Goal: Information Seeking & Learning: Check status

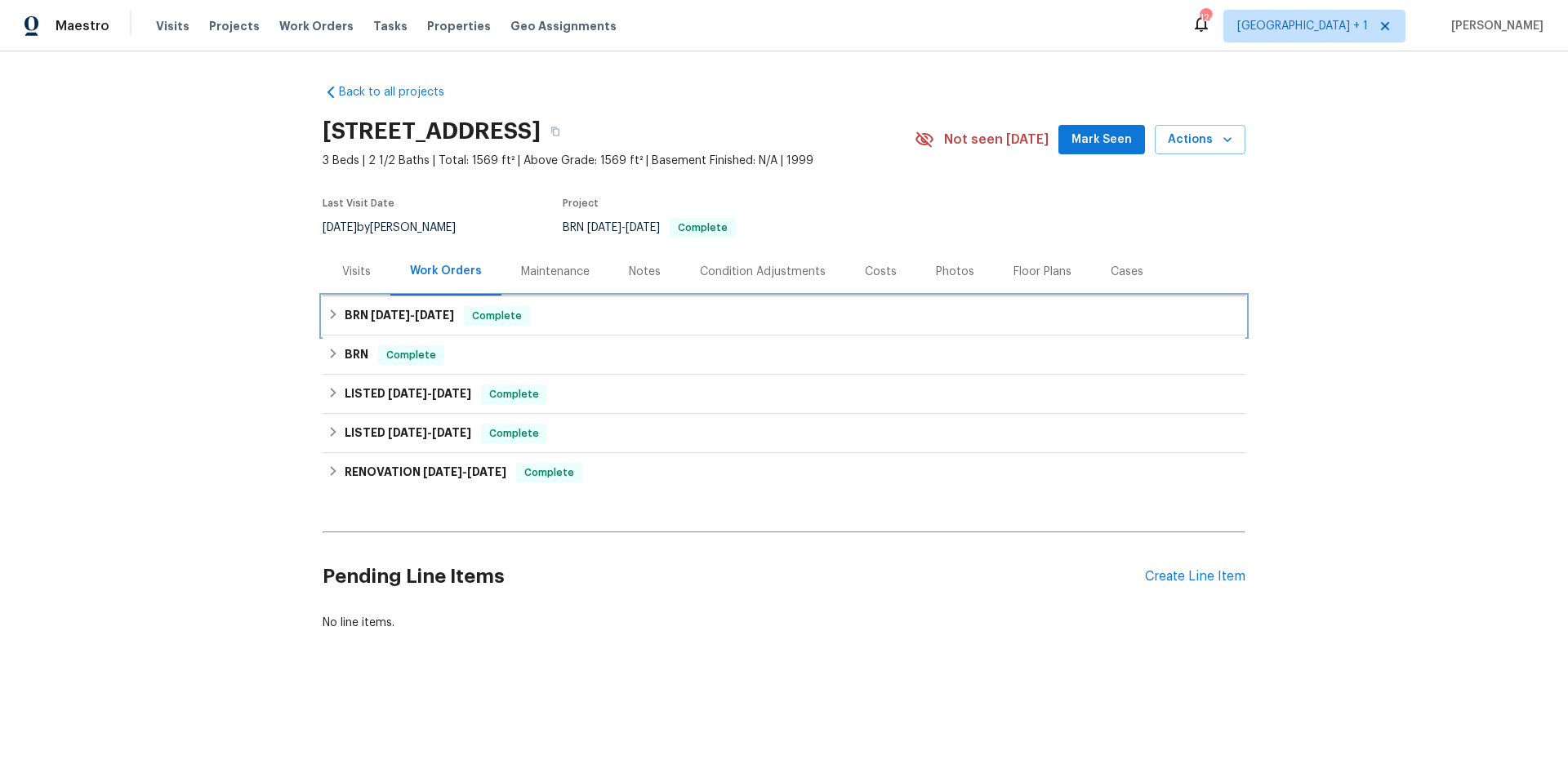
click at [606, 318] on div "BRN 9/16/25 - 9/30/25 Complete" at bounding box center [783, 316] width 913 height 20
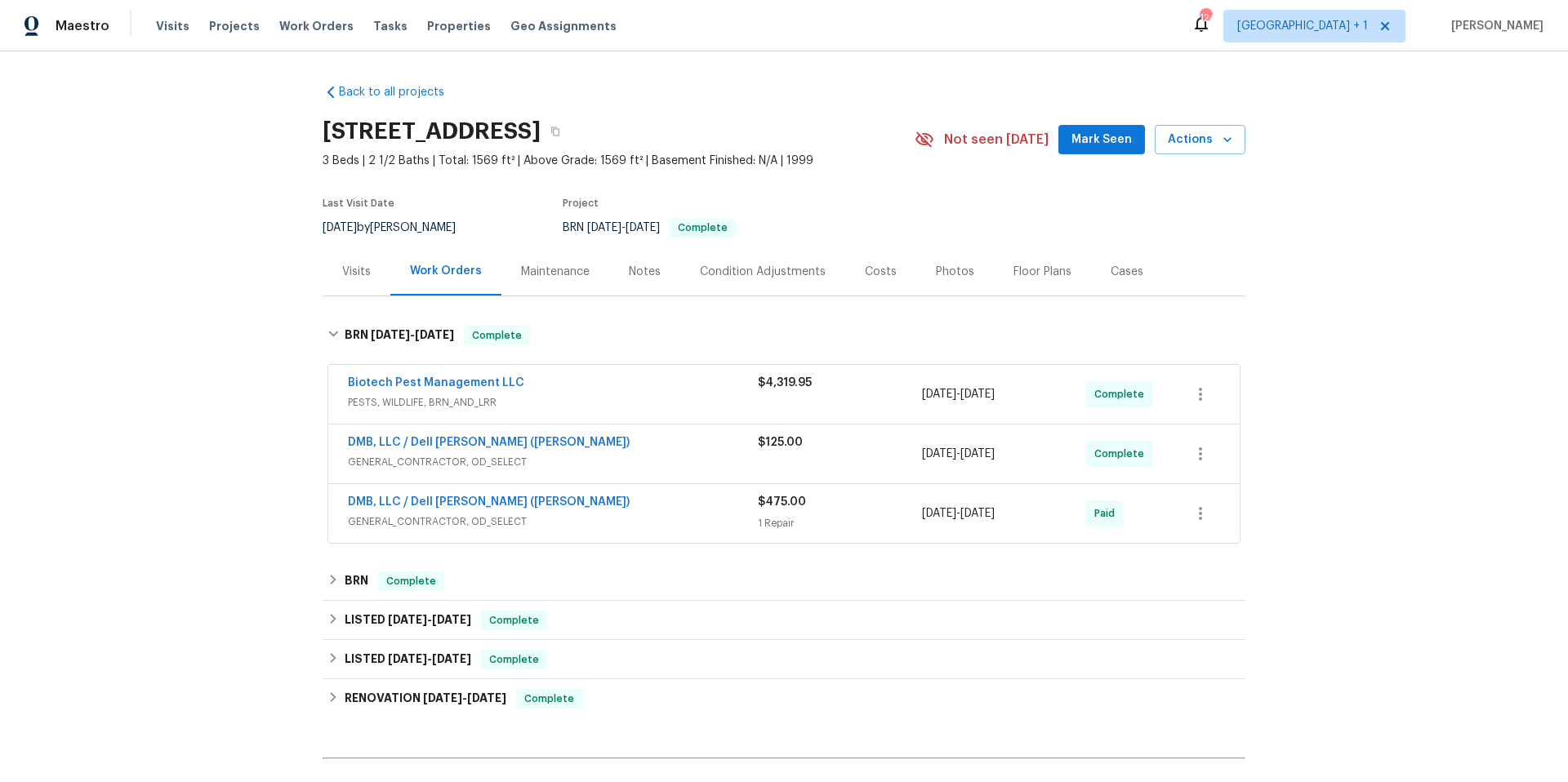
click at [641, 456] on span "GENERAL_CONTRACTOR, OD_SELECT" at bounding box center [553, 462] width 410 height 16
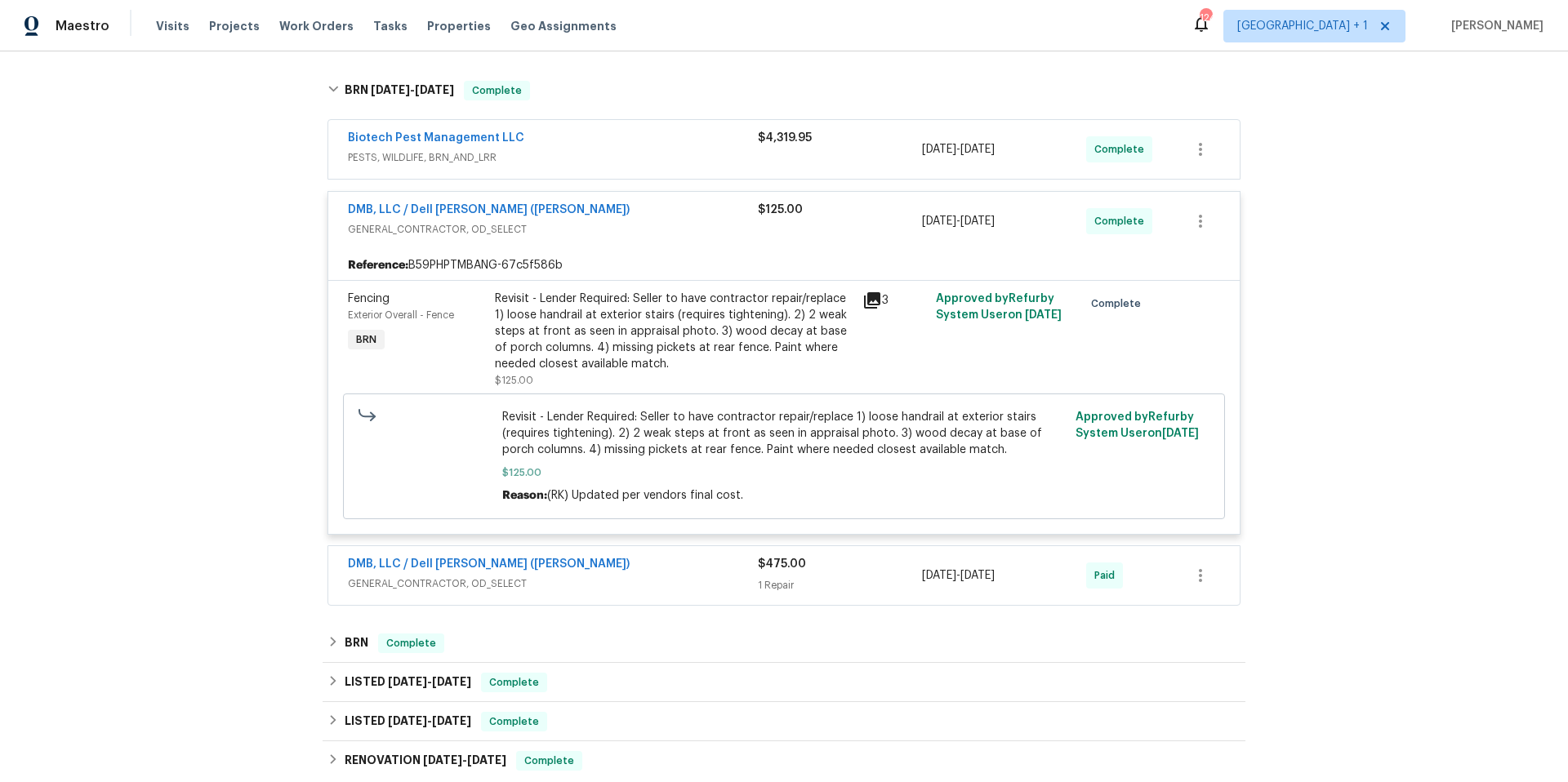
scroll to position [251, 0]
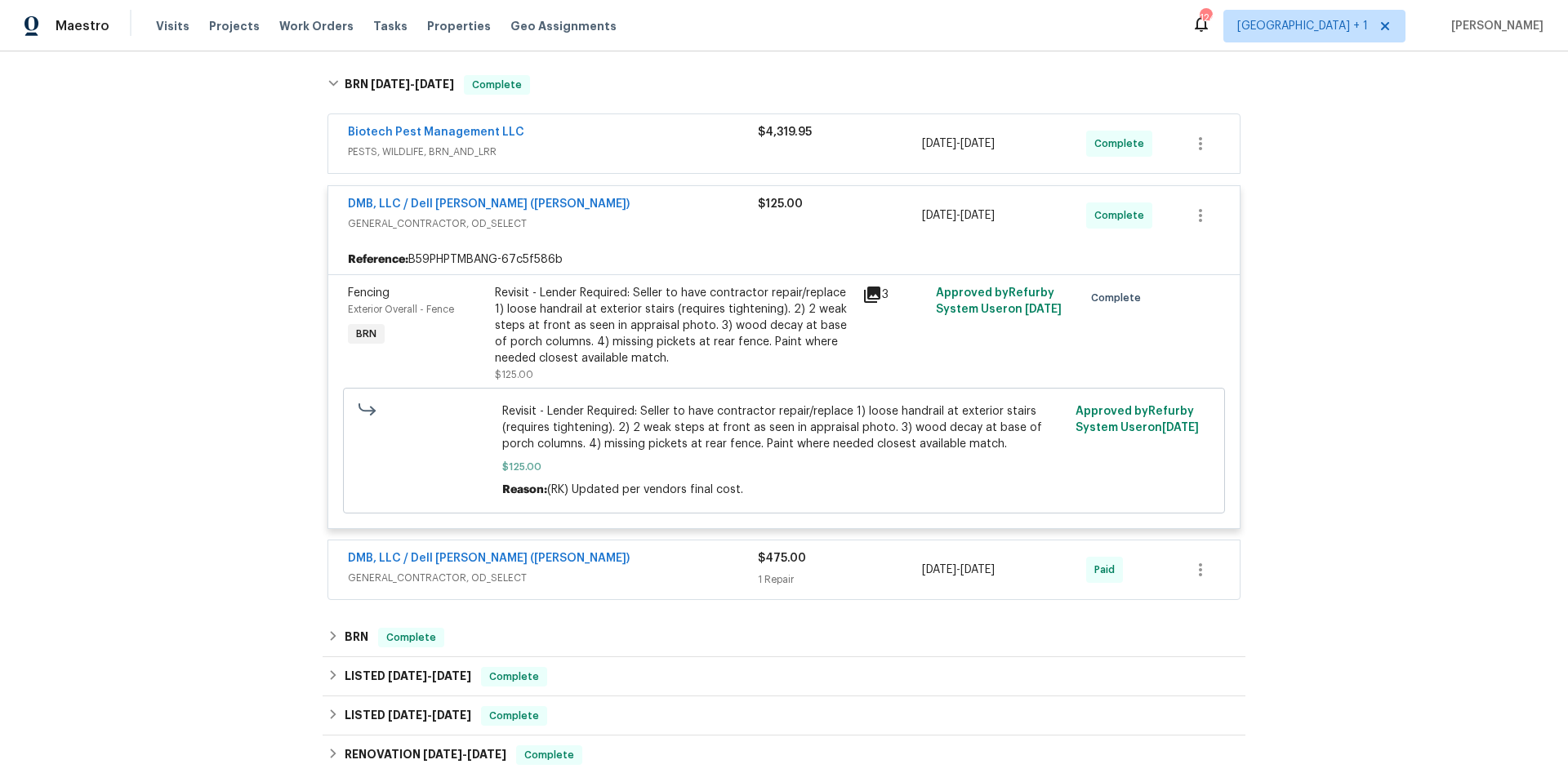
click at [631, 576] on span "GENERAL_CONTRACTOR, OD_SELECT" at bounding box center [553, 578] width 410 height 16
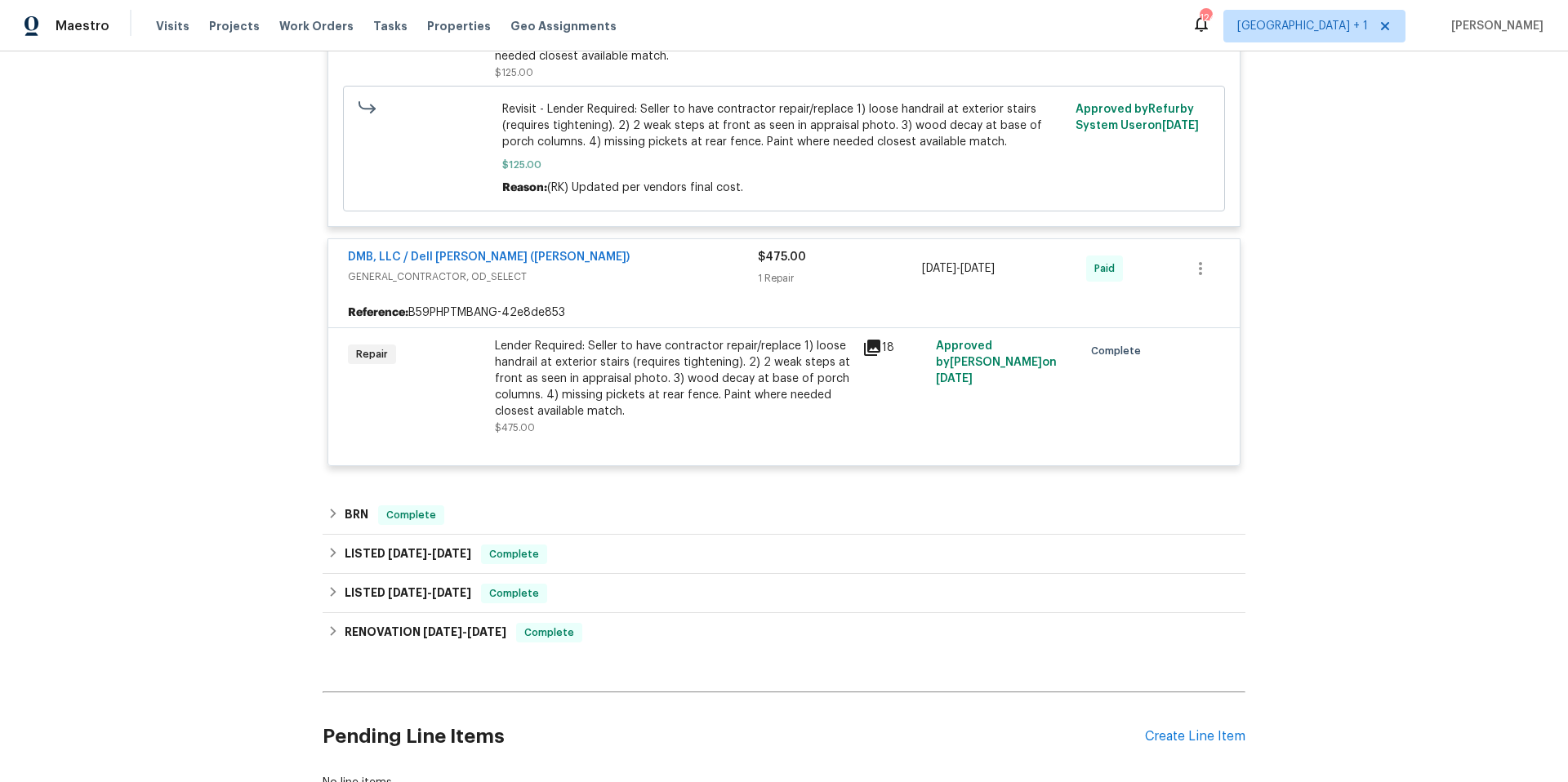
scroll to position [557, 0]
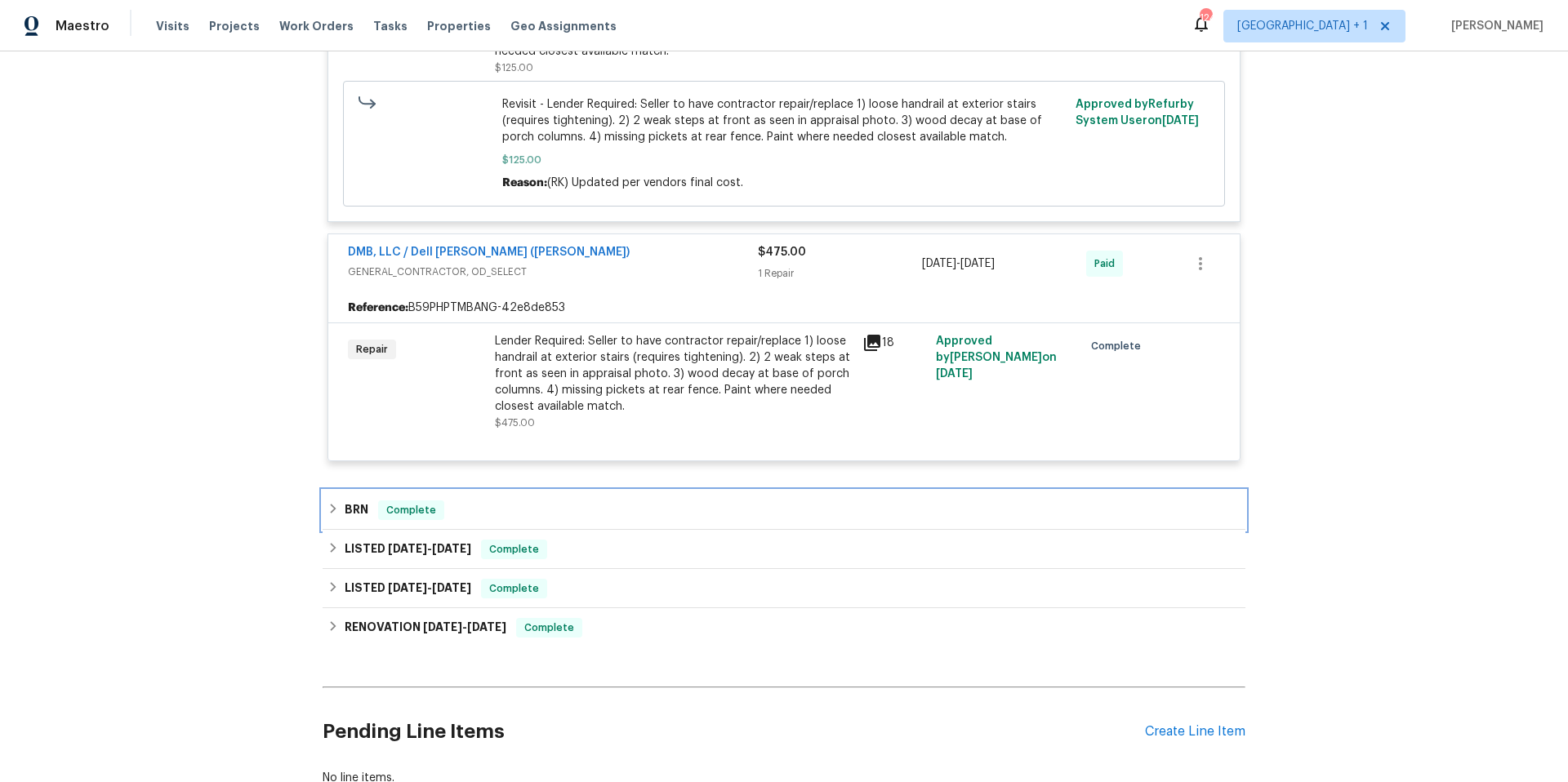
click at [604, 521] on div "BRN Complete" at bounding box center [783, 511] width 923 height 39
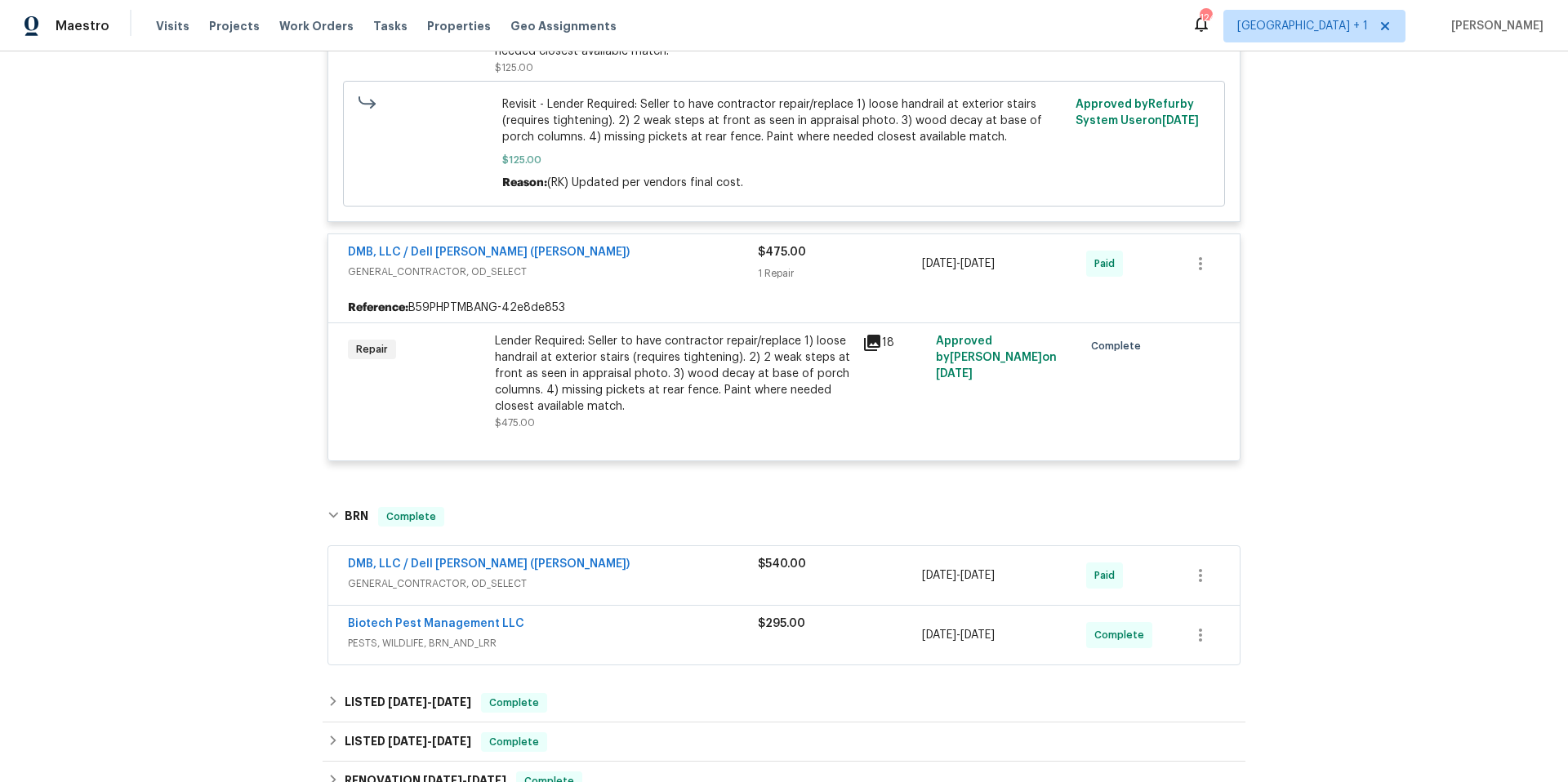
click at [653, 579] on span "GENERAL_CONTRACTOR, OD_SELECT" at bounding box center [553, 584] width 410 height 16
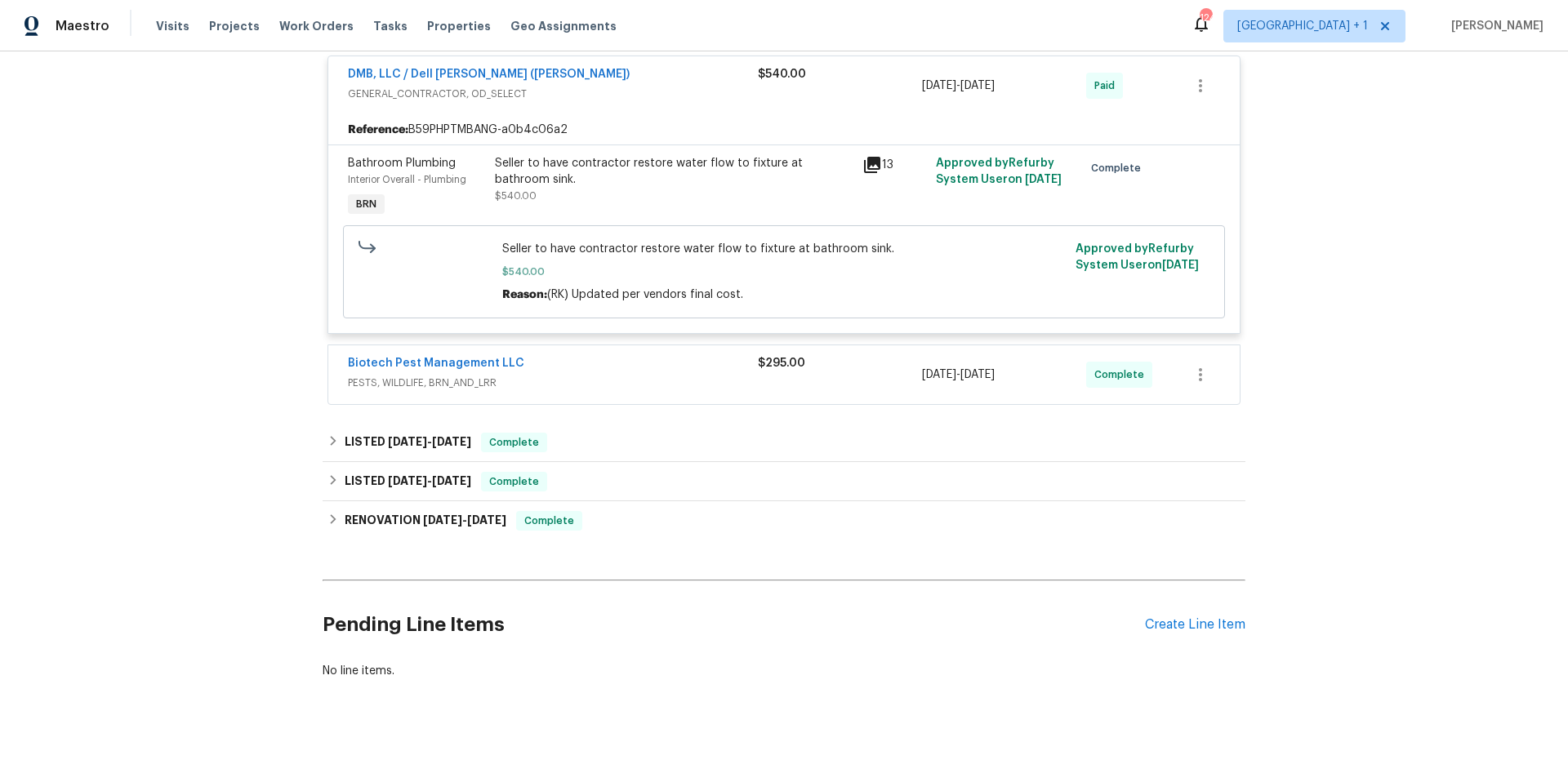
scroll to position [1061, 0]
click at [612, 373] on div "Biotech Pest Management LLC" at bounding box center [553, 364] width 410 height 20
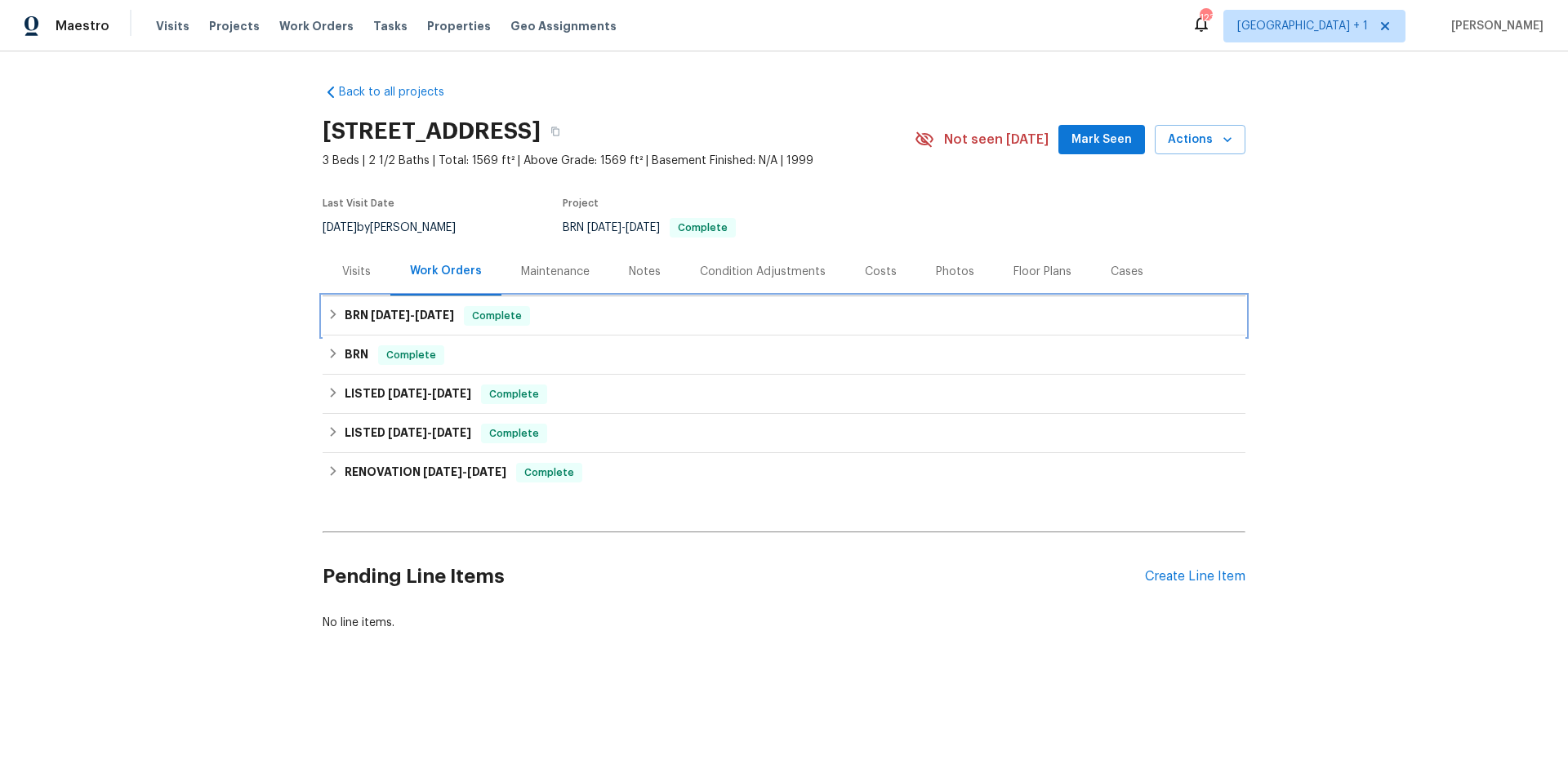
click at [611, 316] on div "BRN [DATE] - [DATE] Complete" at bounding box center [783, 316] width 913 height 20
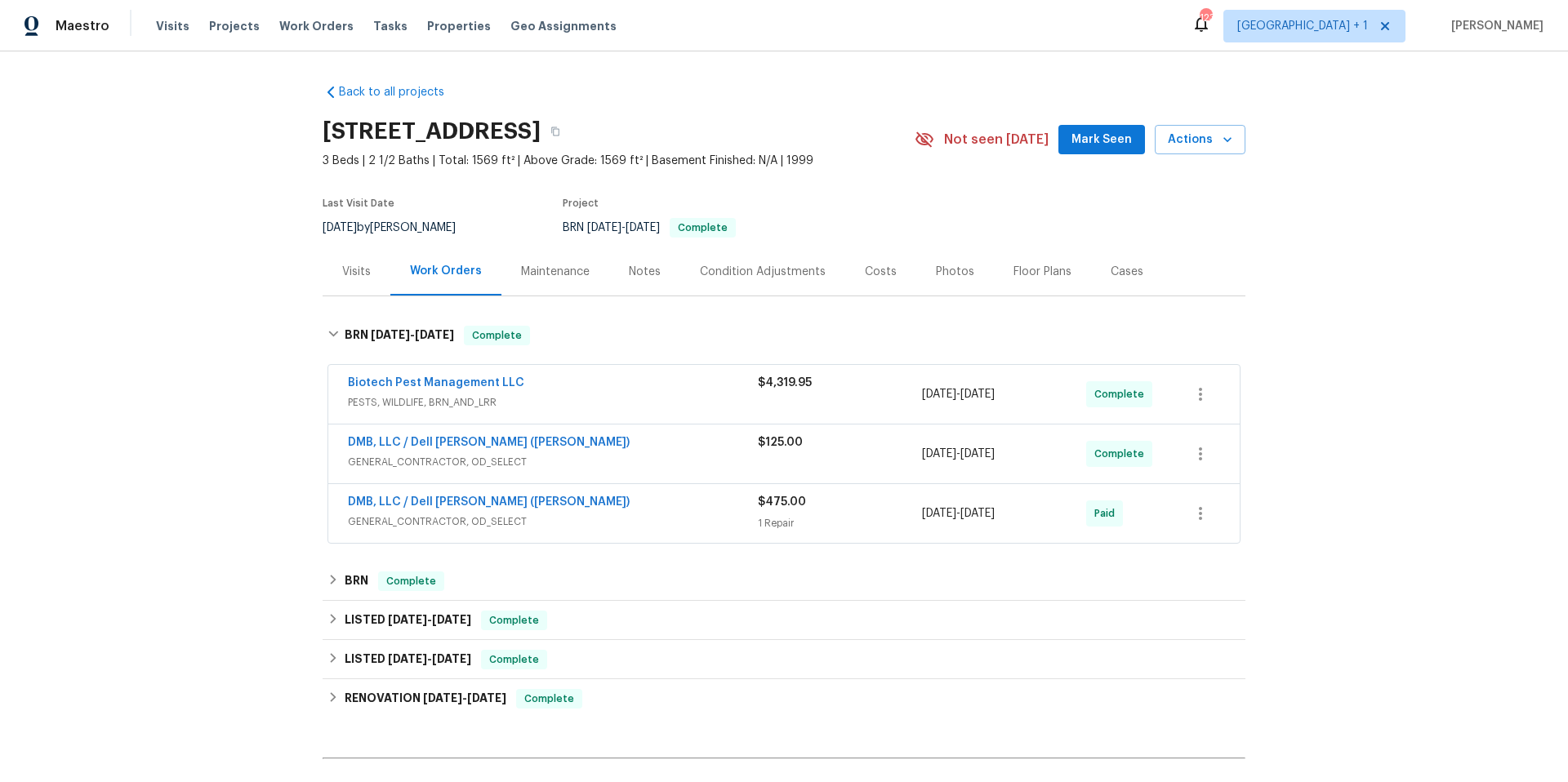
click at [473, 389] on span "Biotech Pest Management LLC" at bounding box center [435, 383] width 176 height 16
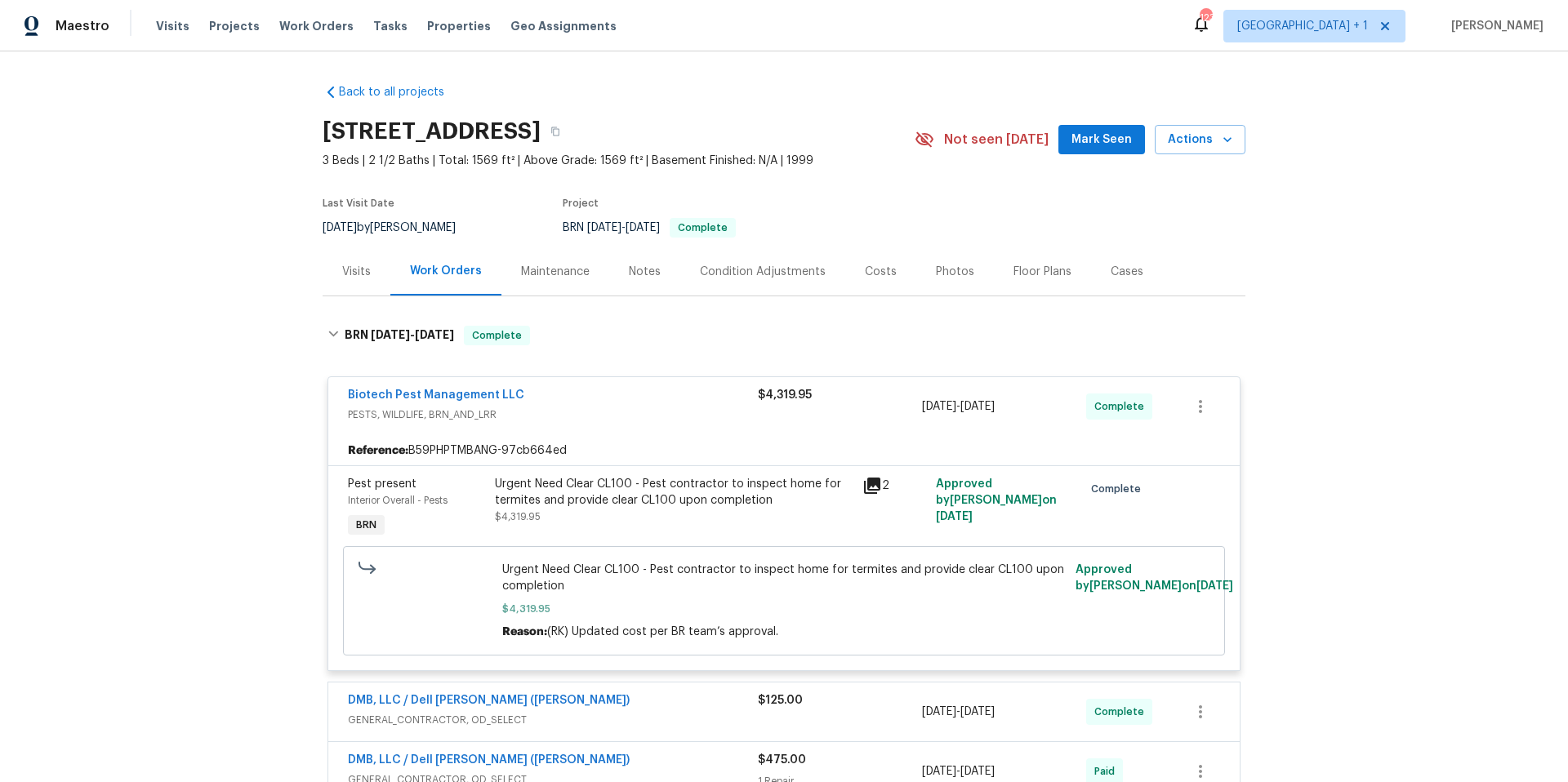
click at [864, 481] on icon at bounding box center [873, 486] width 16 height 16
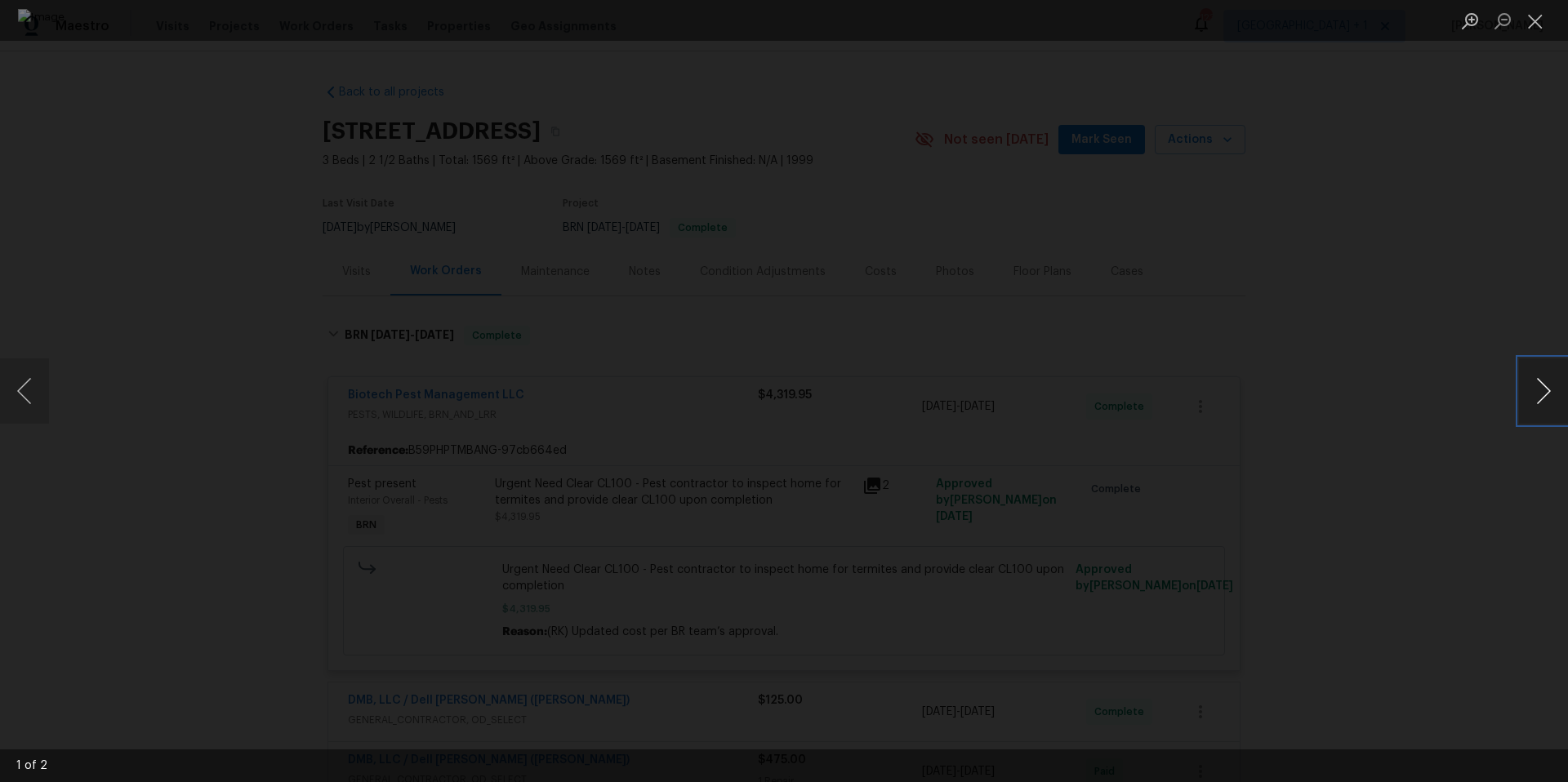
click at [1549, 390] on button "Next image" at bounding box center [1543, 391] width 49 height 66
click at [1538, 21] on button "Close lightbox" at bounding box center [1535, 20] width 33 height 29
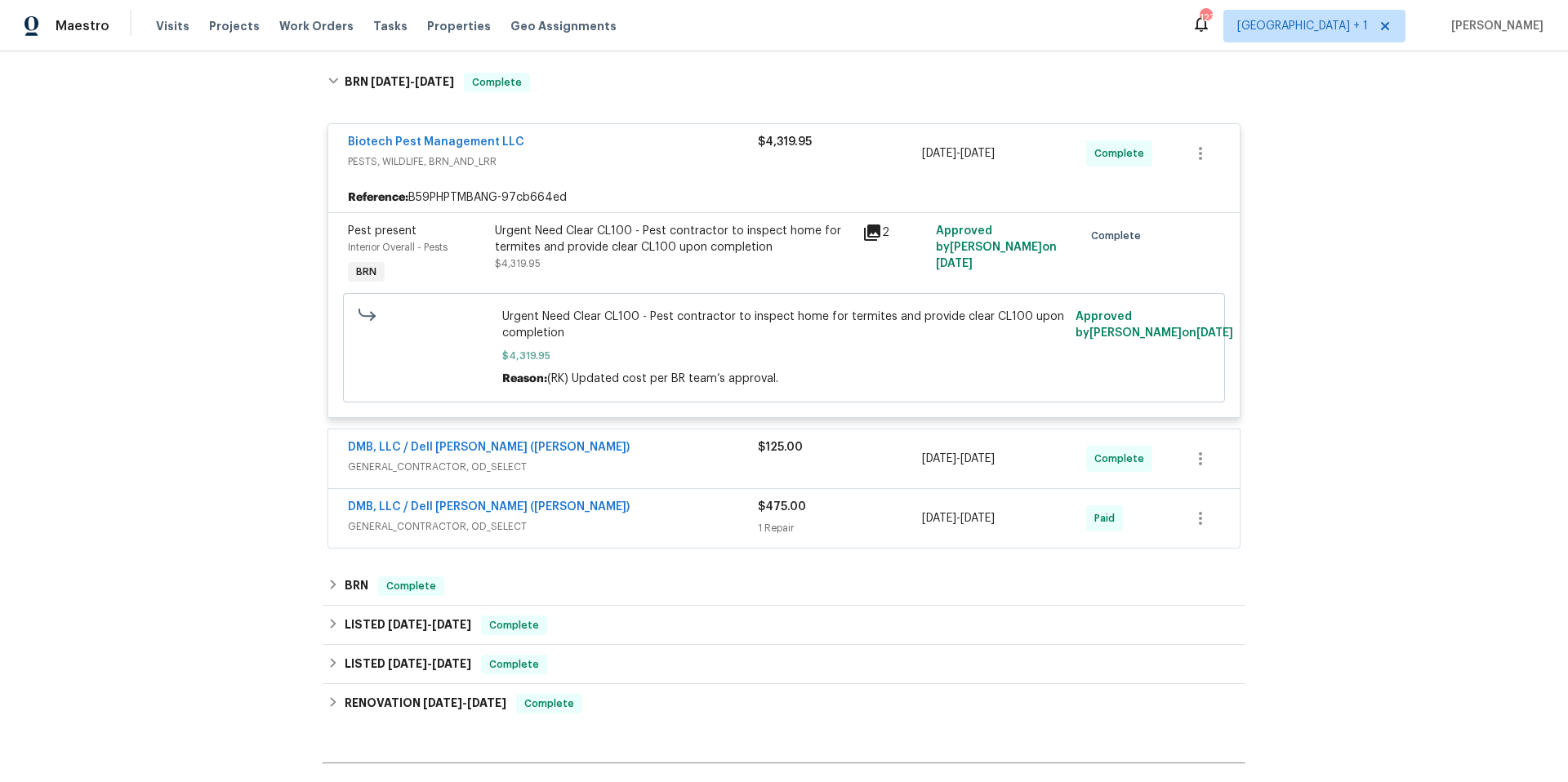
scroll to position [255, 0]
click at [604, 511] on div "DMB, LLC / Dell Bryson (Heise)" at bounding box center [553, 507] width 410 height 20
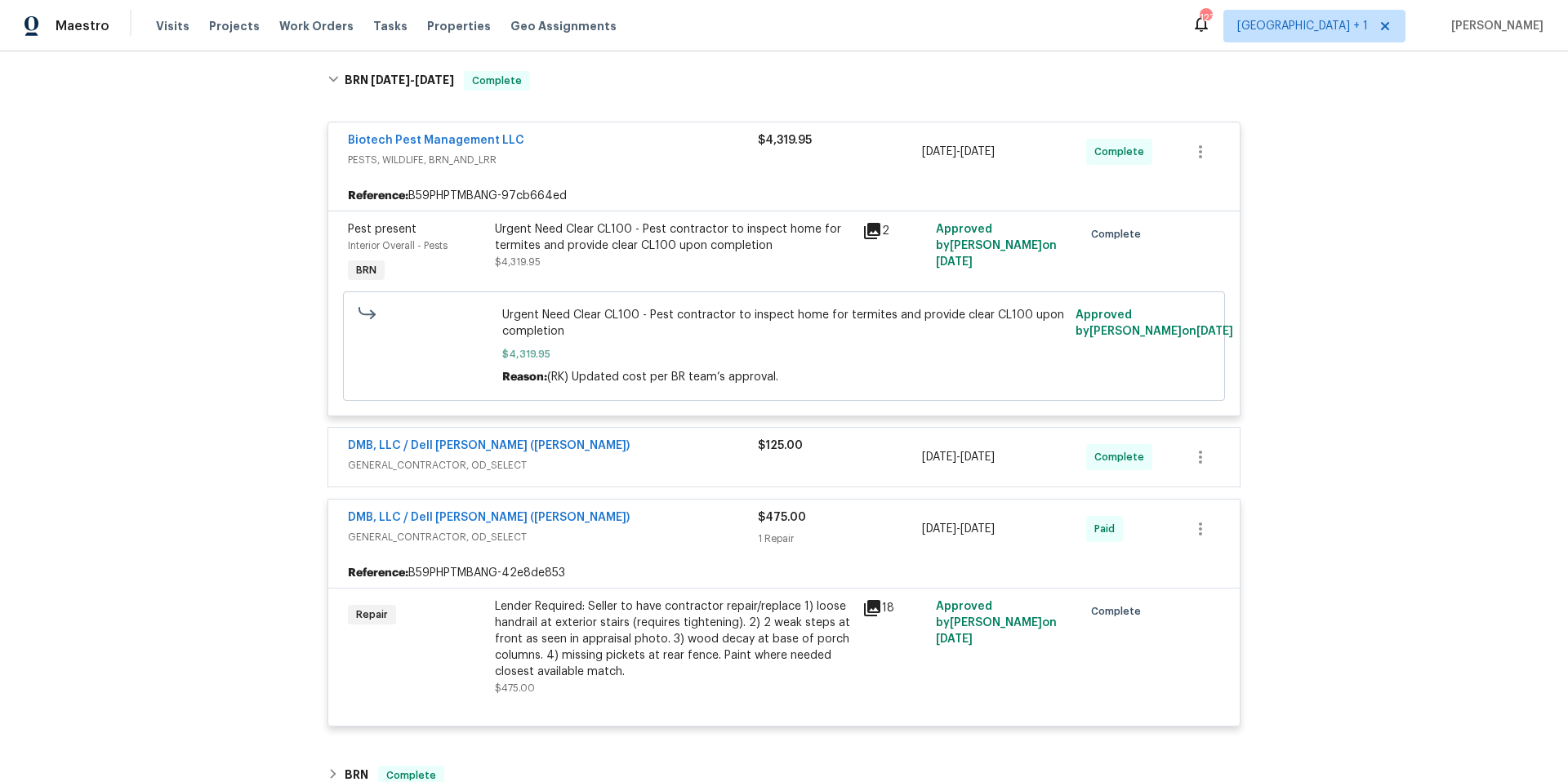
click at [604, 511] on div "DMB, LLC / Dell Bryson (Heise)" at bounding box center [553, 519] width 410 height 20
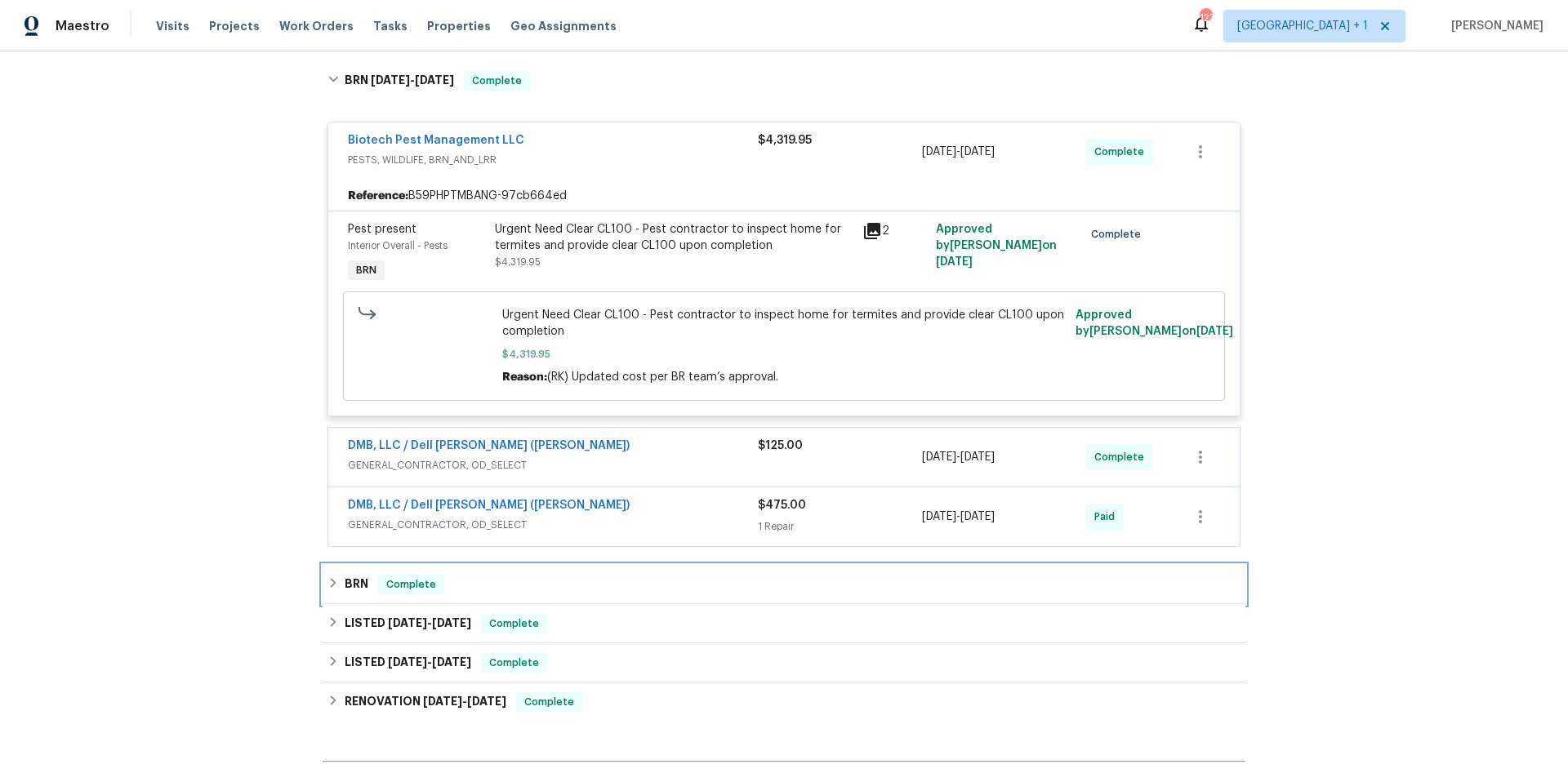
click at [613, 587] on div "BRN Complete" at bounding box center [783, 584] width 913 height 20
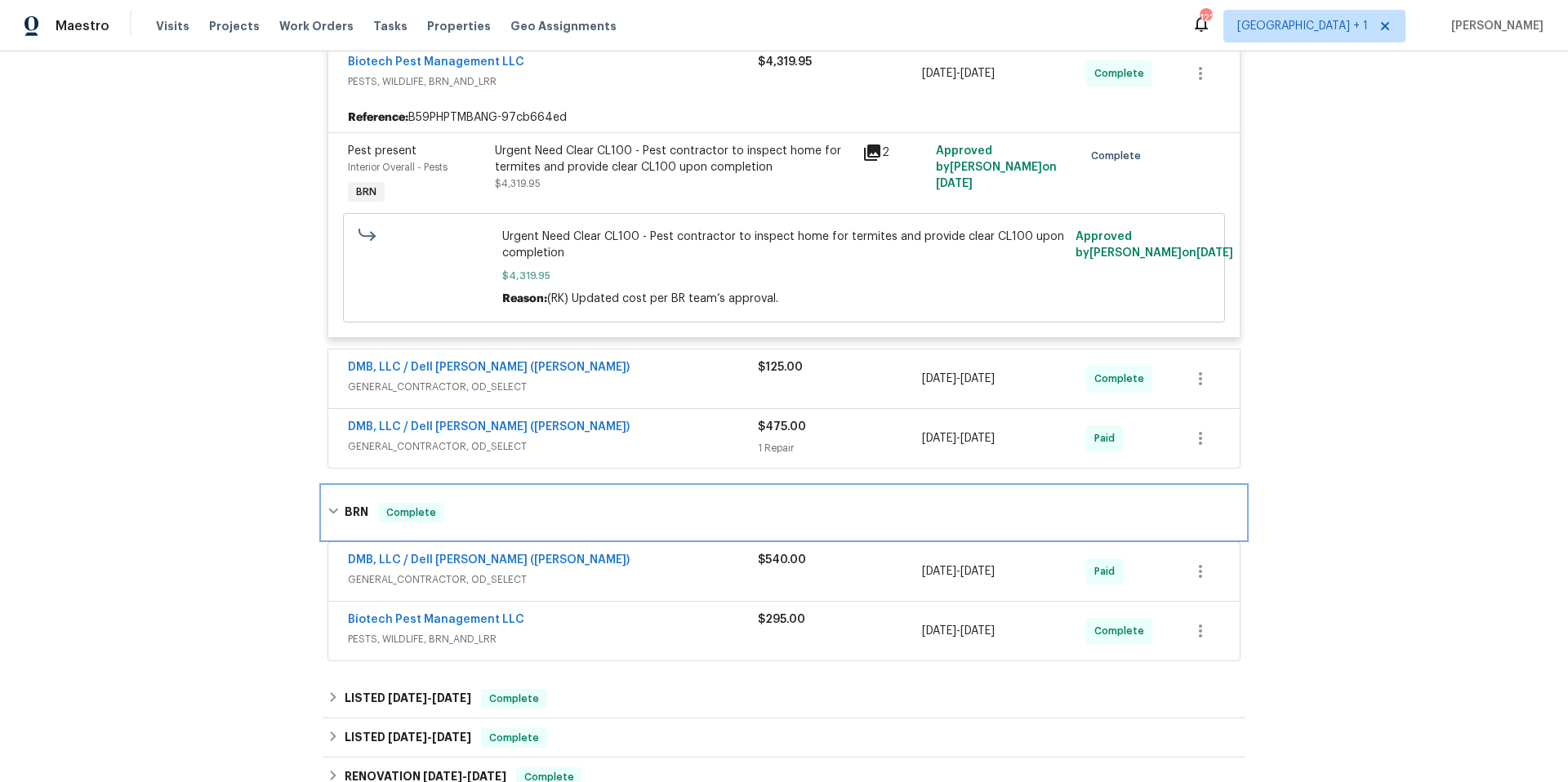
scroll to position [367, 0]
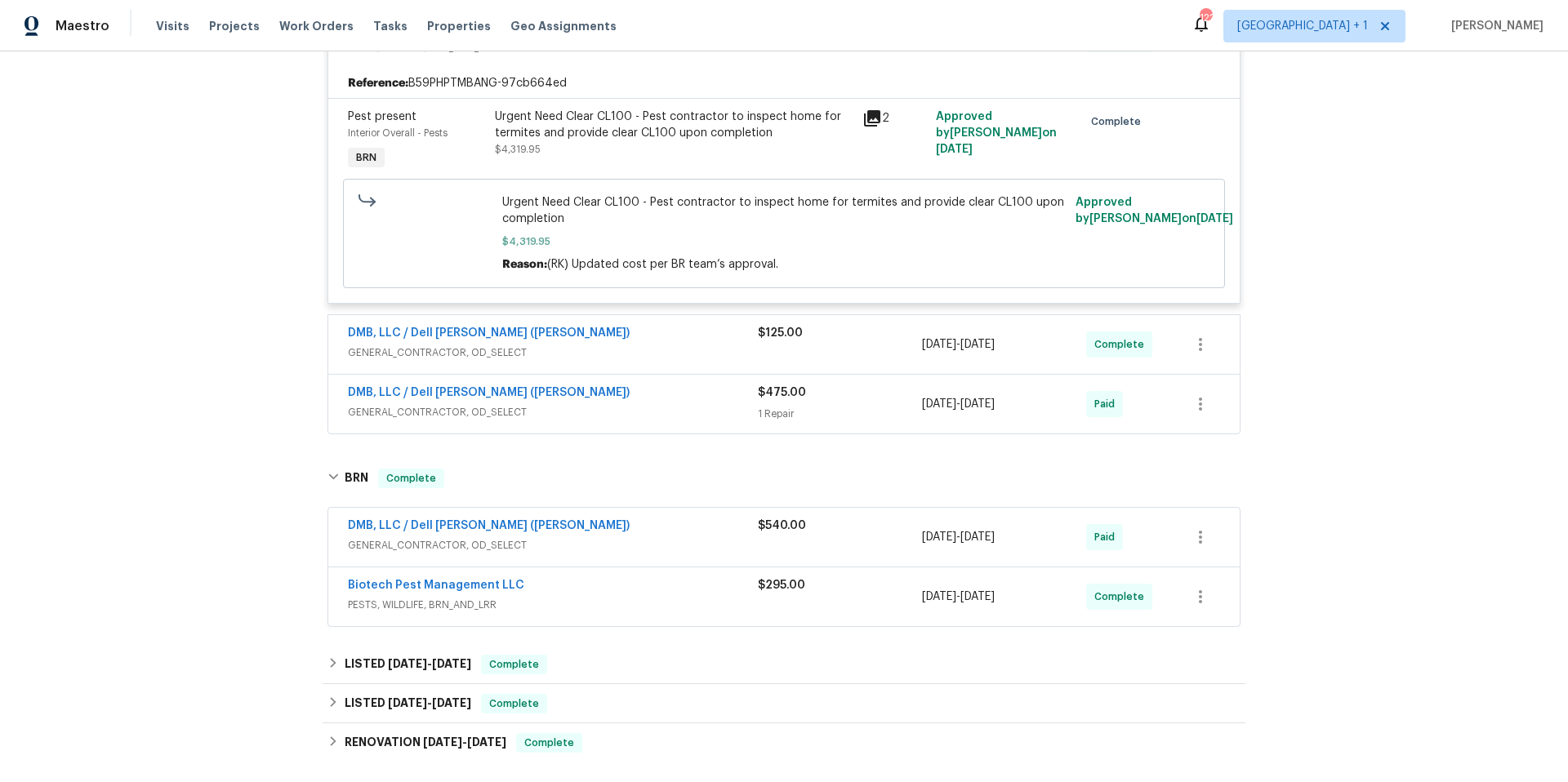
click at [662, 348] on span "GENERAL_CONTRACTOR, OD_SELECT" at bounding box center [553, 352] width 410 height 16
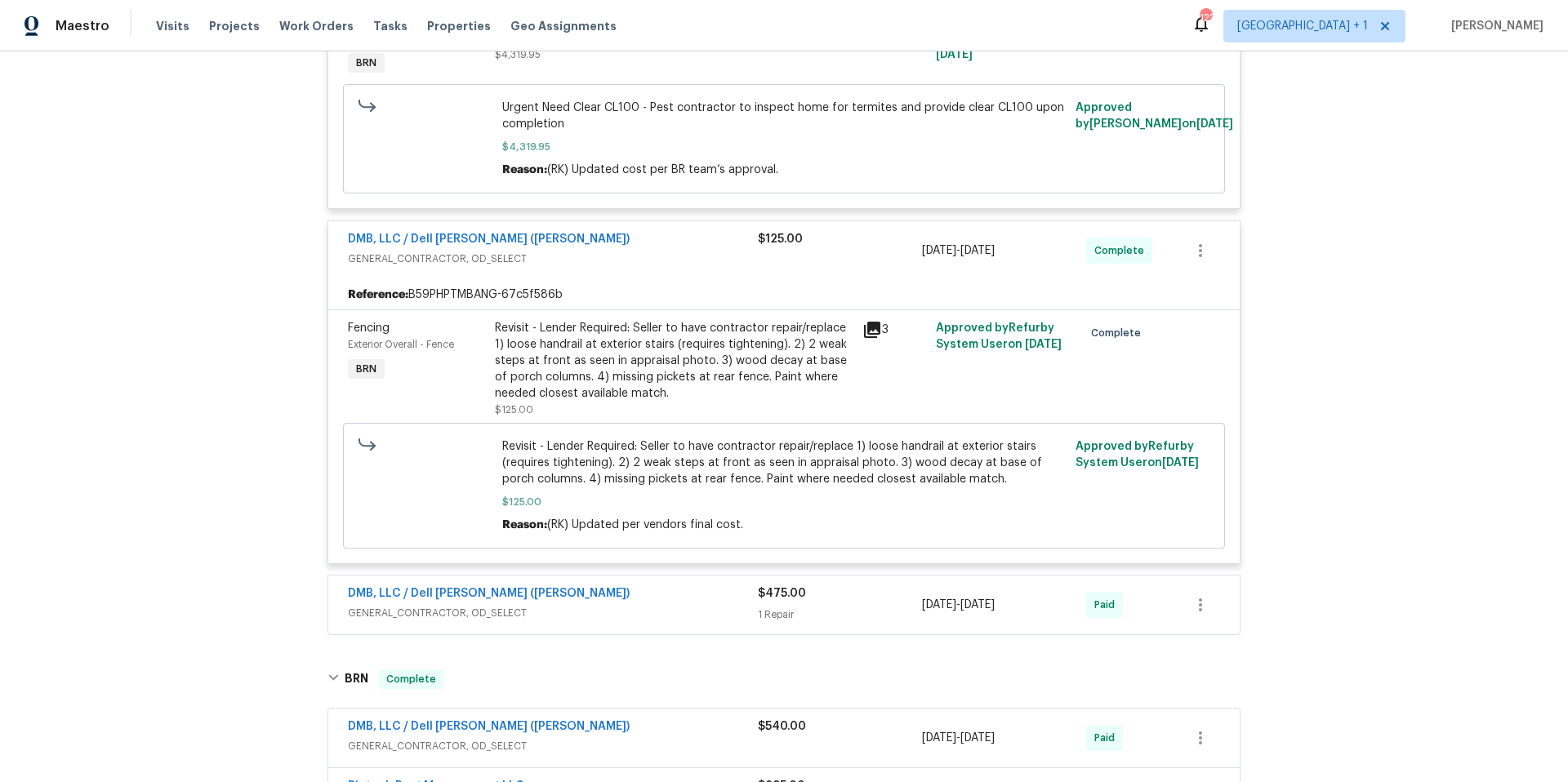
scroll to position [610, 0]
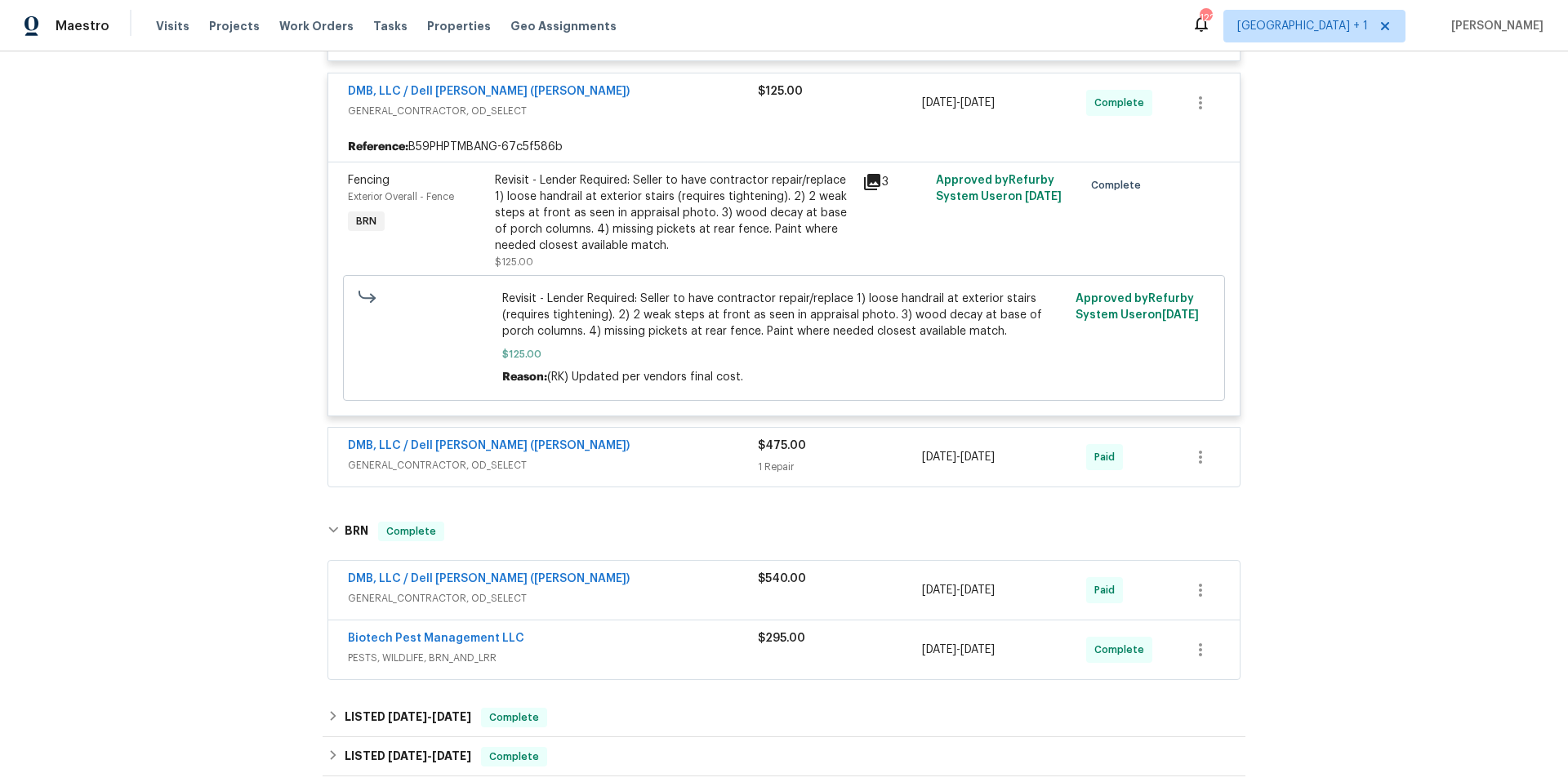
click at [622, 453] on div "DMB, LLC / Dell Bryson (Heise)" at bounding box center [553, 448] width 410 height 20
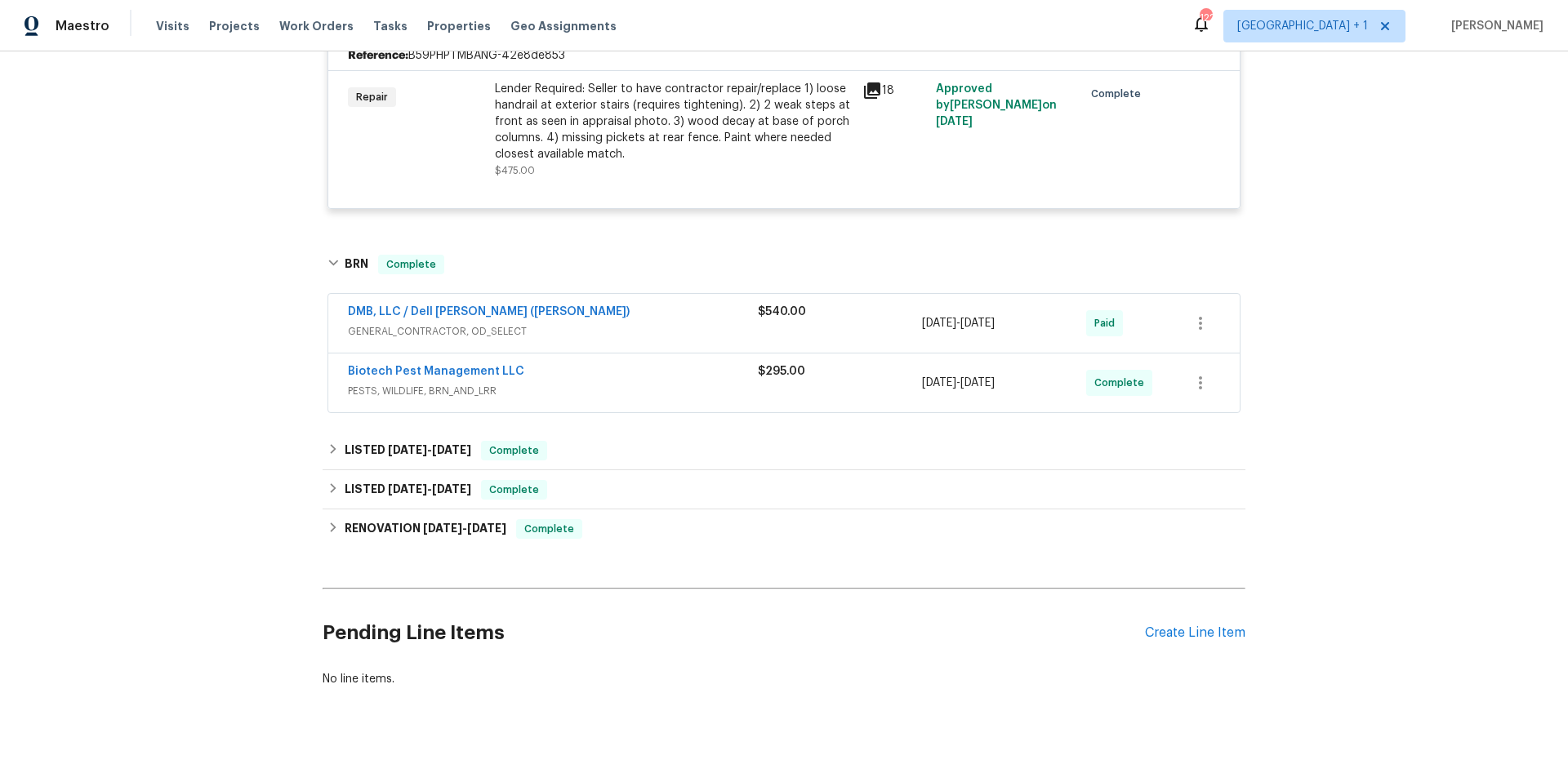
scroll to position [1063, 0]
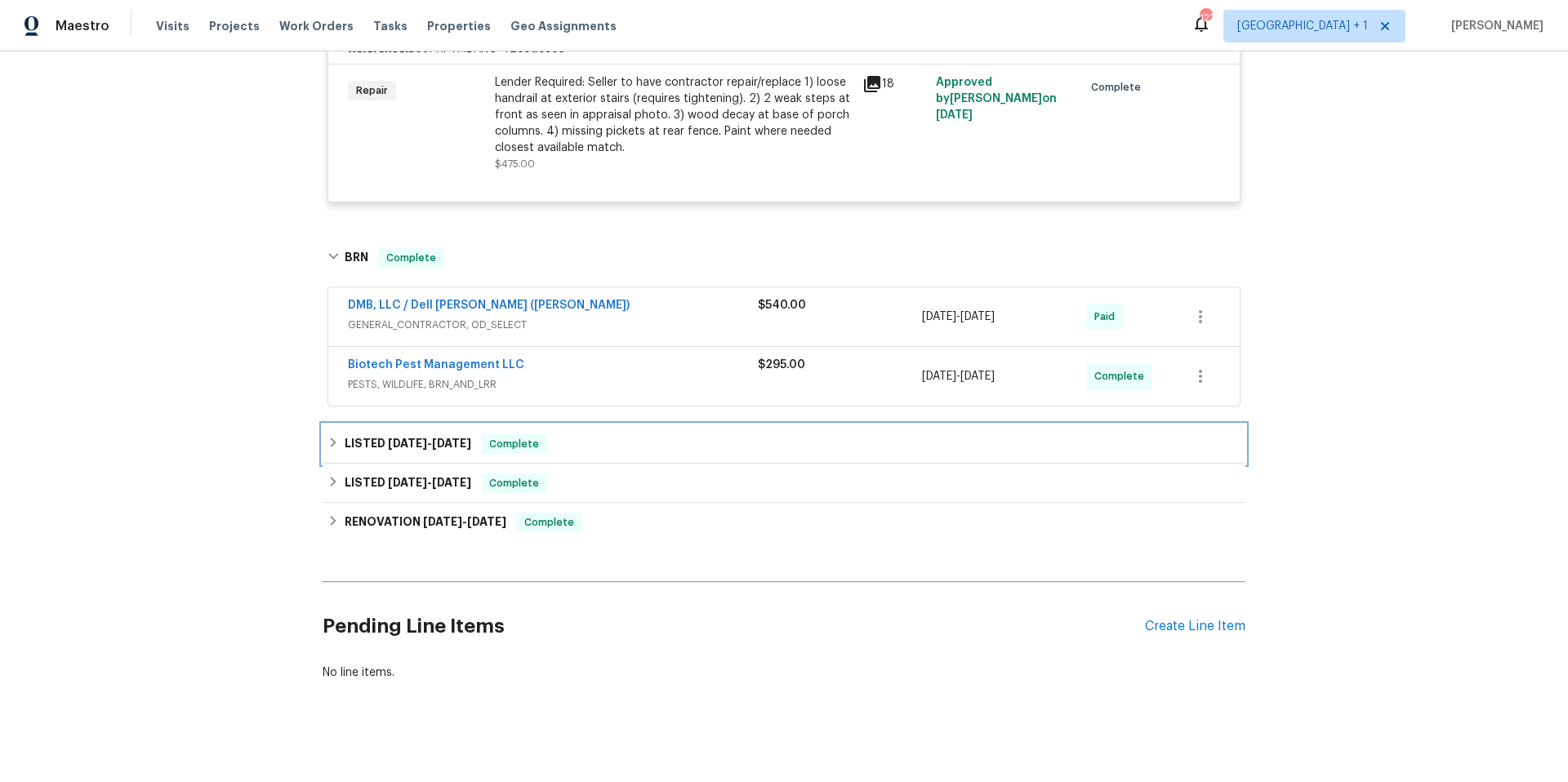
click at [609, 448] on div "LISTED 8/27/25 - 8/29/25 Complete" at bounding box center [783, 444] width 913 height 20
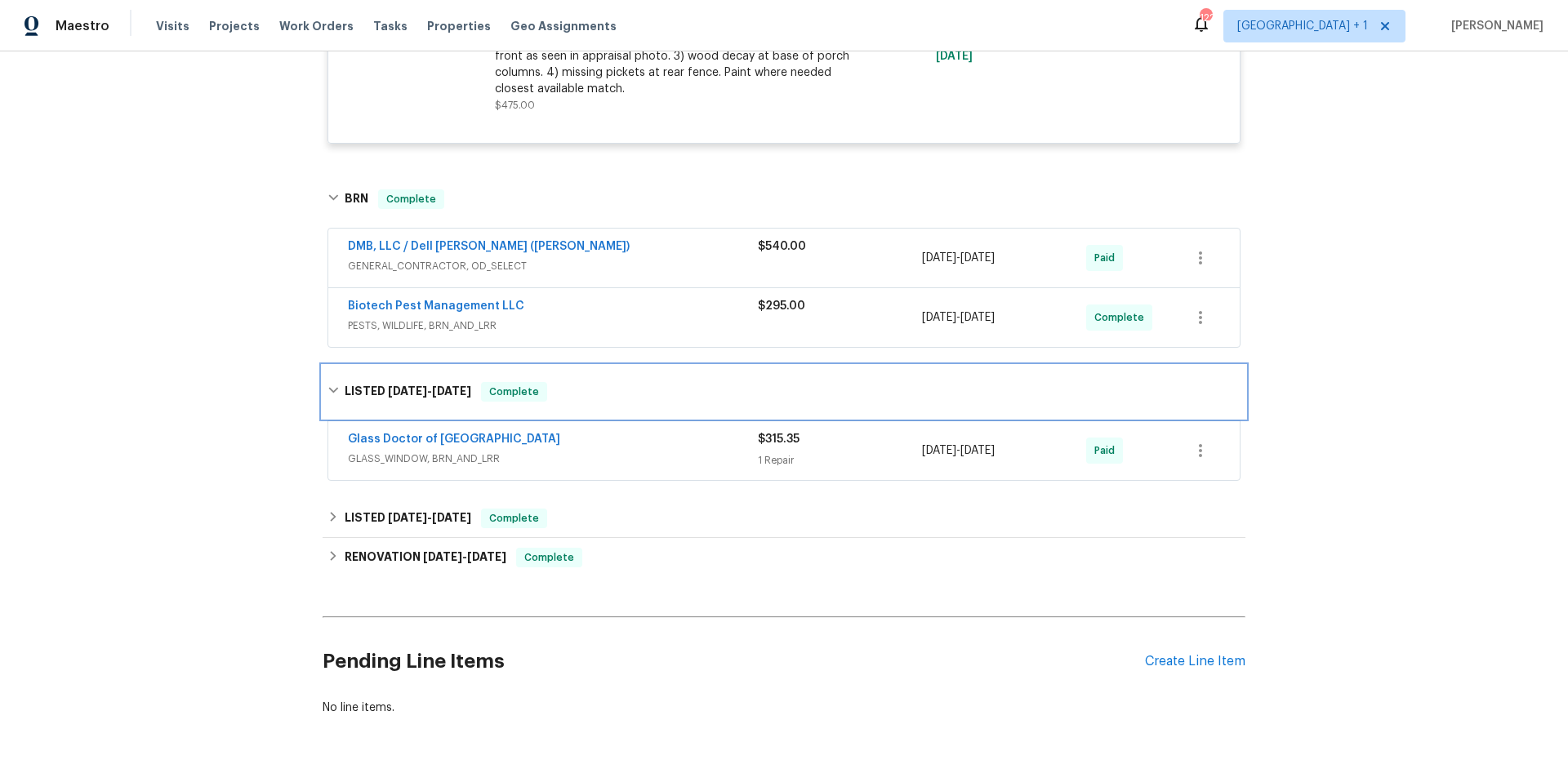
scroll to position [1180, 0]
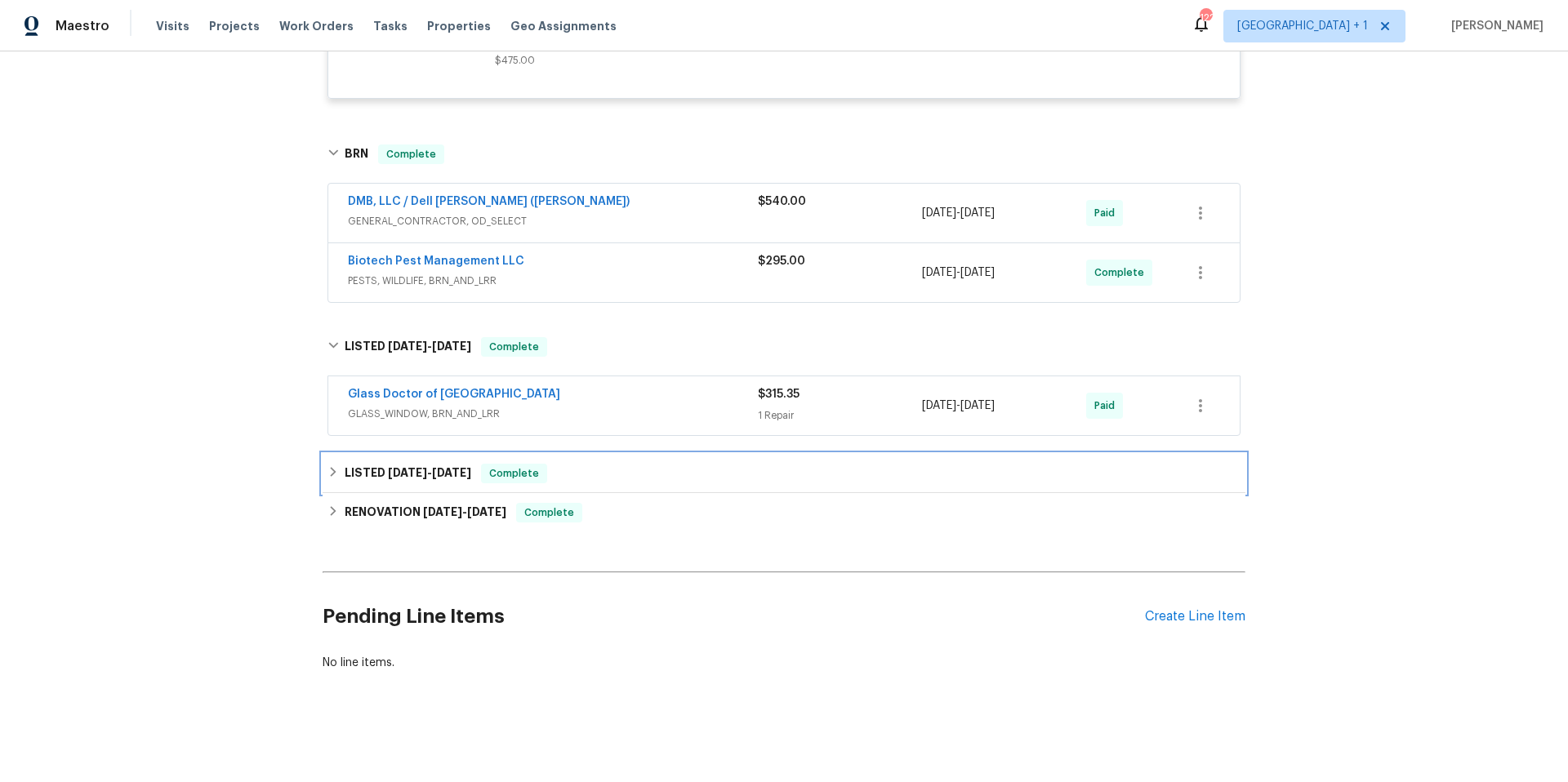
click at [610, 454] on div "LISTED 6/18/25 - 6/20/25 Complete" at bounding box center [783, 474] width 923 height 39
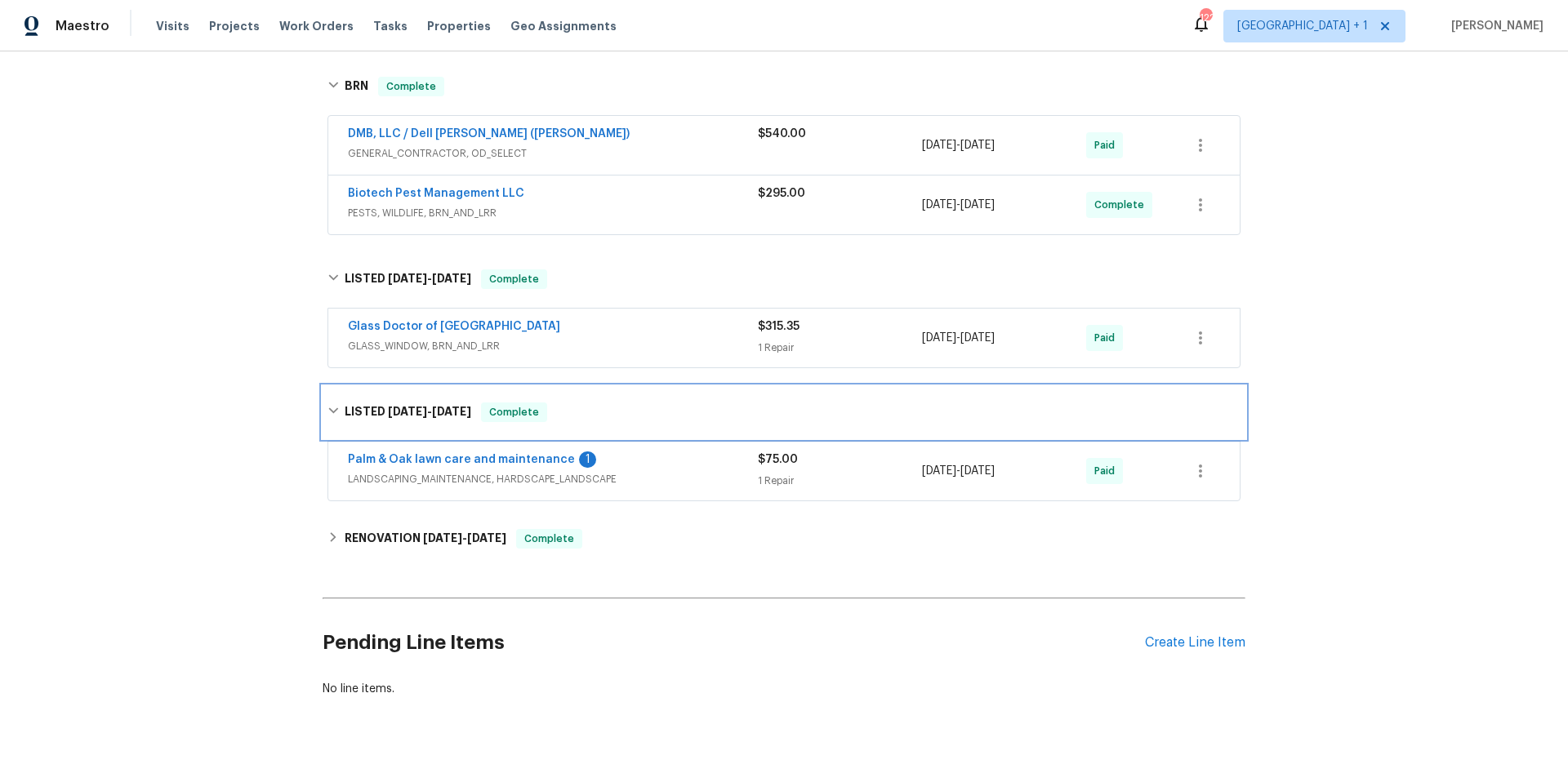
scroll to position [1275, 0]
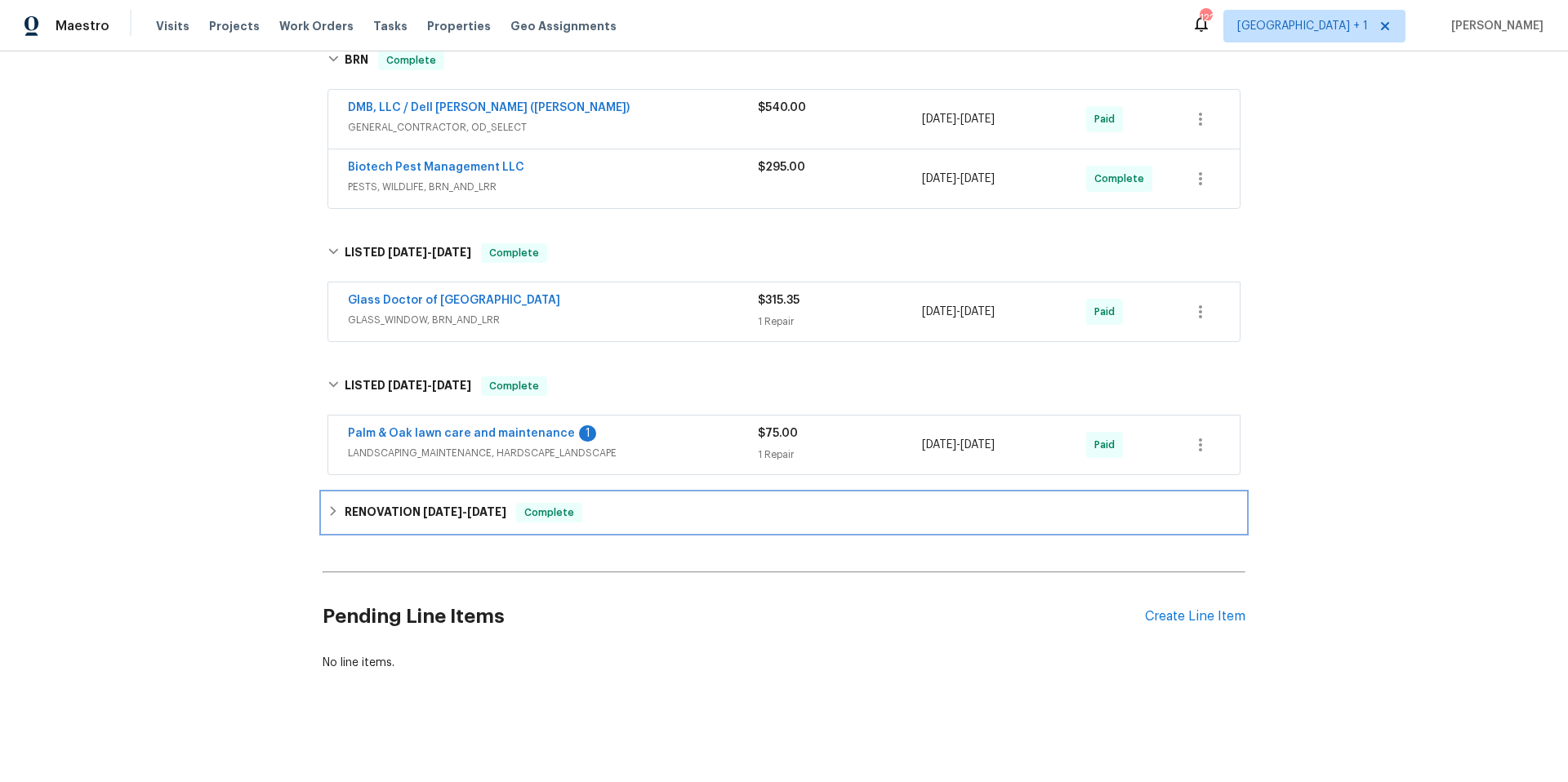
click at [697, 515] on div "RENOVATION 6/4/25 - 6/18/25 Complete" at bounding box center [783, 513] width 923 height 39
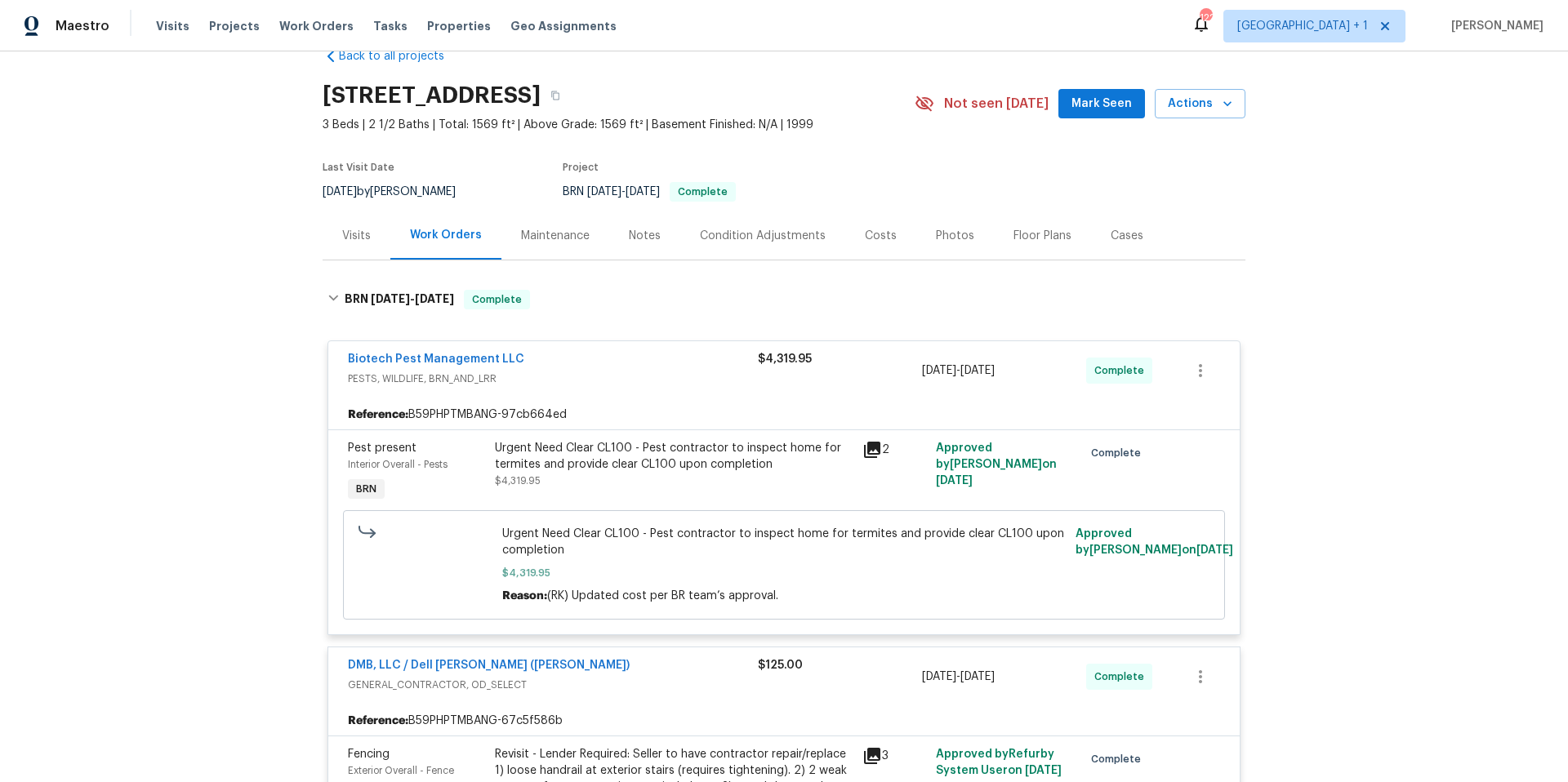
scroll to position [0, 0]
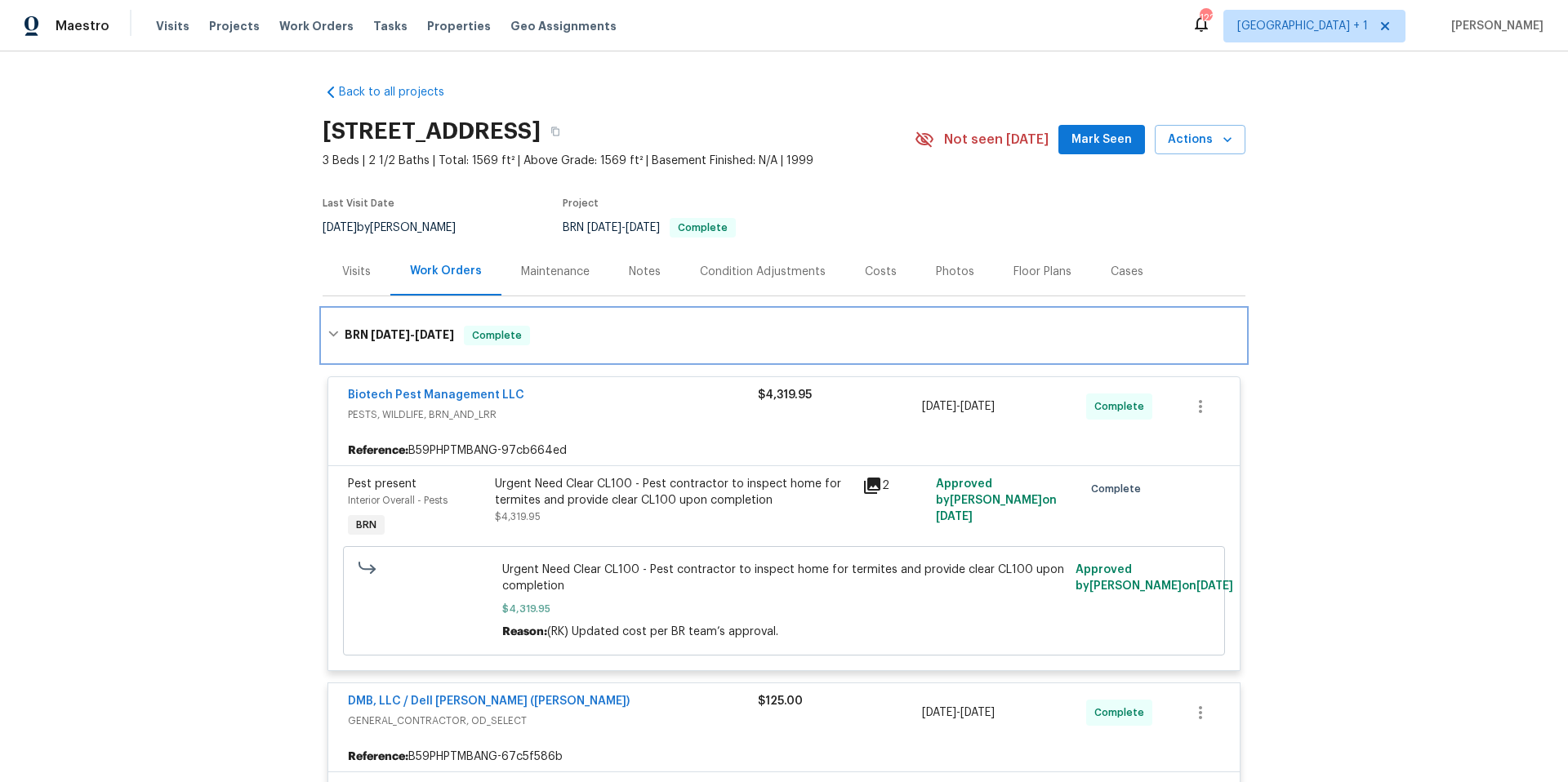
click at [636, 332] on div "BRN 9/16/25 - 9/30/25 Complete" at bounding box center [783, 335] width 913 height 20
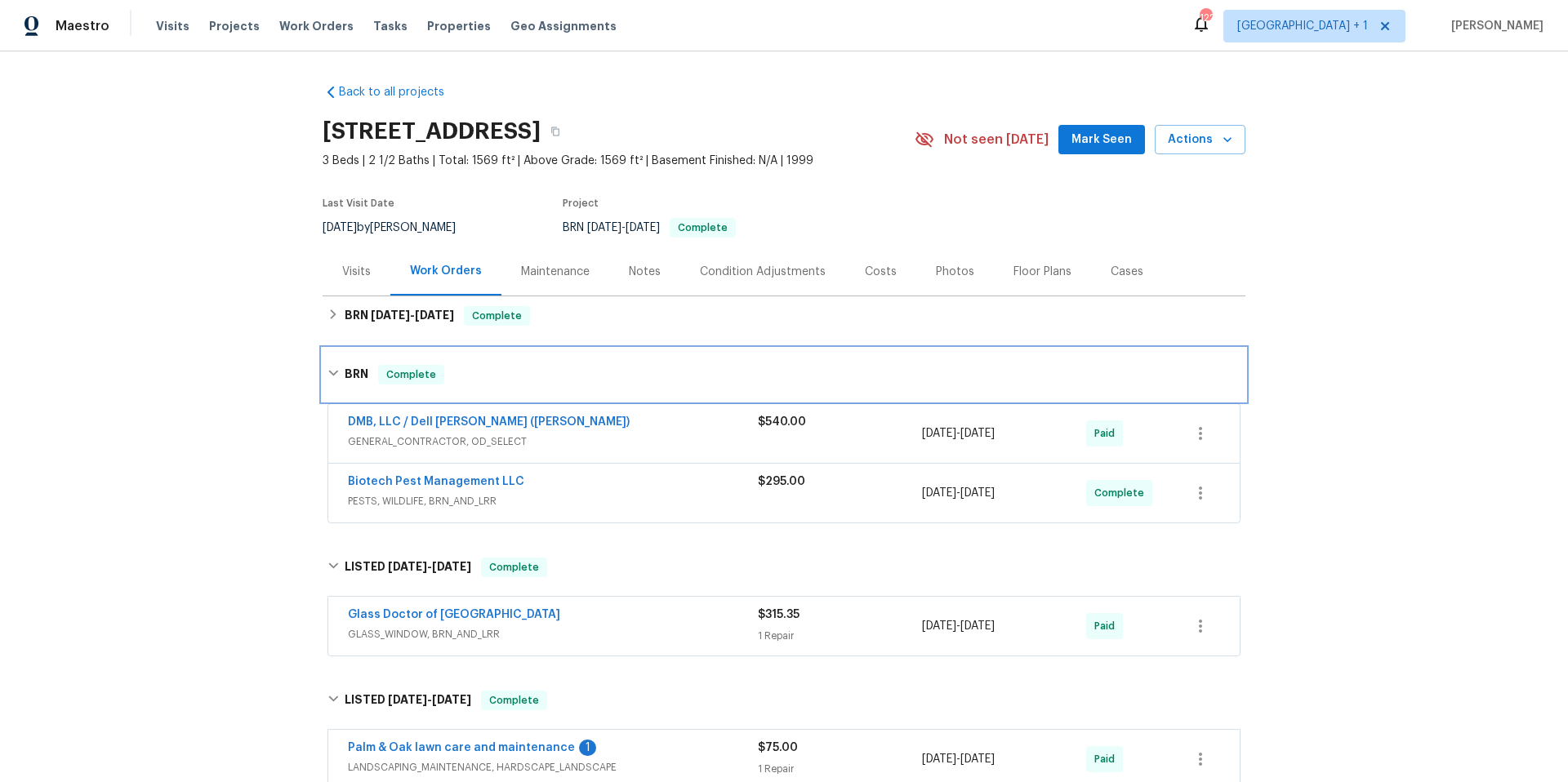
click at [580, 376] on div "BRN Complete" at bounding box center [783, 375] width 913 height 20
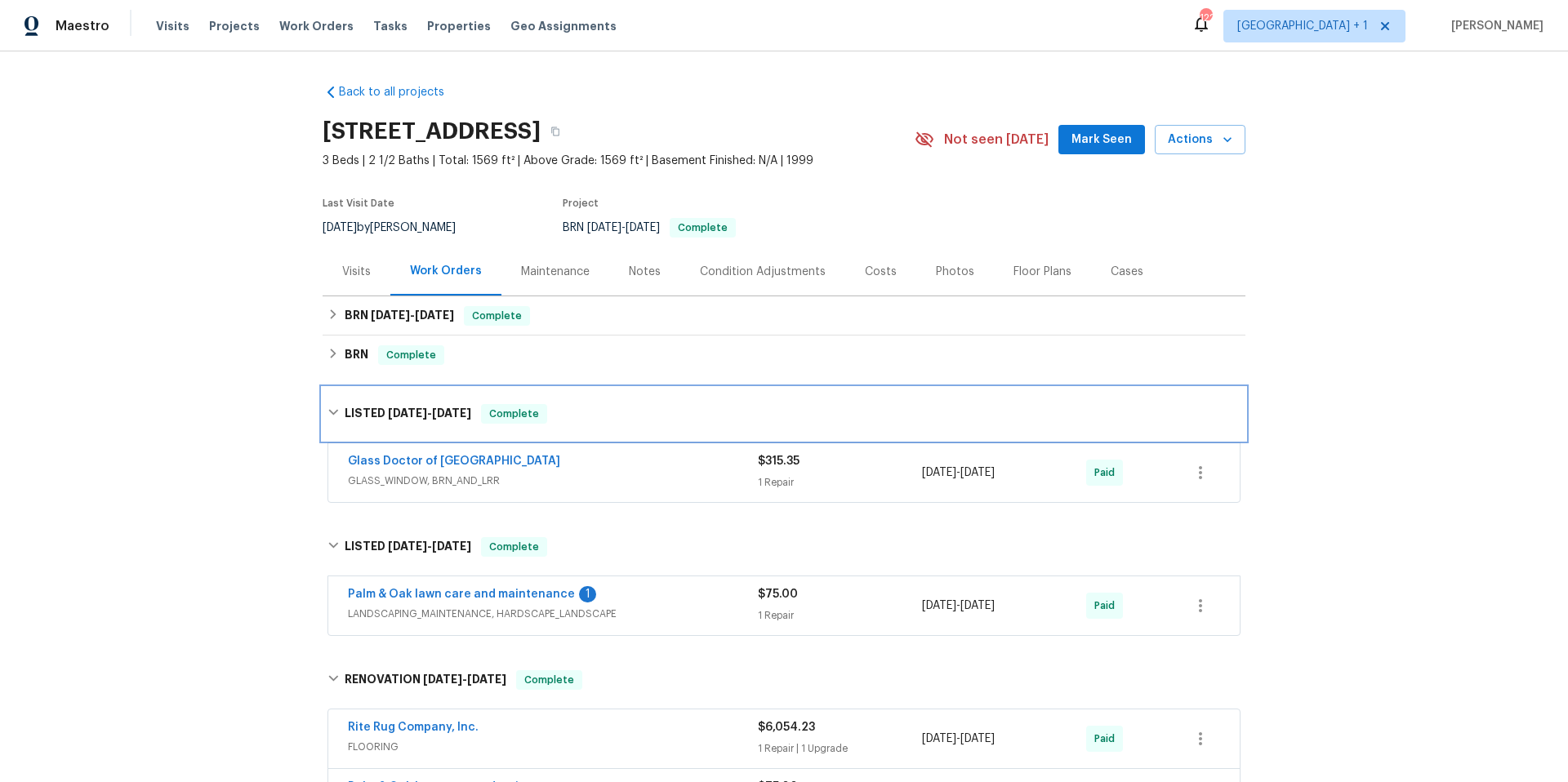
click at [591, 413] on div "LISTED 8/27/25 - 8/29/25 Complete" at bounding box center [783, 414] width 913 height 20
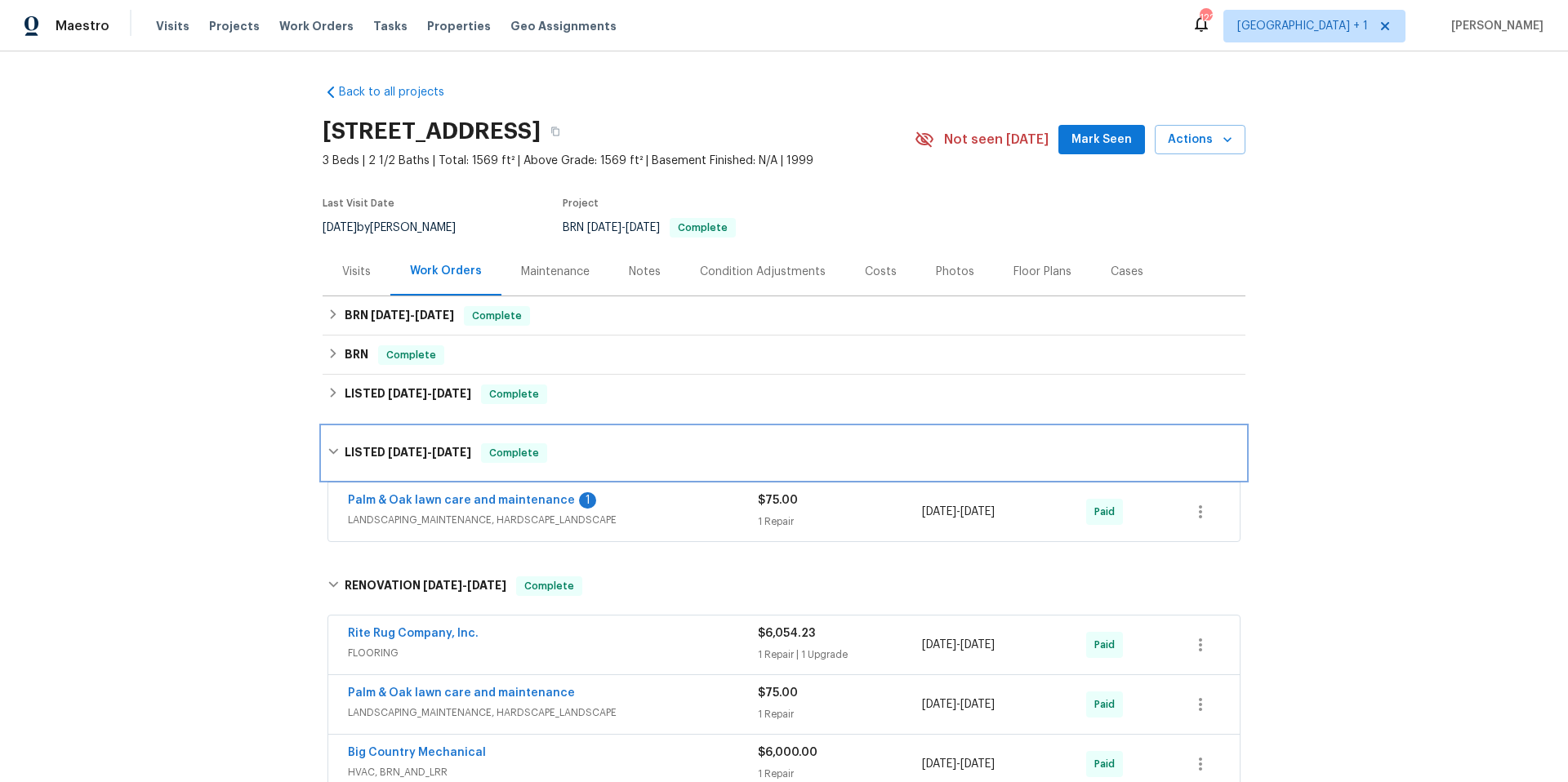
click at [605, 447] on div "LISTED 6/18/25 - 6/20/25 Complete" at bounding box center [783, 453] width 913 height 20
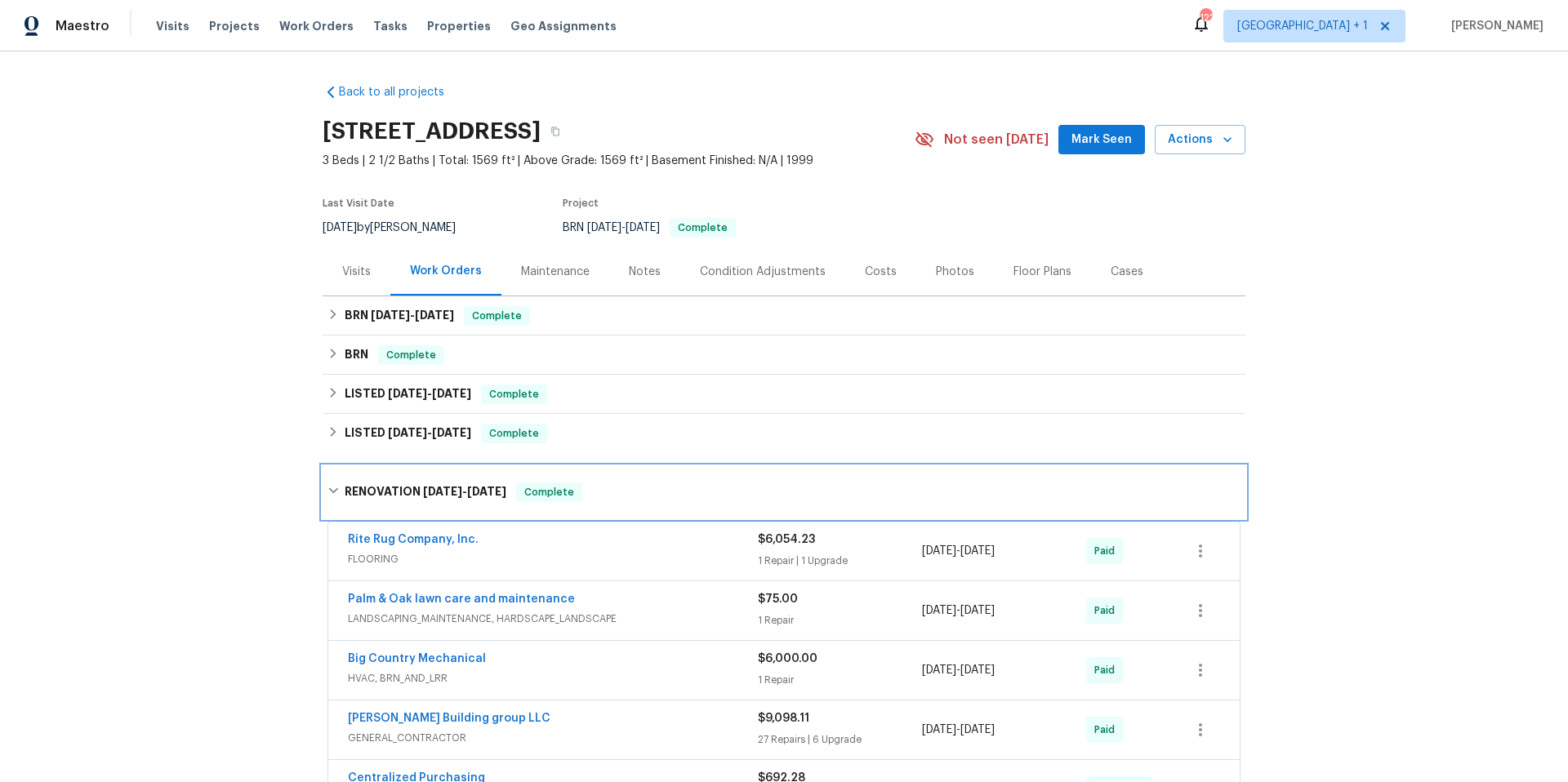
click at [622, 495] on div "RENOVATION 6/4/25 - 6/18/25 Complete" at bounding box center [783, 493] width 913 height 20
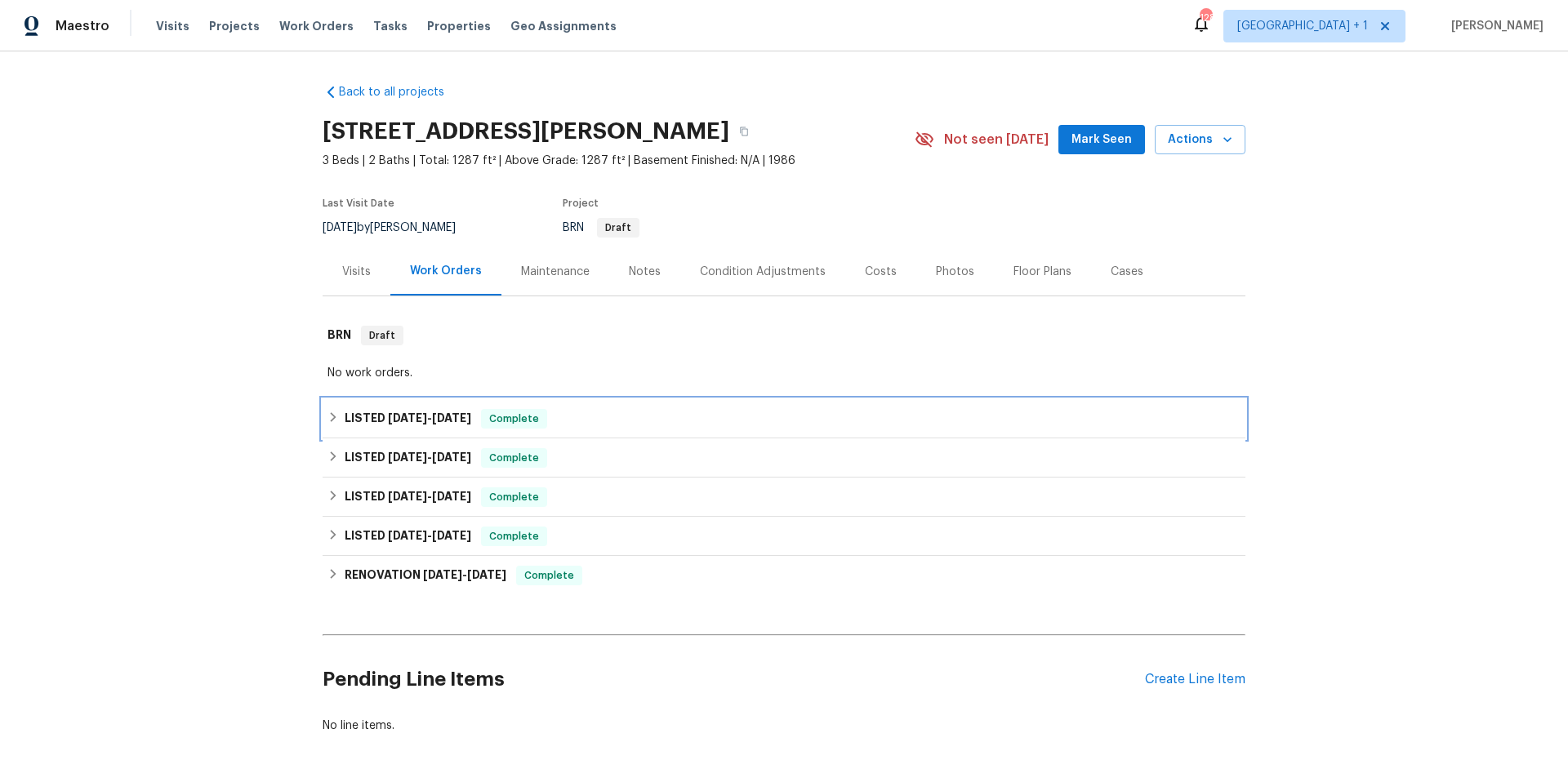
click at [619, 417] on div "LISTED 9/12/25 - 9/19/25 Complete" at bounding box center [783, 419] width 913 height 20
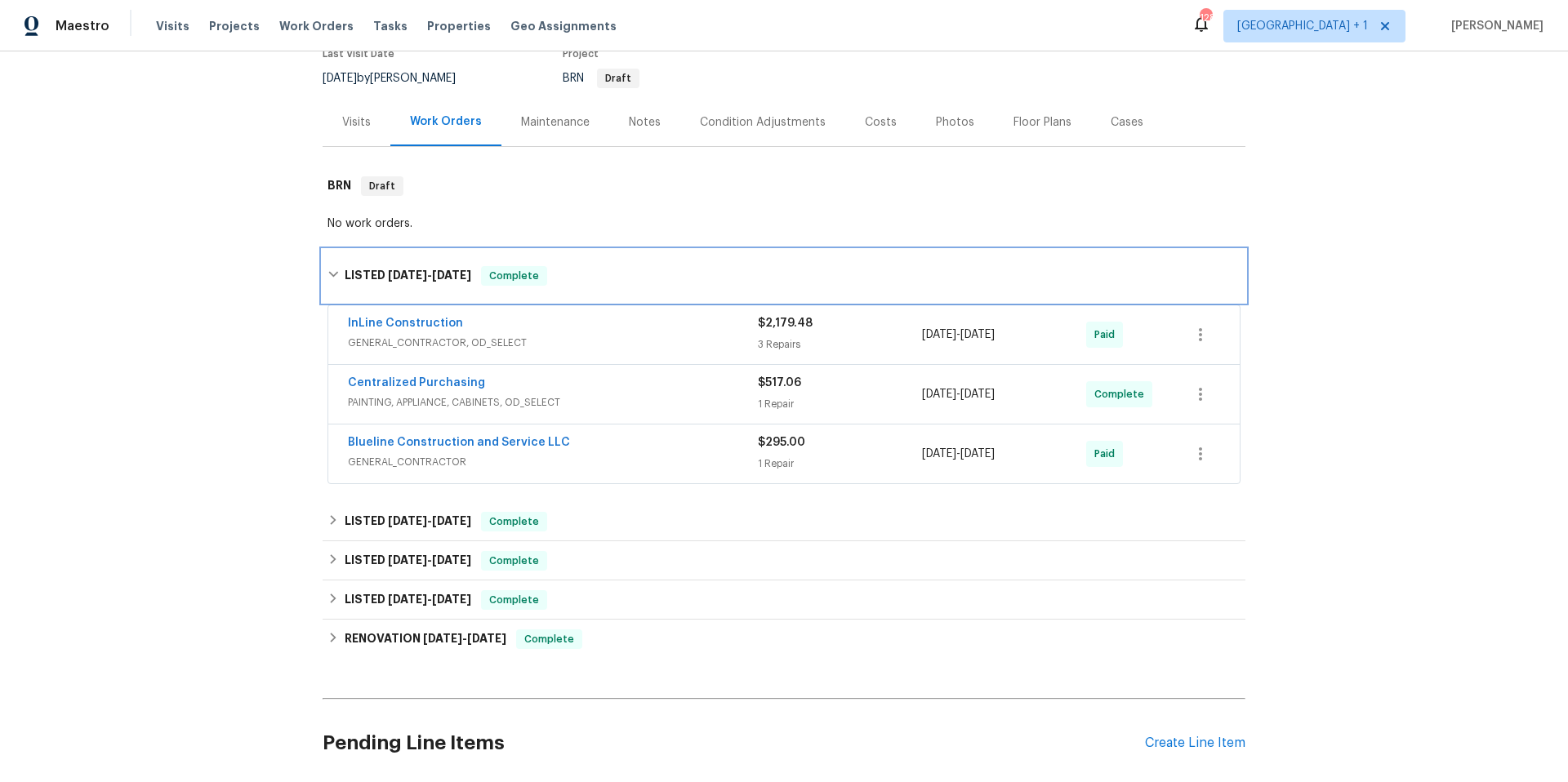
scroll to position [163, 0]
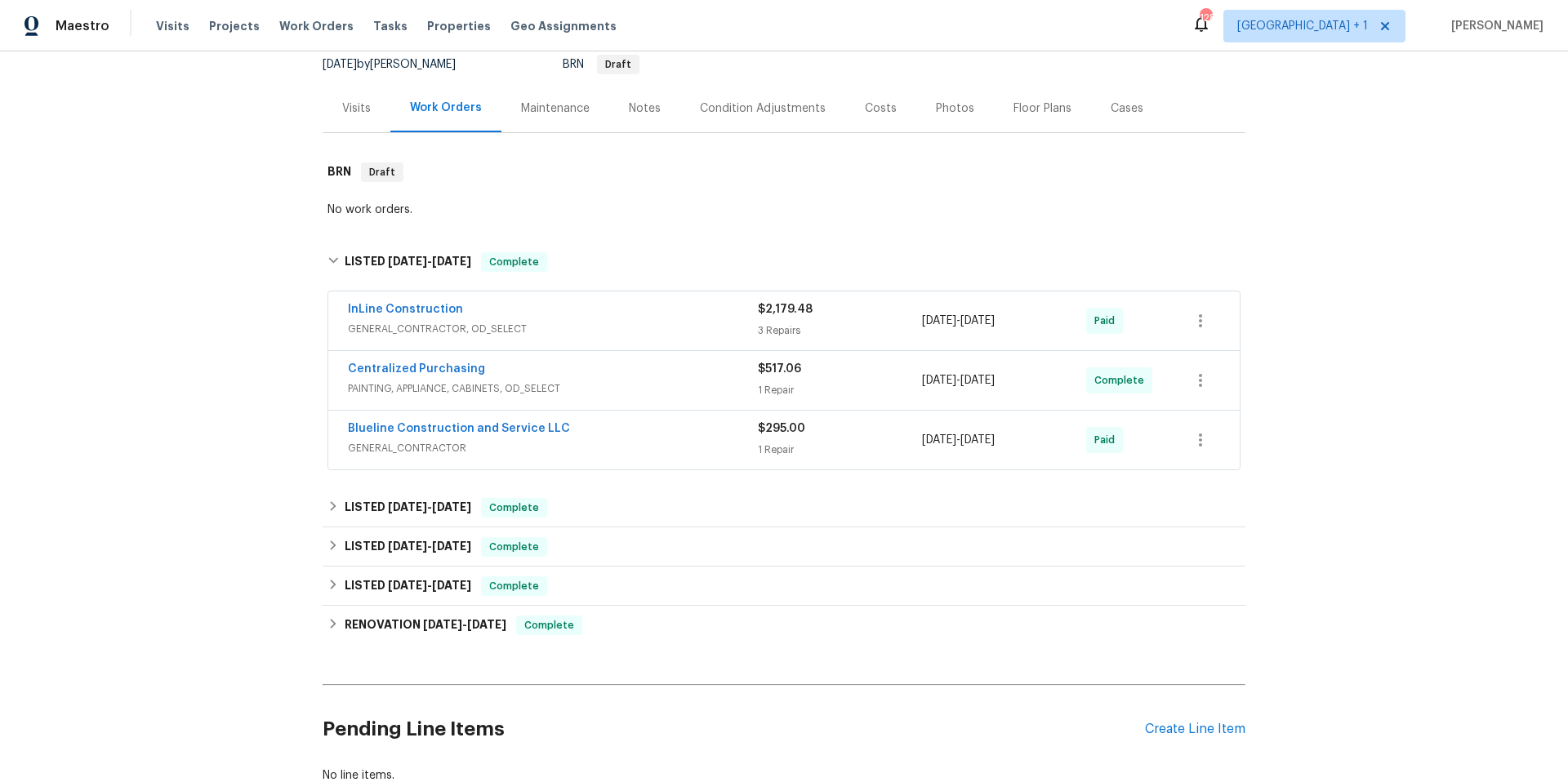
click at [651, 443] on span "GENERAL_CONTRACTOR" at bounding box center [553, 448] width 410 height 16
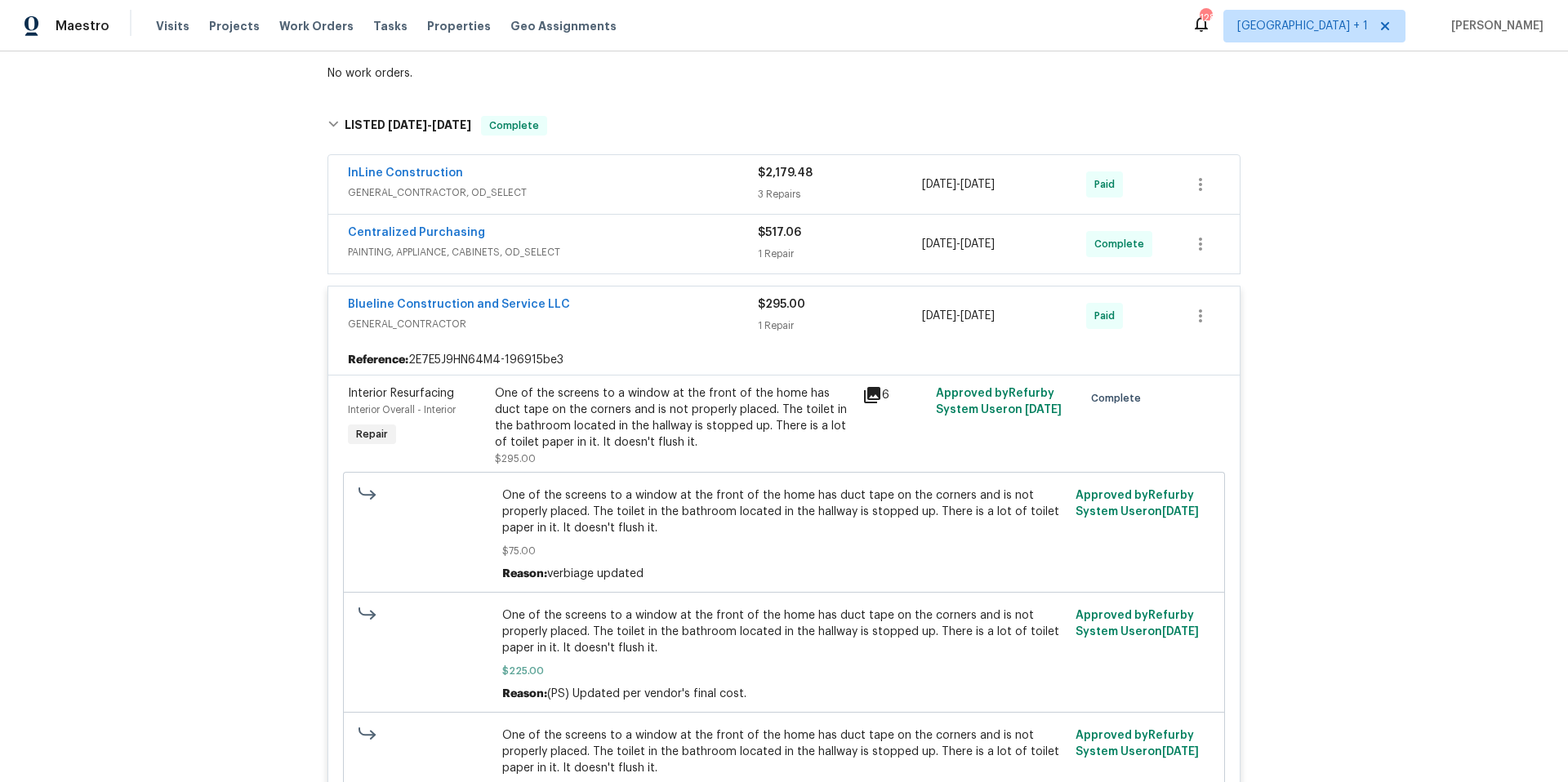
scroll to position [298, 0]
click at [581, 180] on div "InLine Construction" at bounding box center [553, 175] width 410 height 20
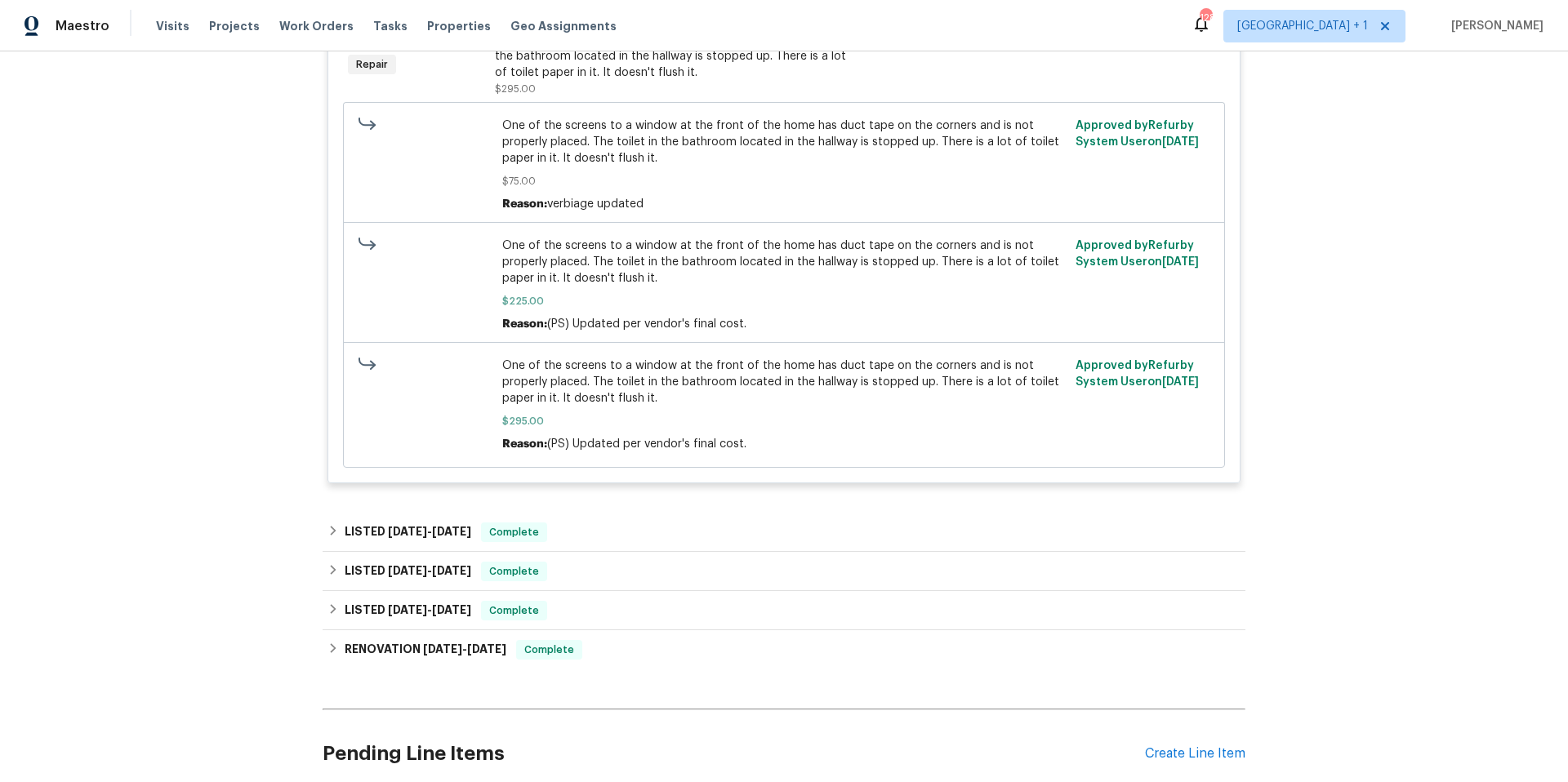
scroll to position [1304, 0]
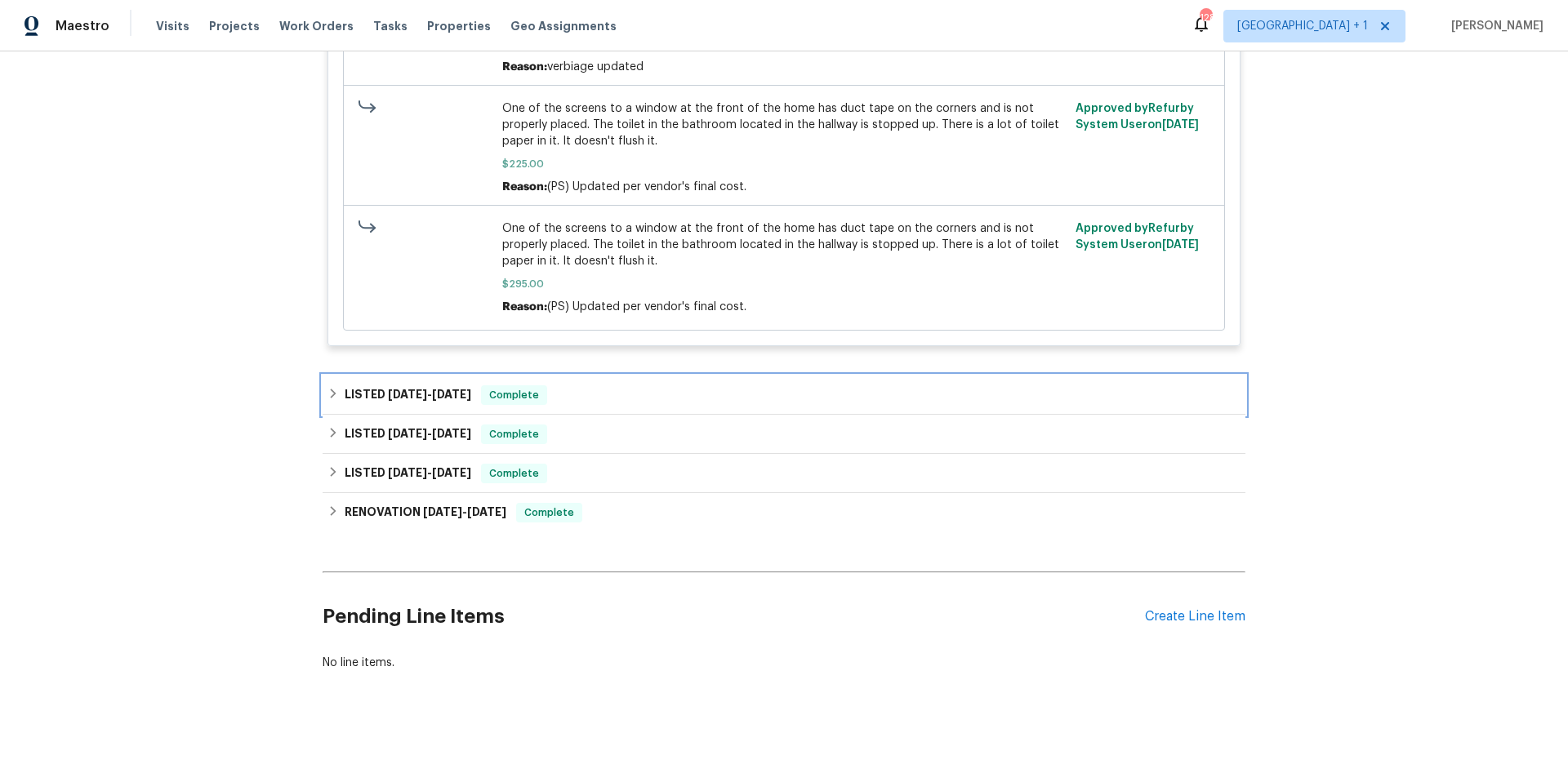
click at [618, 385] on div "LISTED 8/5/25 - 8/8/25 Complete" at bounding box center [783, 395] width 913 height 20
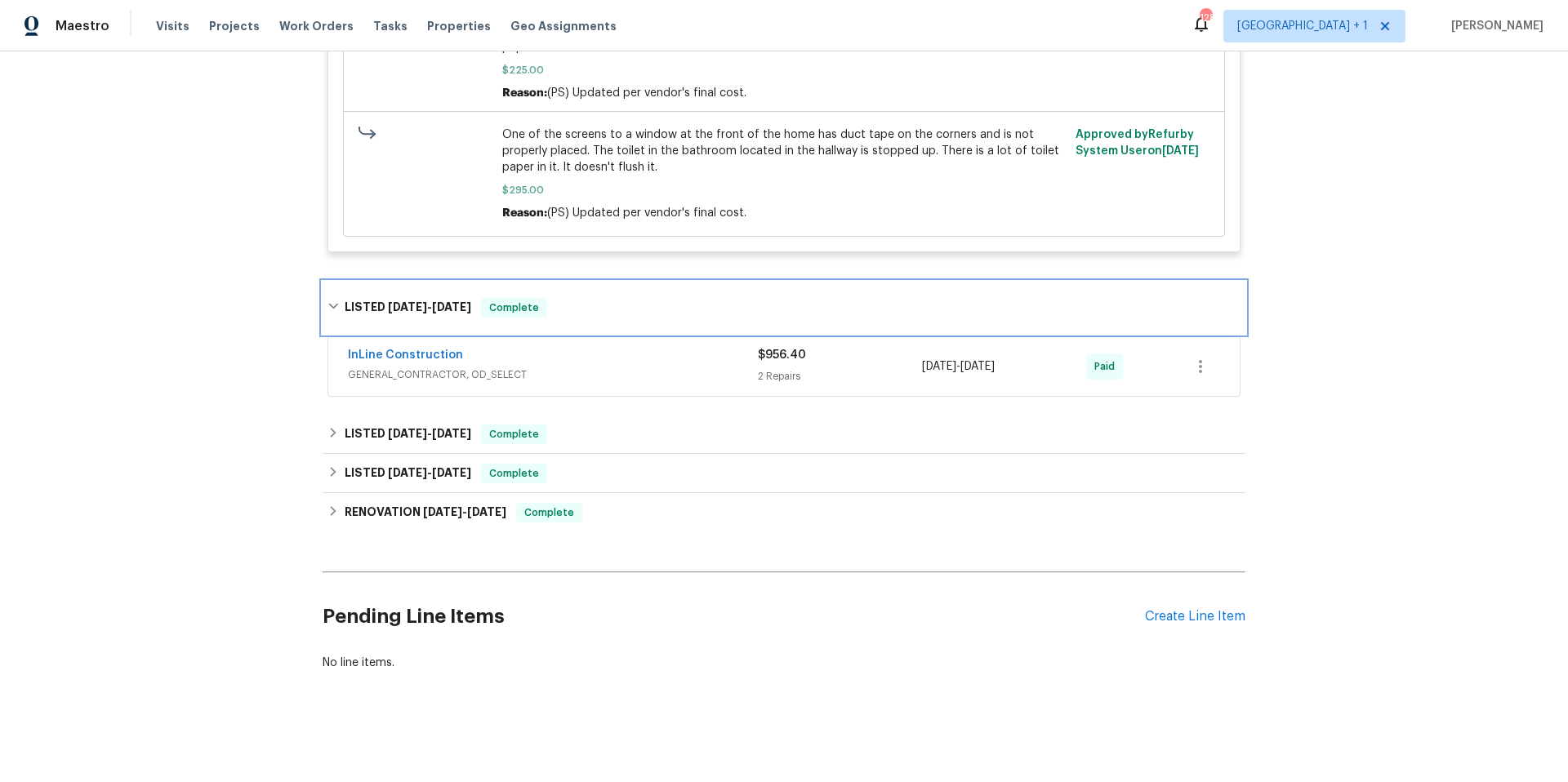
scroll to position [1398, 0]
click at [622, 366] on span "GENERAL_CONTRACTOR, OD_SELECT" at bounding box center [553, 375] width 410 height 16
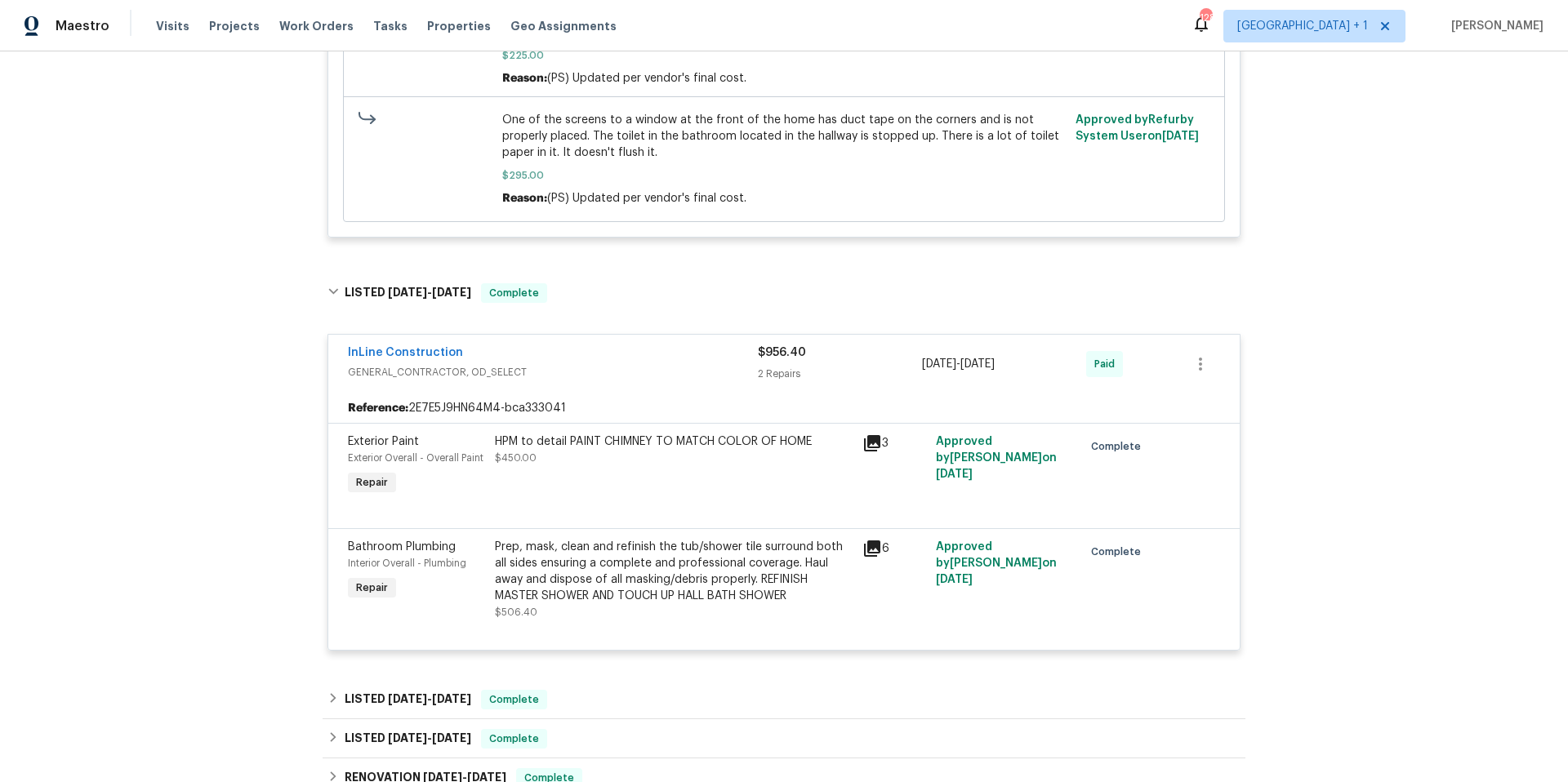
scroll to position [1679, 0]
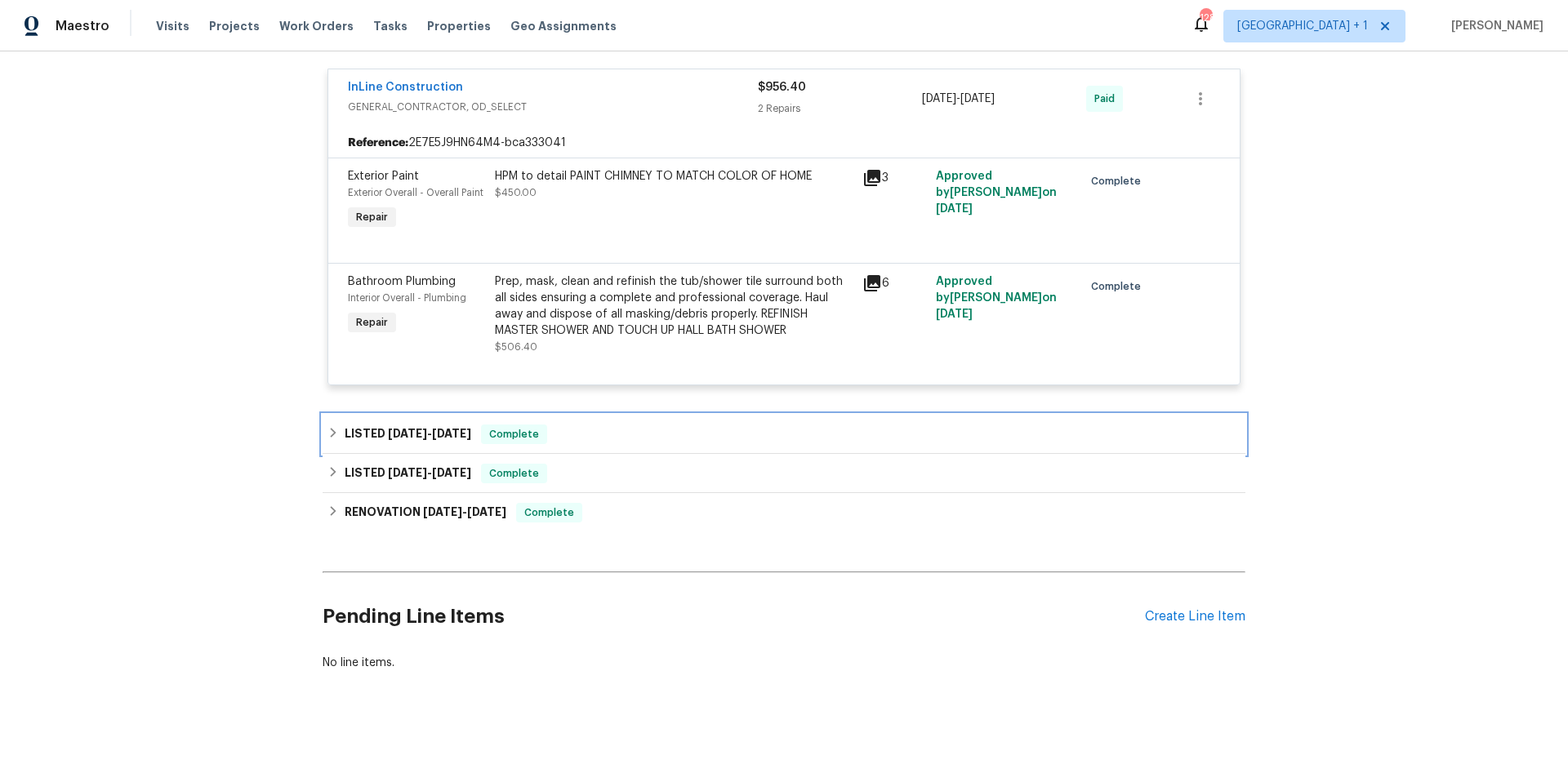
click at [652, 427] on div "LISTED 7/22/25 - 7/24/25 Complete" at bounding box center [783, 434] width 913 height 20
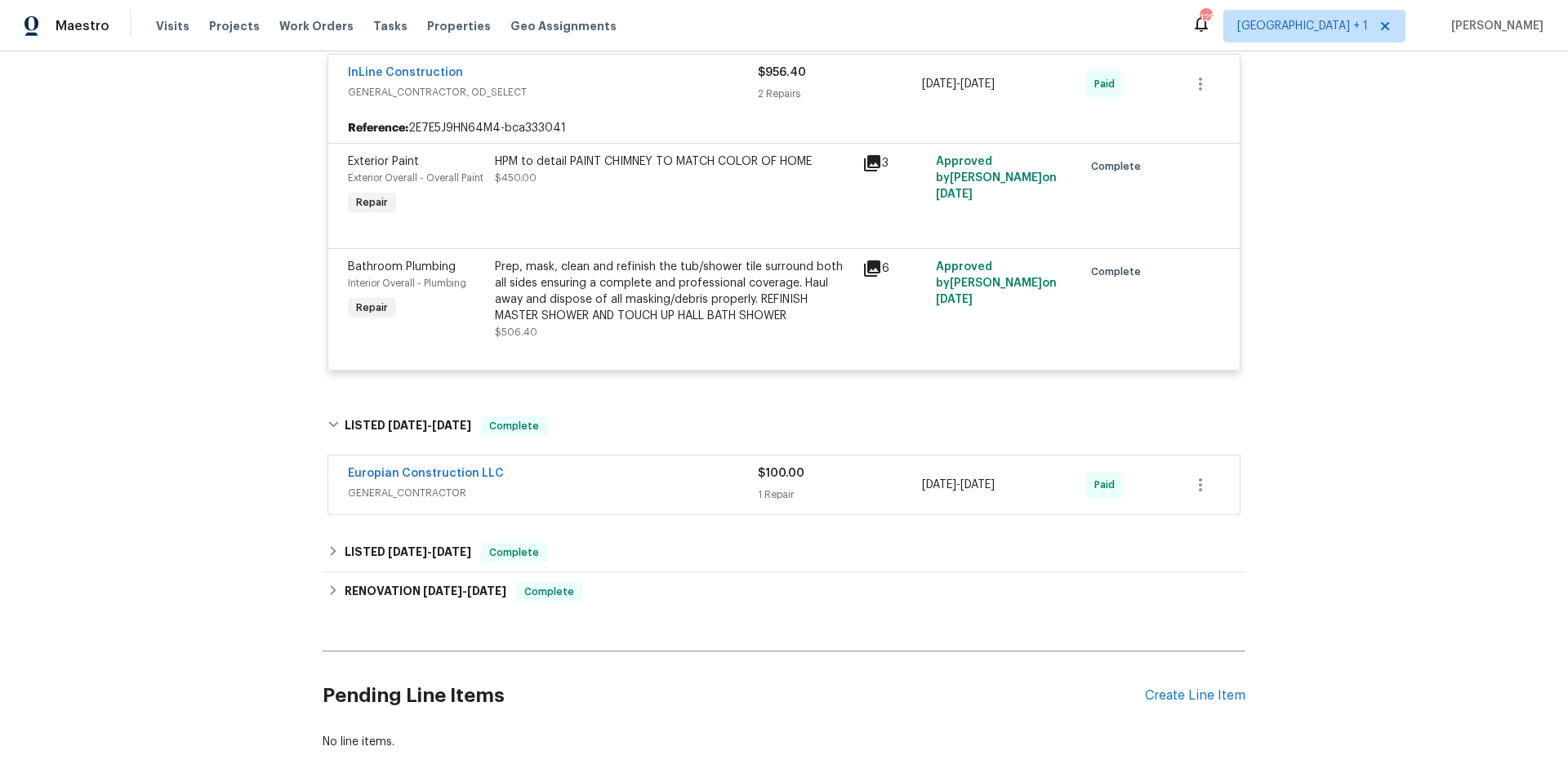
click at [645, 495] on span "GENERAL_CONTRACTOR" at bounding box center [553, 493] width 410 height 16
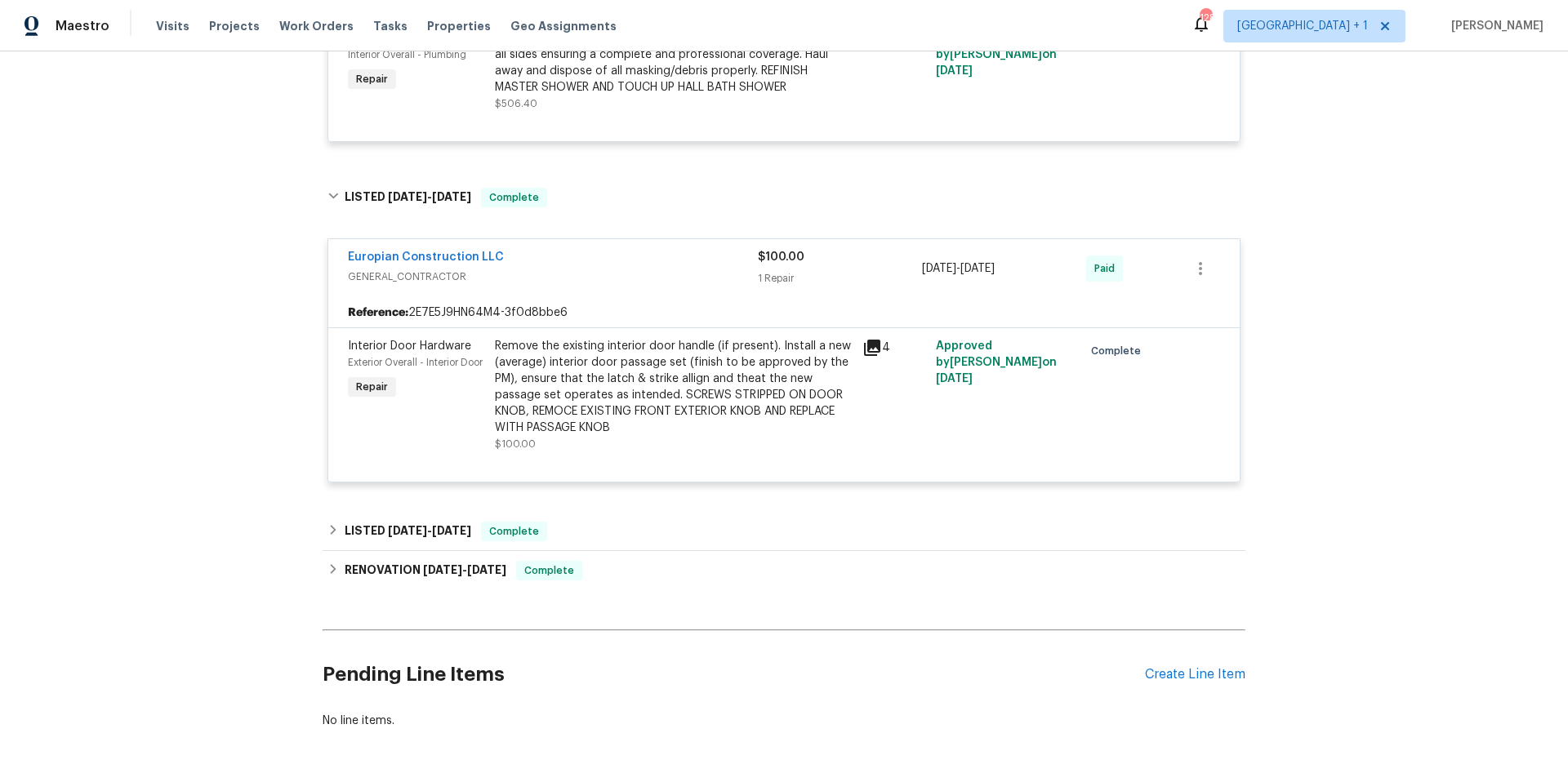
scroll to position [1960, 0]
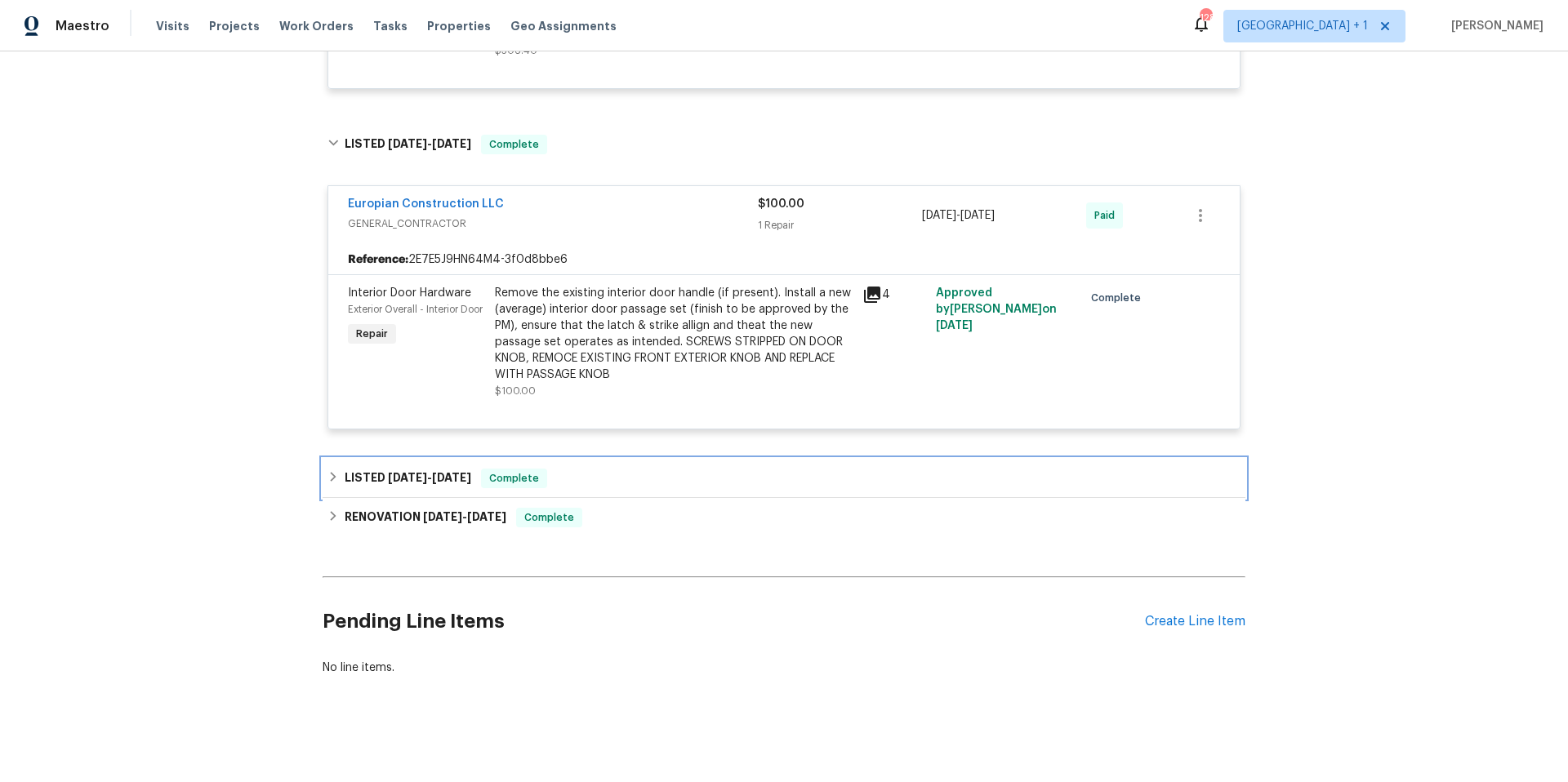
click at [646, 492] on div "LISTED 1/24/25 - 1/25/25 Complete" at bounding box center [783, 479] width 923 height 39
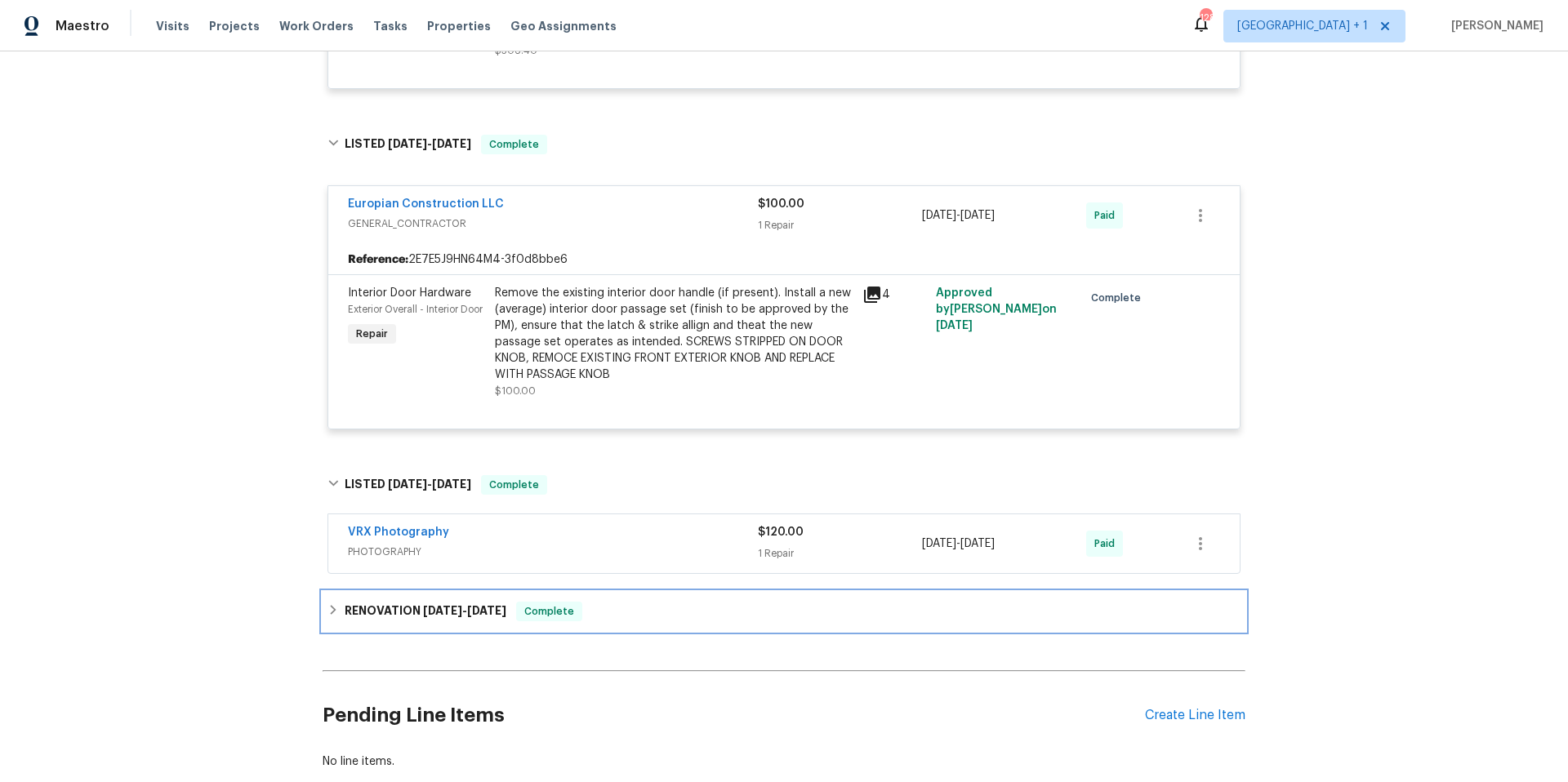
click at [666, 615] on div "RENOVATION 1/14/25 - 1/28/25 Complete" at bounding box center [783, 612] width 913 height 20
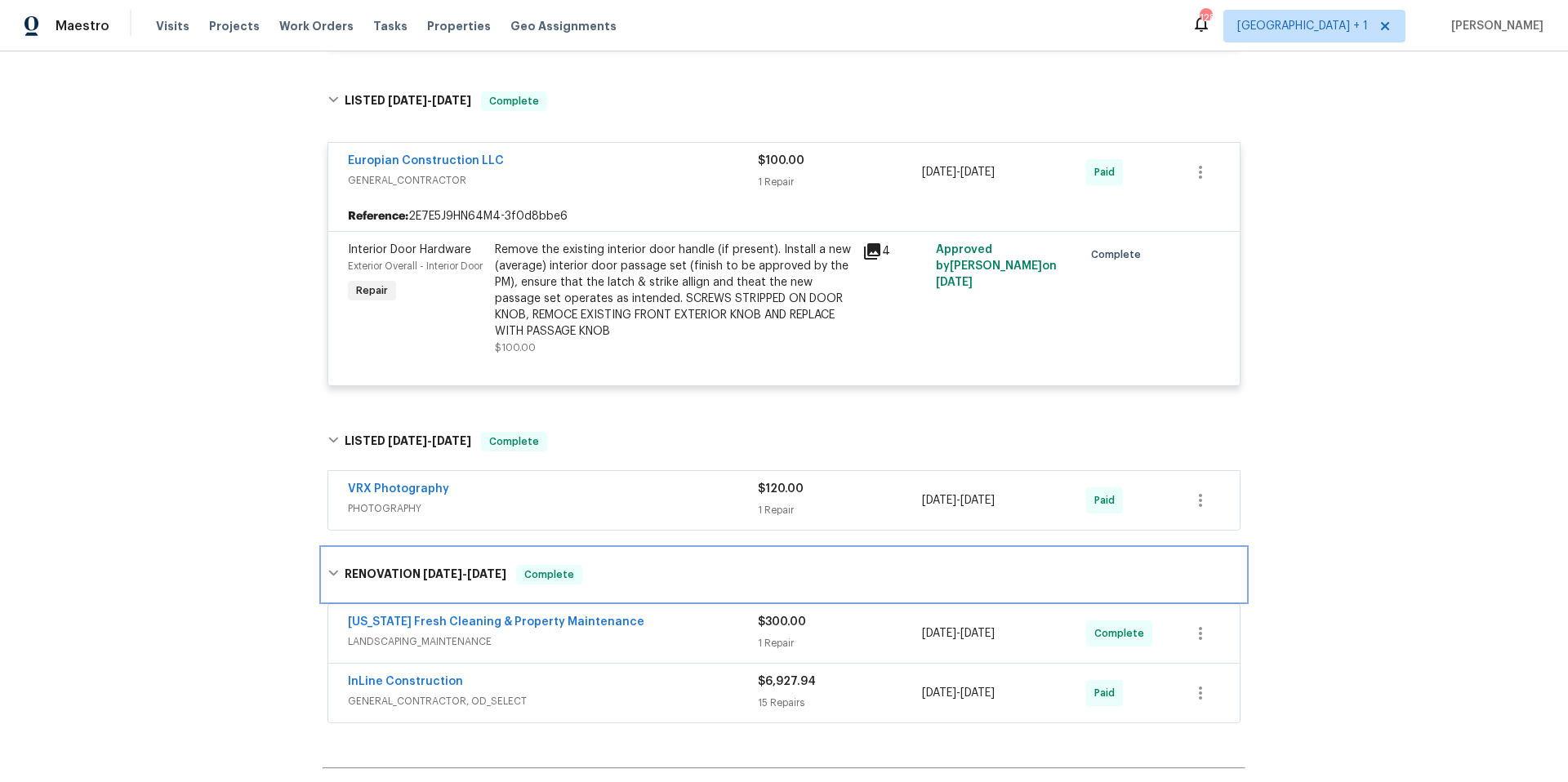
scroll to position [2204, 0]
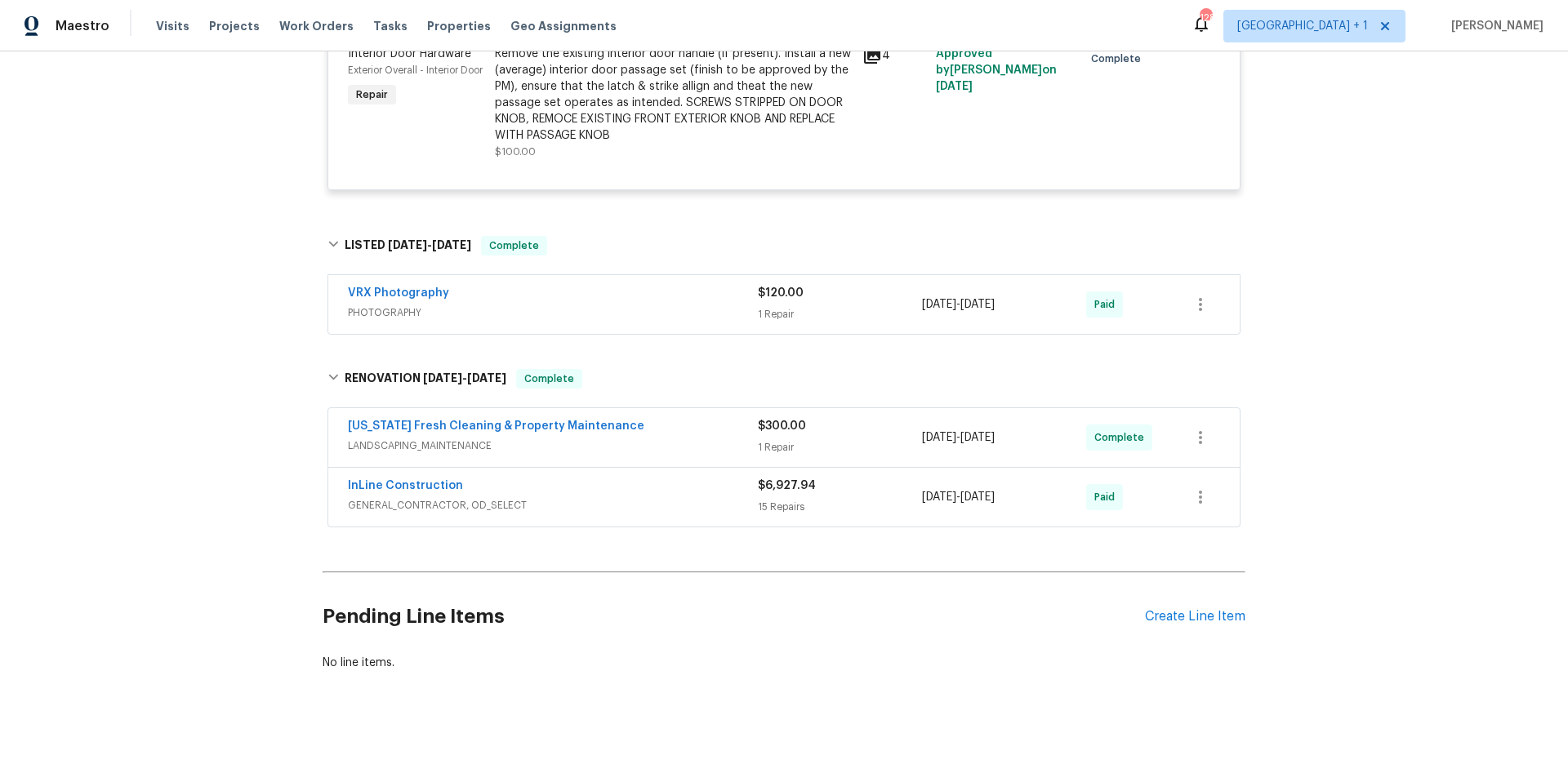
click at [617, 498] on span "GENERAL_CONTRACTOR, OD_SELECT" at bounding box center [553, 505] width 410 height 16
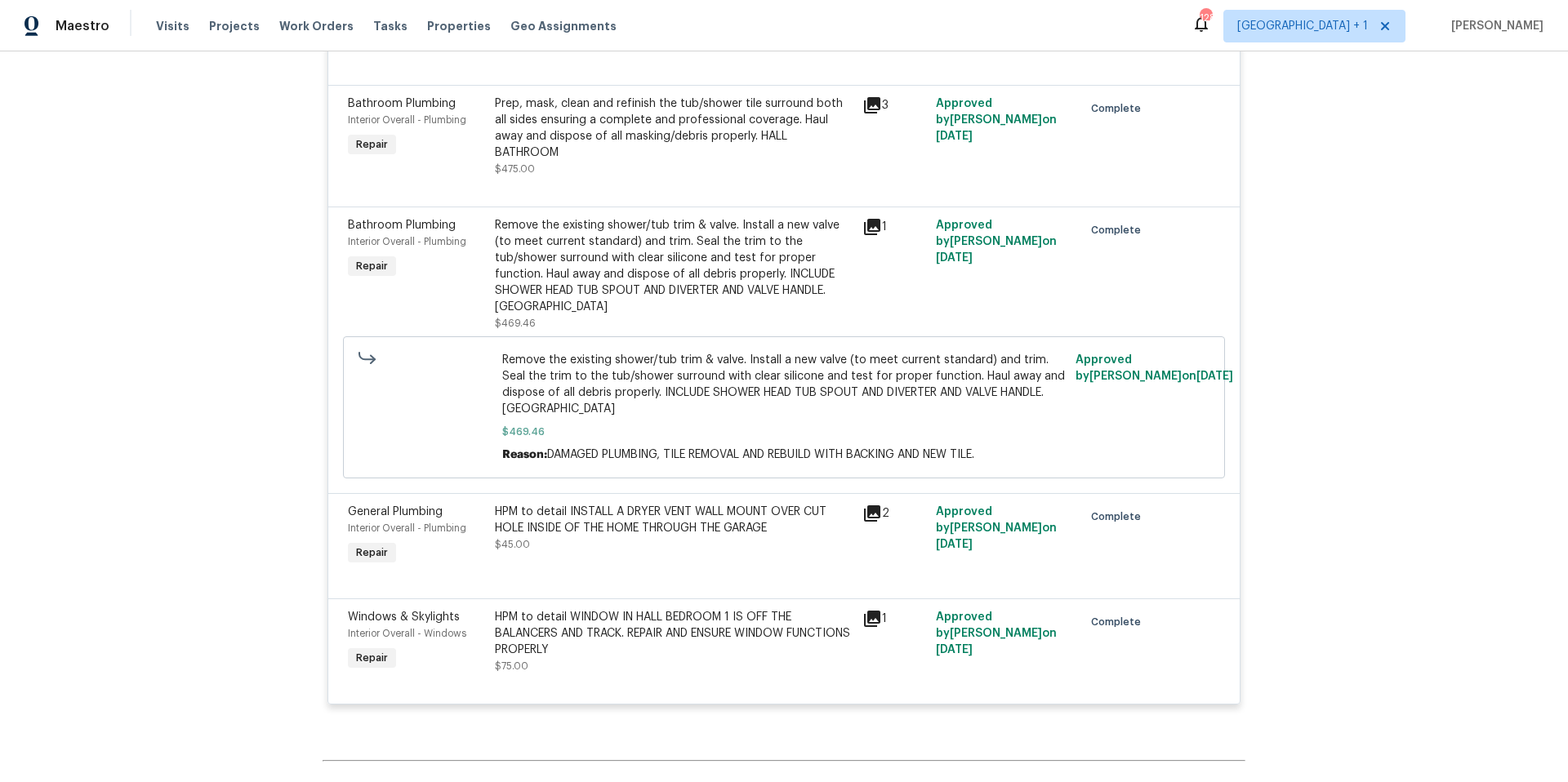
scroll to position [4203, 0]
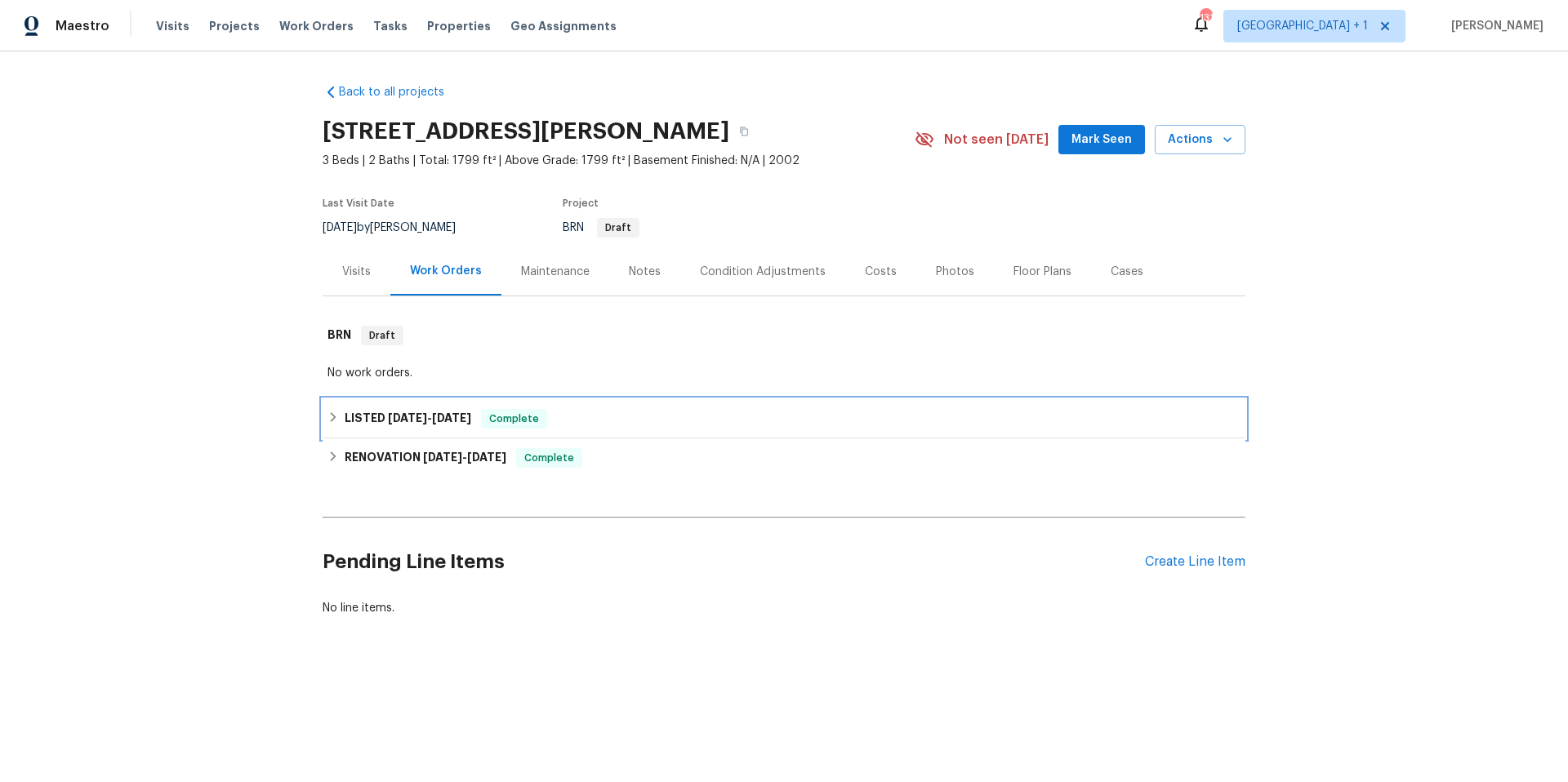
click at [600, 412] on div "LISTED [DATE] - [DATE] Complete" at bounding box center [783, 419] width 913 height 20
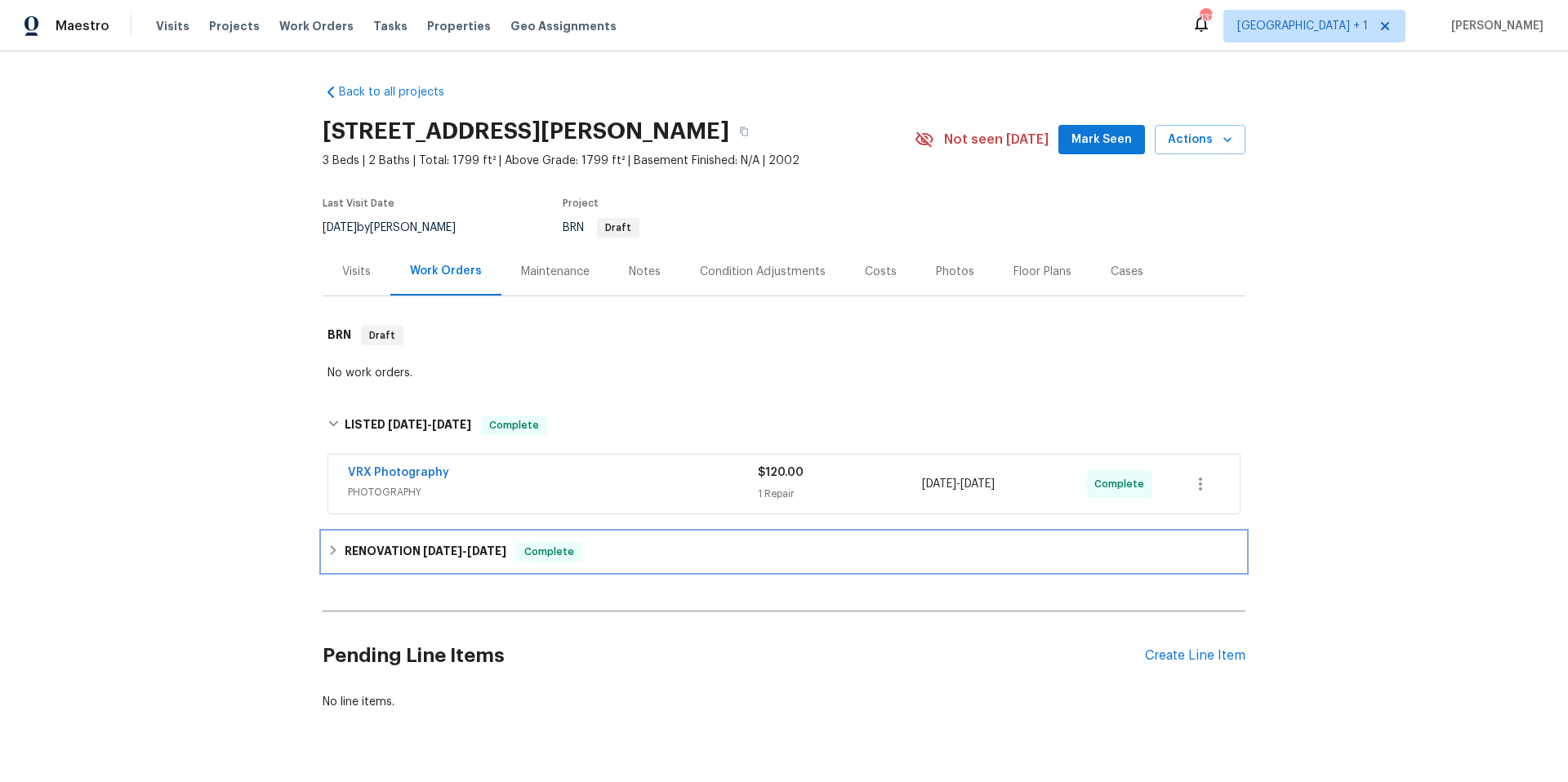
click at [613, 565] on div "RENOVATION [DATE] - [DATE] Complete" at bounding box center [783, 552] width 923 height 39
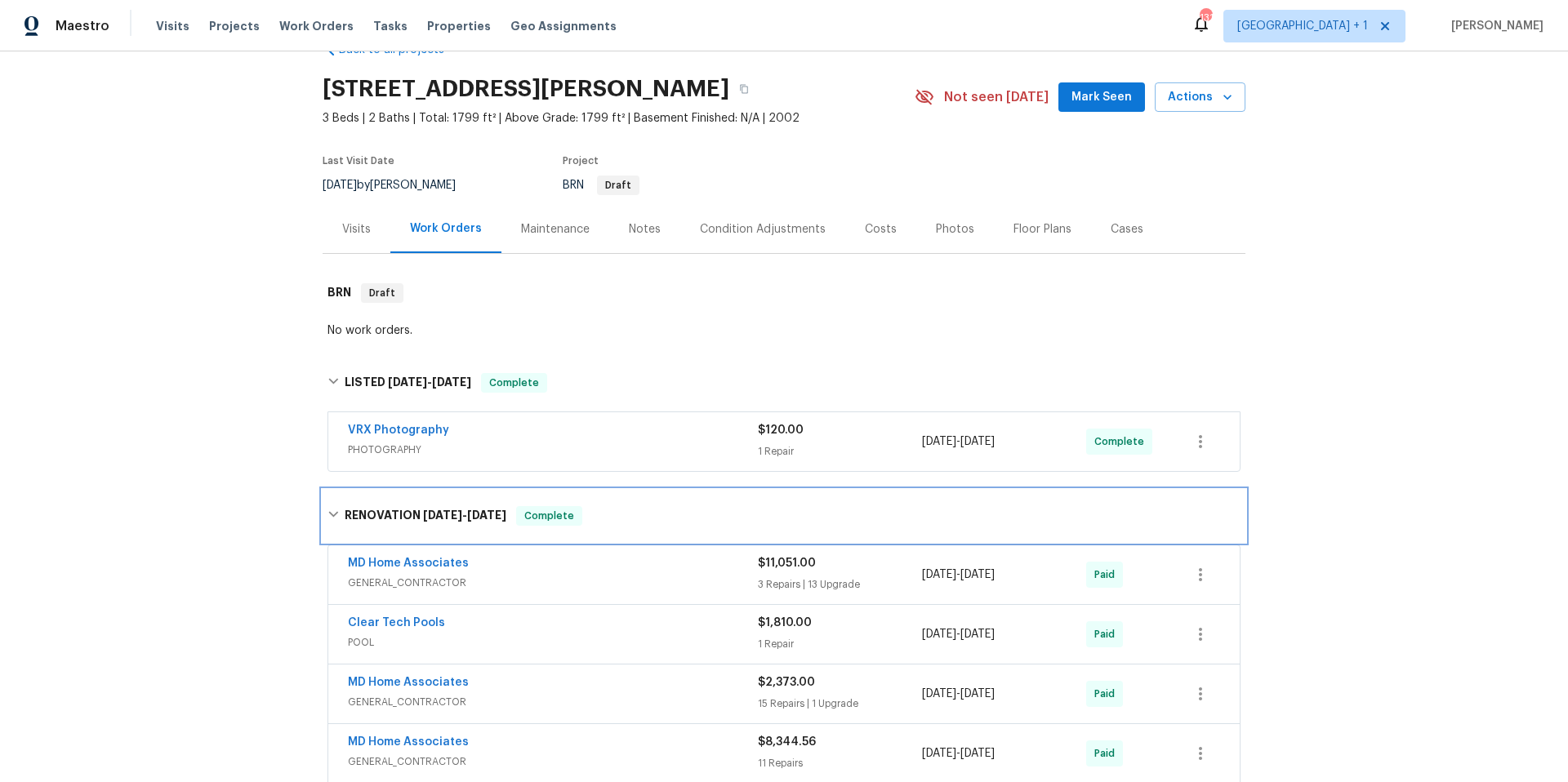
scroll to position [285, 0]
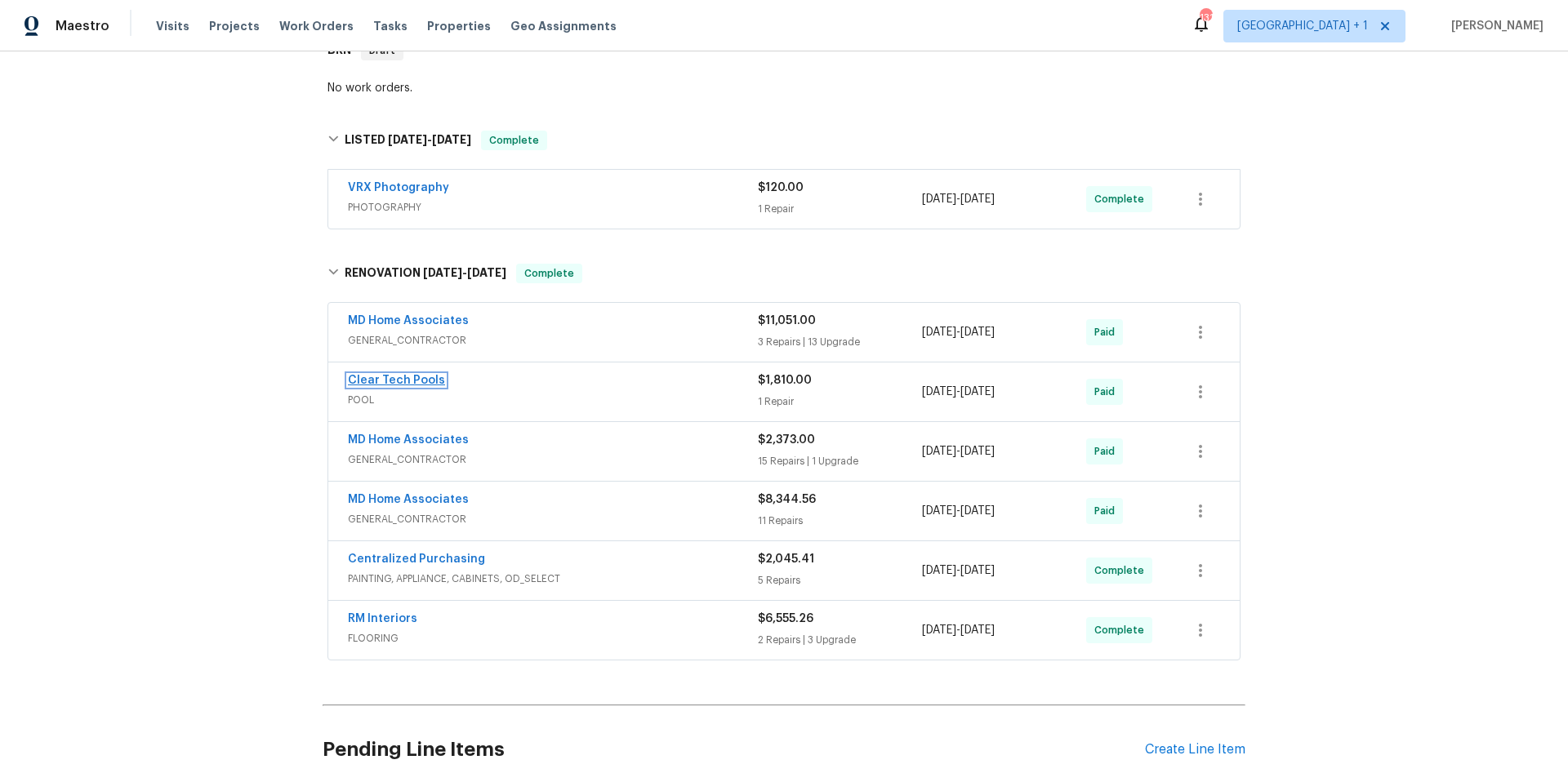
click at [426, 382] on link "Clear Tech Pools" at bounding box center [396, 380] width 98 height 11
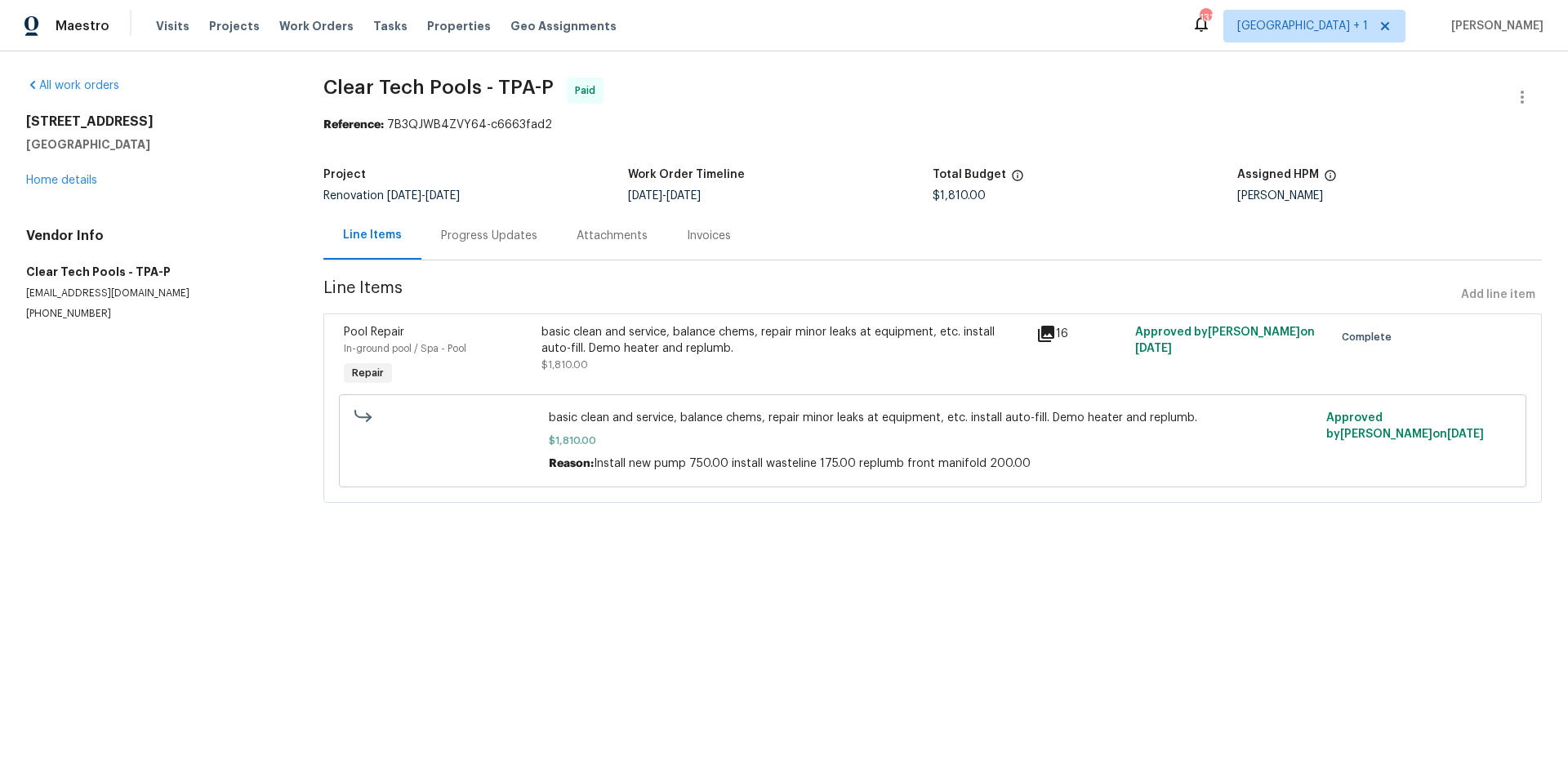
click at [484, 240] on div "Progress Updates" at bounding box center [490, 236] width 97 height 16
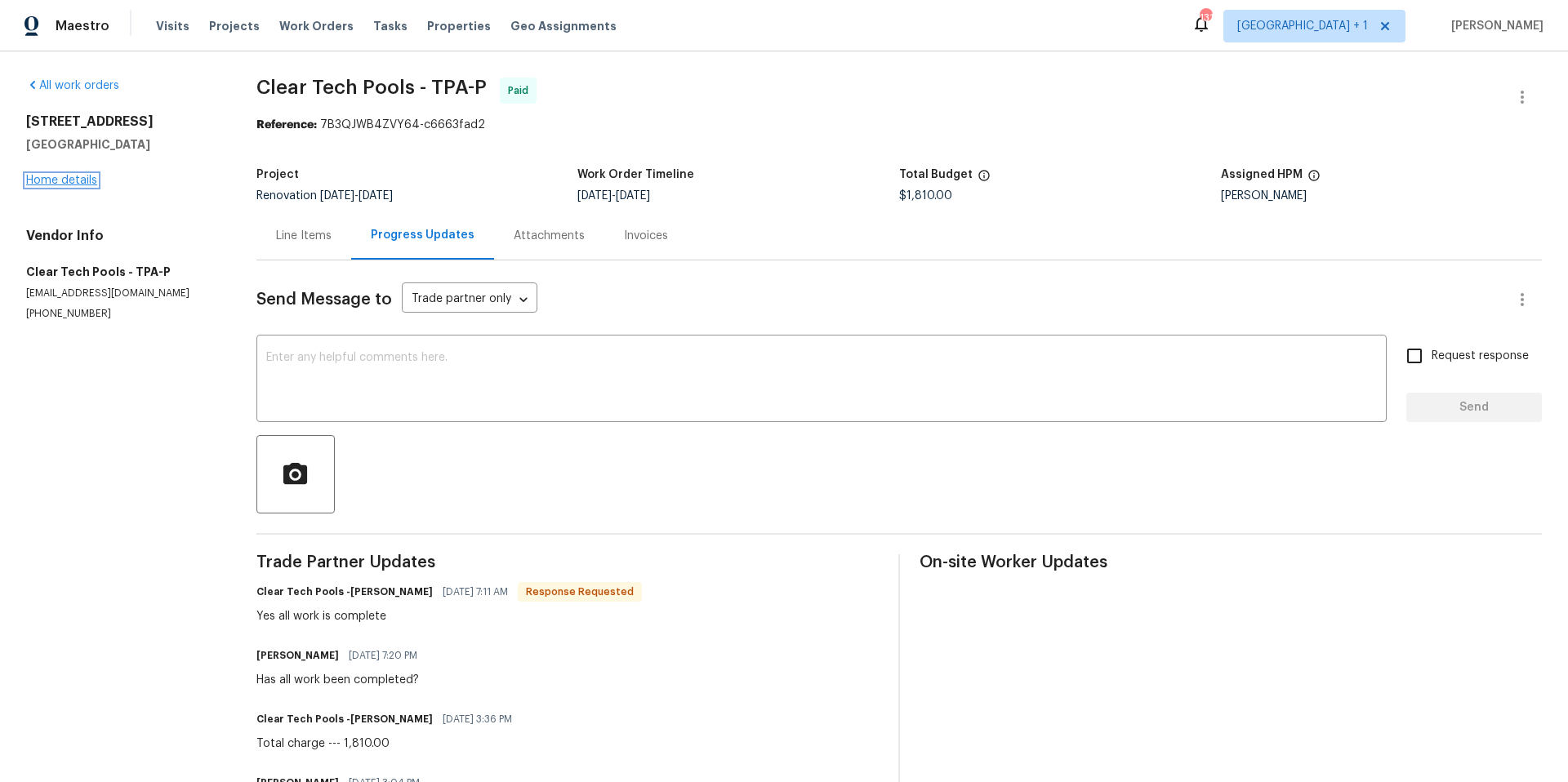
click at [72, 177] on link "Home details" at bounding box center [62, 180] width 71 height 11
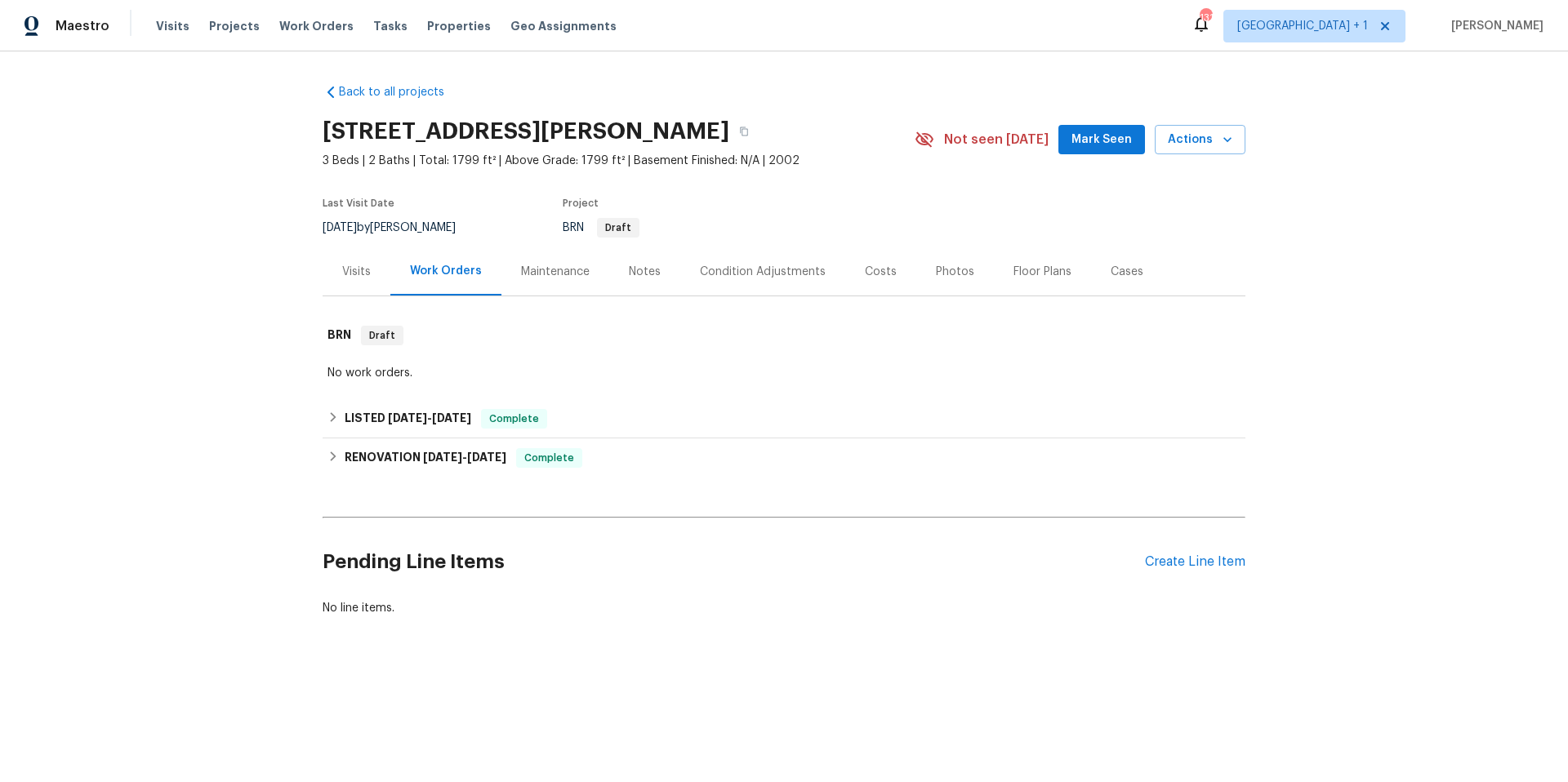
click at [544, 275] on div "Maintenance" at bounding box center [555, 272] width 69 height 16
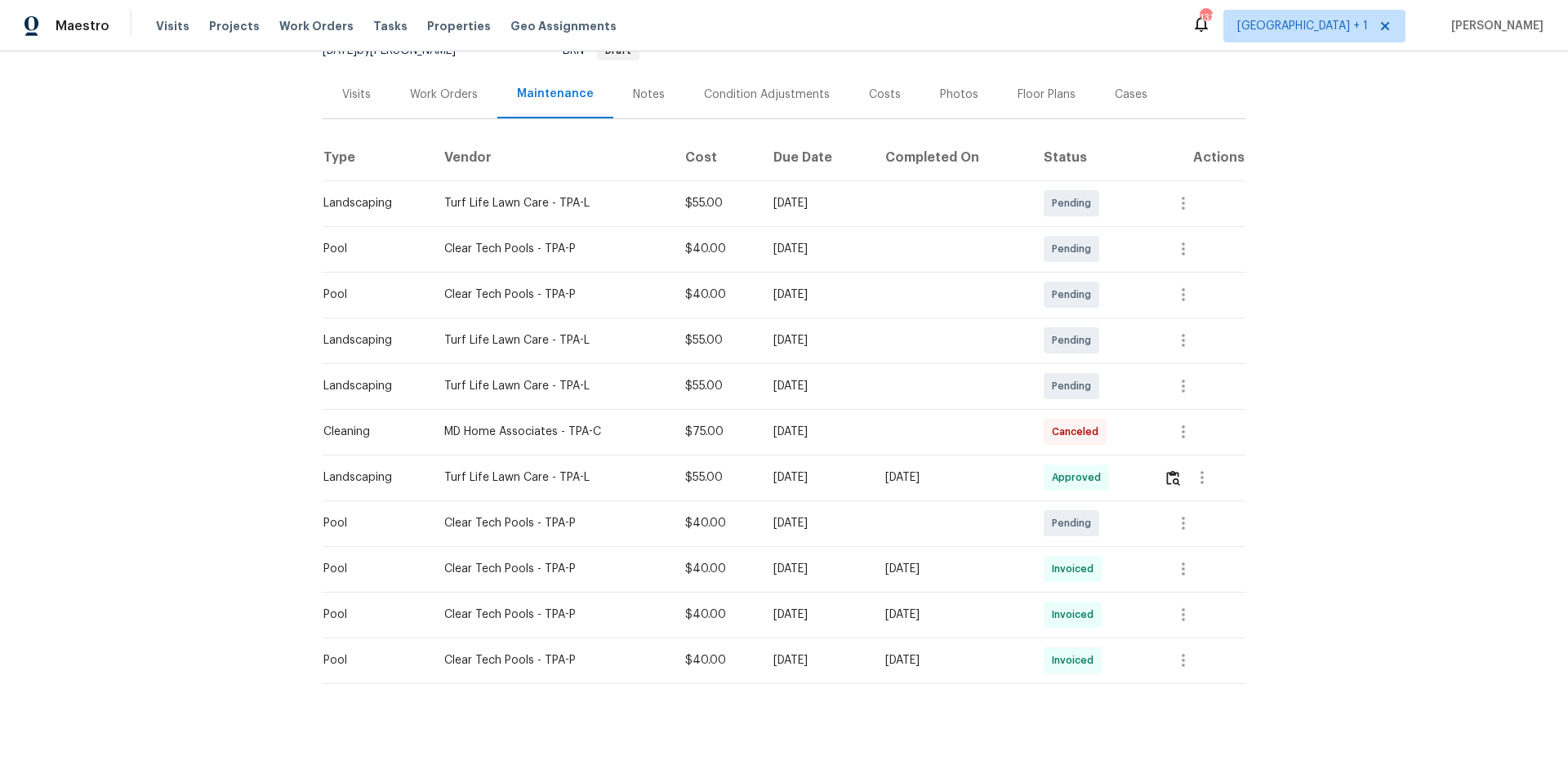
scroll to position [189, 0]
click at [1179, 517] on icon "button" at bounding box center [1183, 523] width 20 height 20
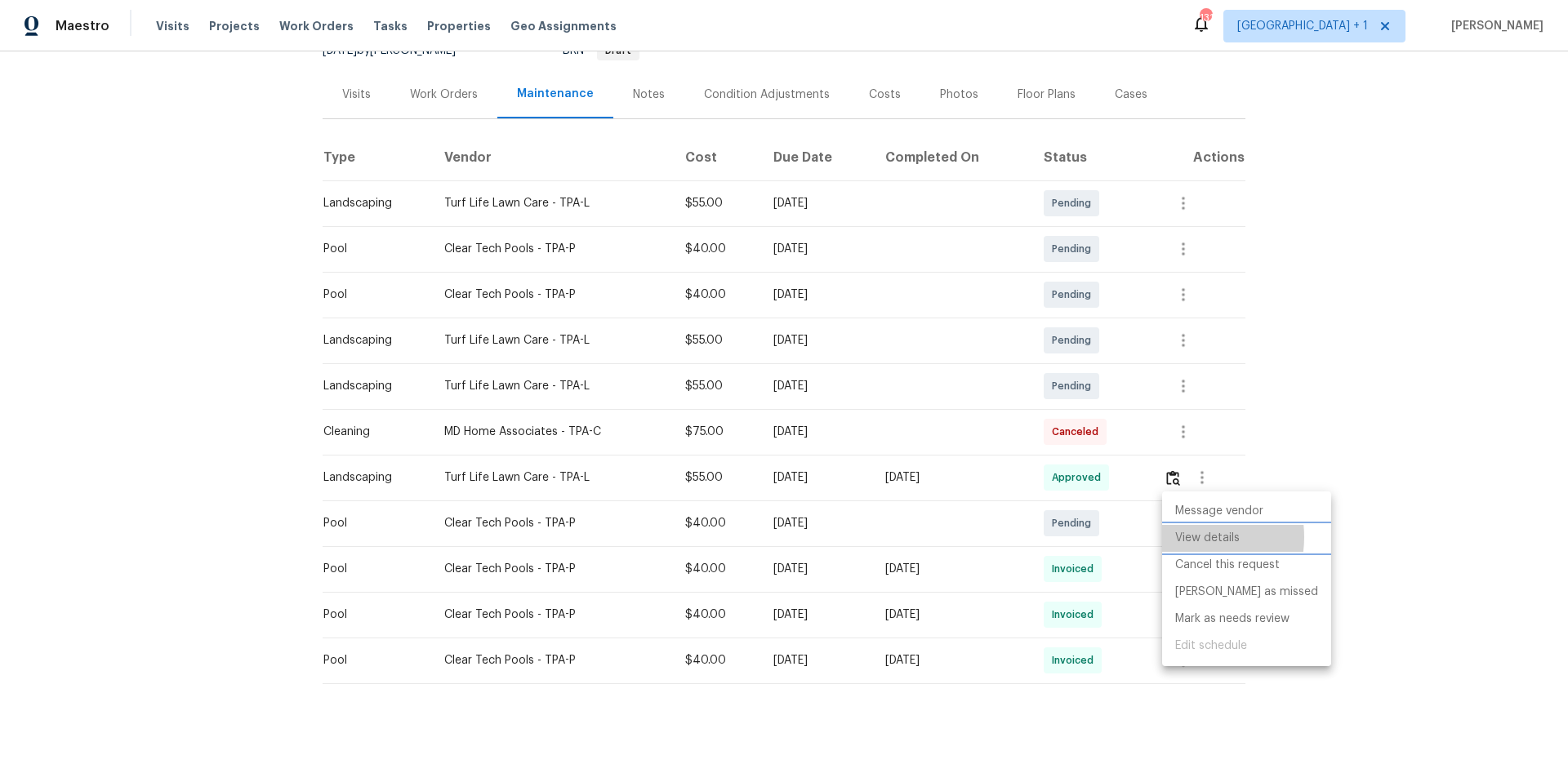
click at [1188, 537] on li "View details" at bounding box center [1247, 538] width 169 height 27
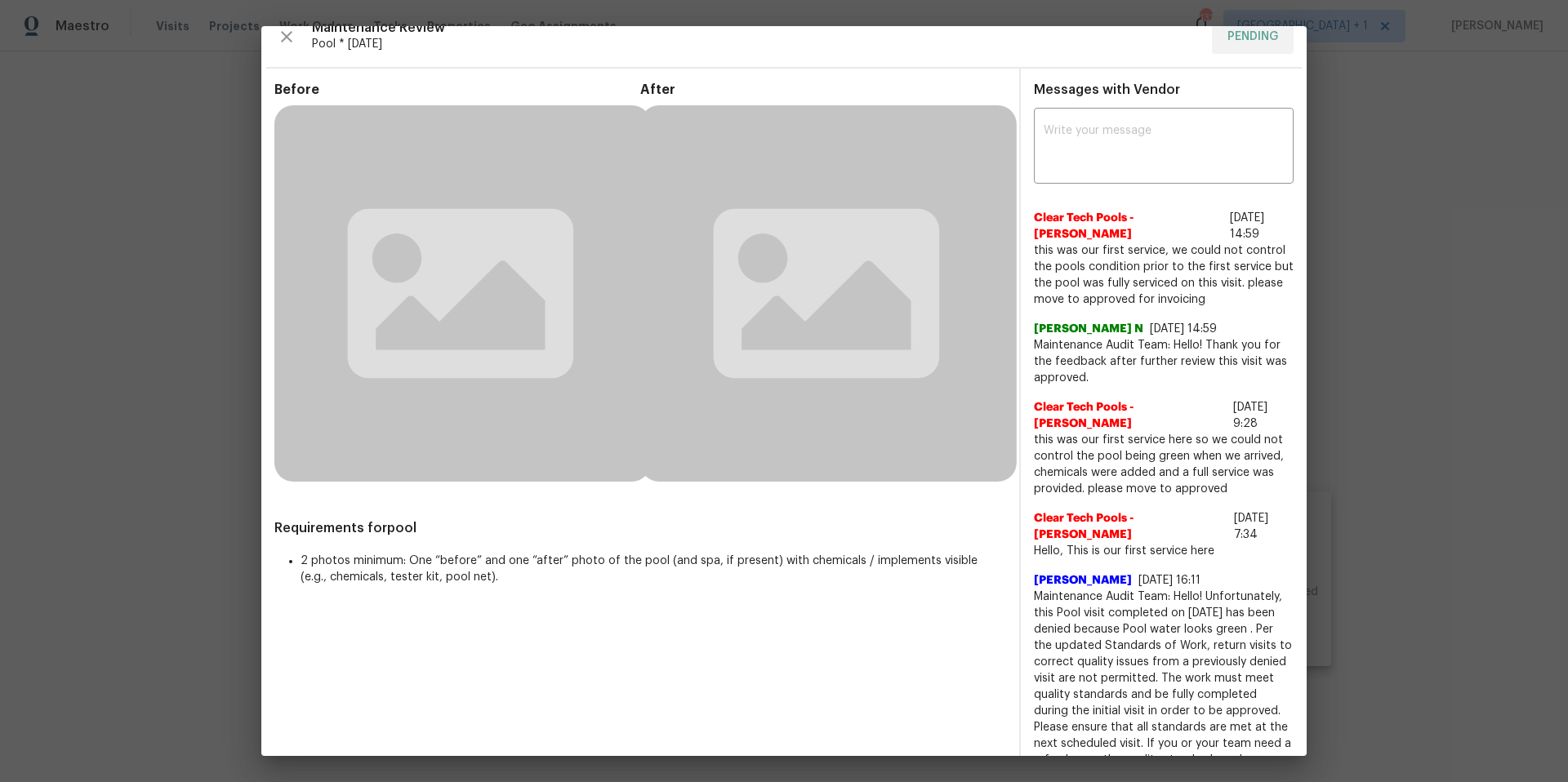
scroll to position [0, 0]
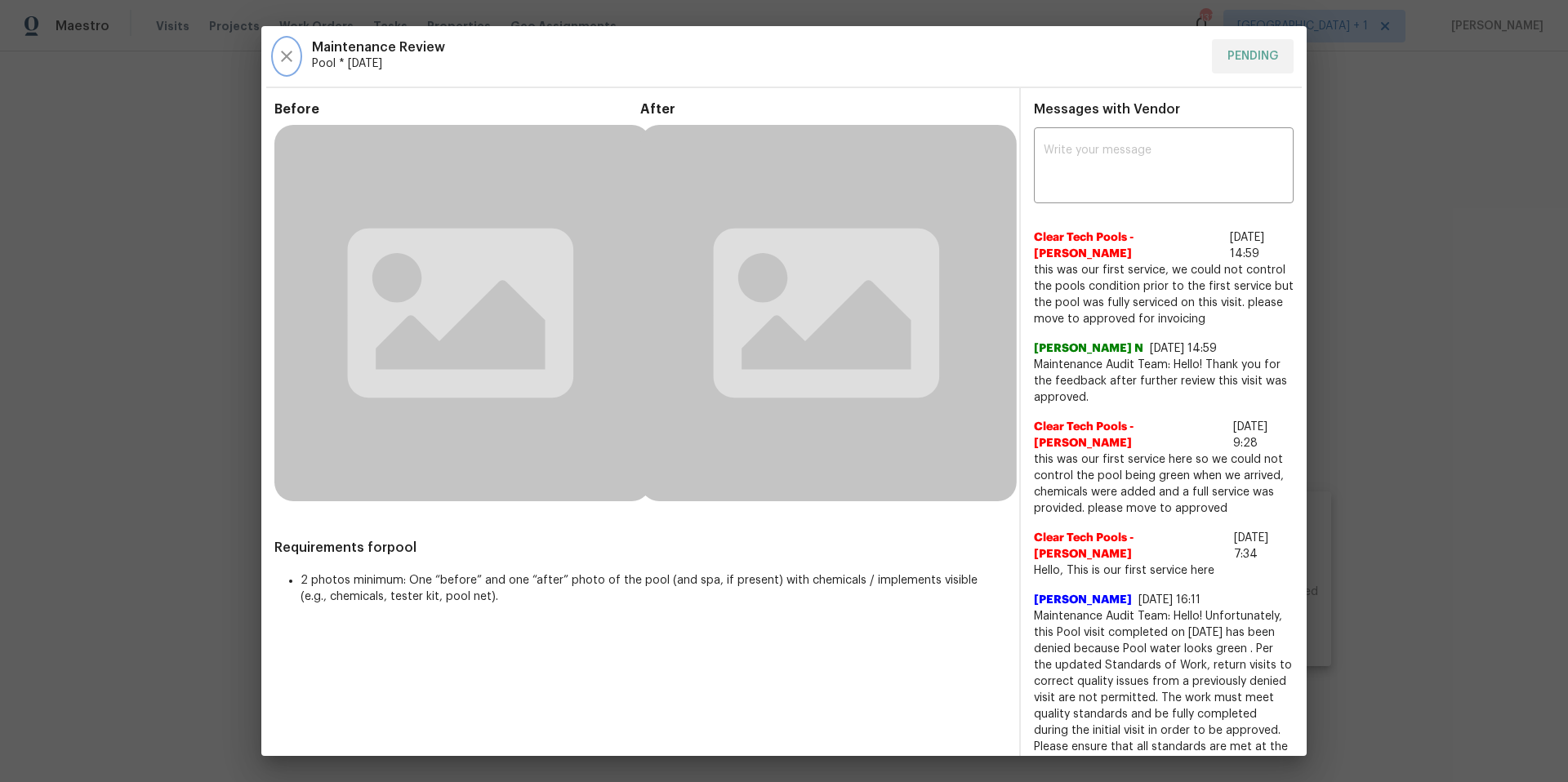
click at [284, 61] on icon "button" at bounding box center [287, 57] width 20 height 20
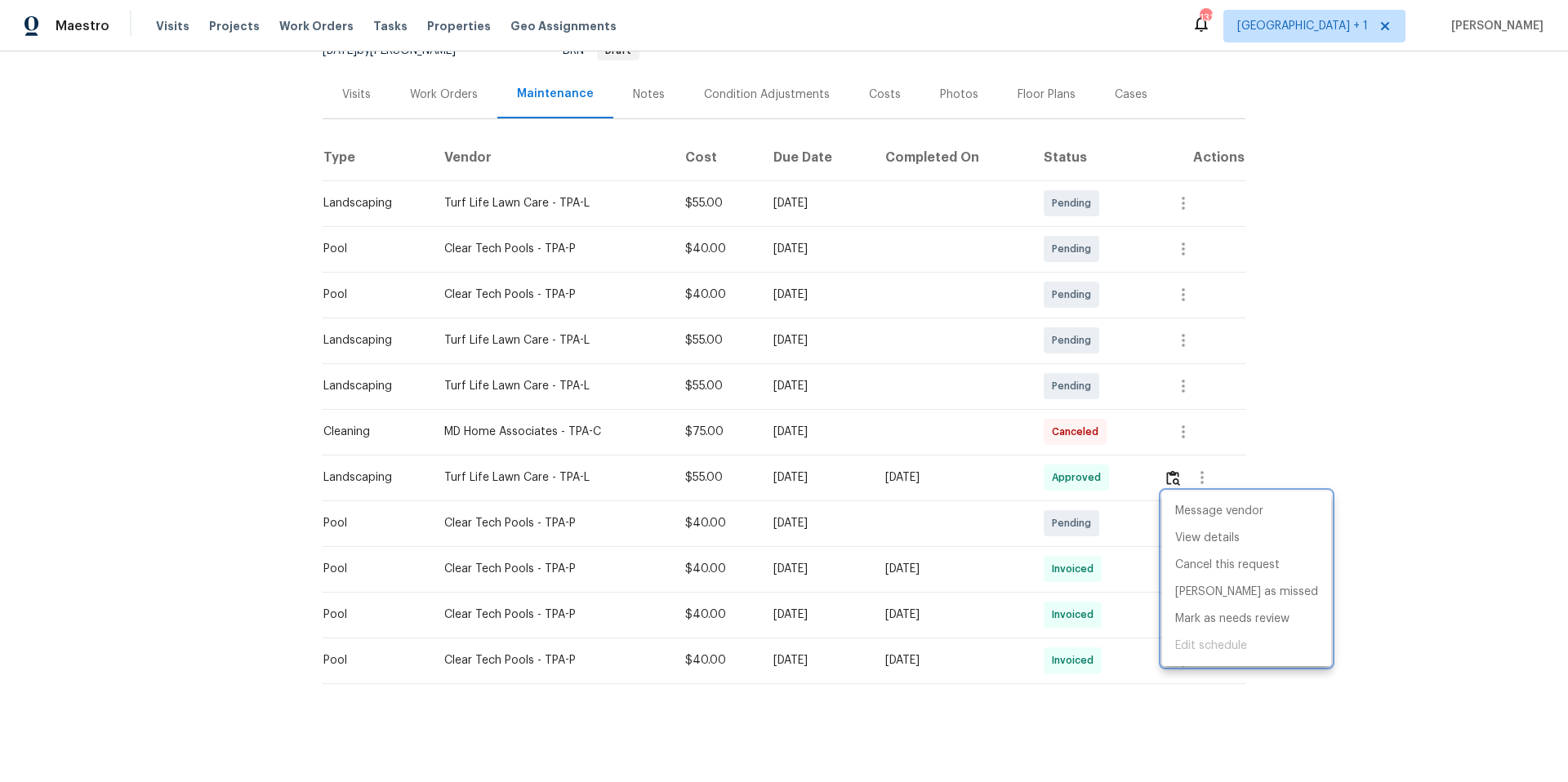
click at [1301, 407] on div at bounding box center [784, 391] width 1568 height 782
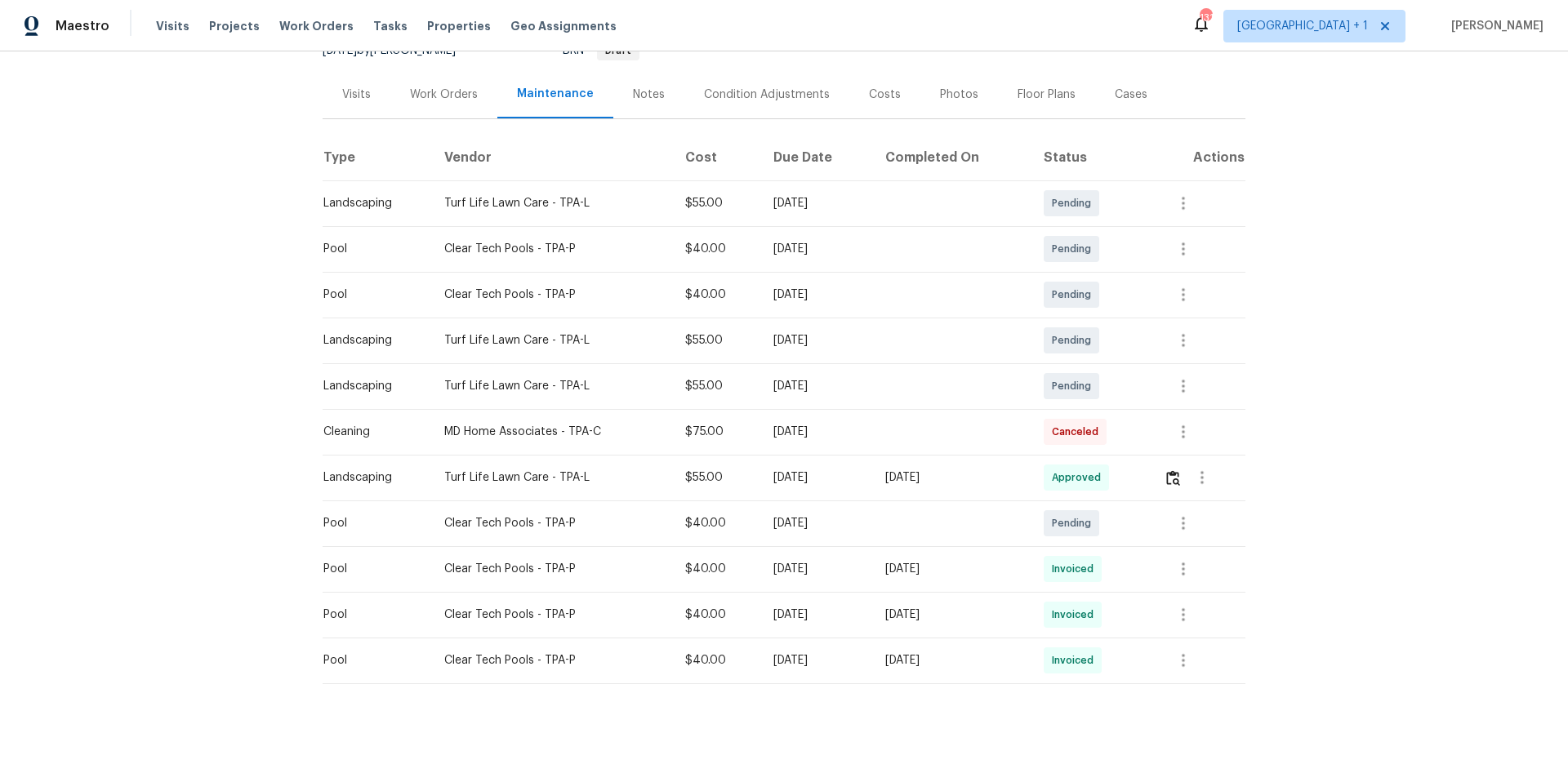
click at [437, 87] on div "Work Orders" at bounding box center [444, 95] width 68 height 16
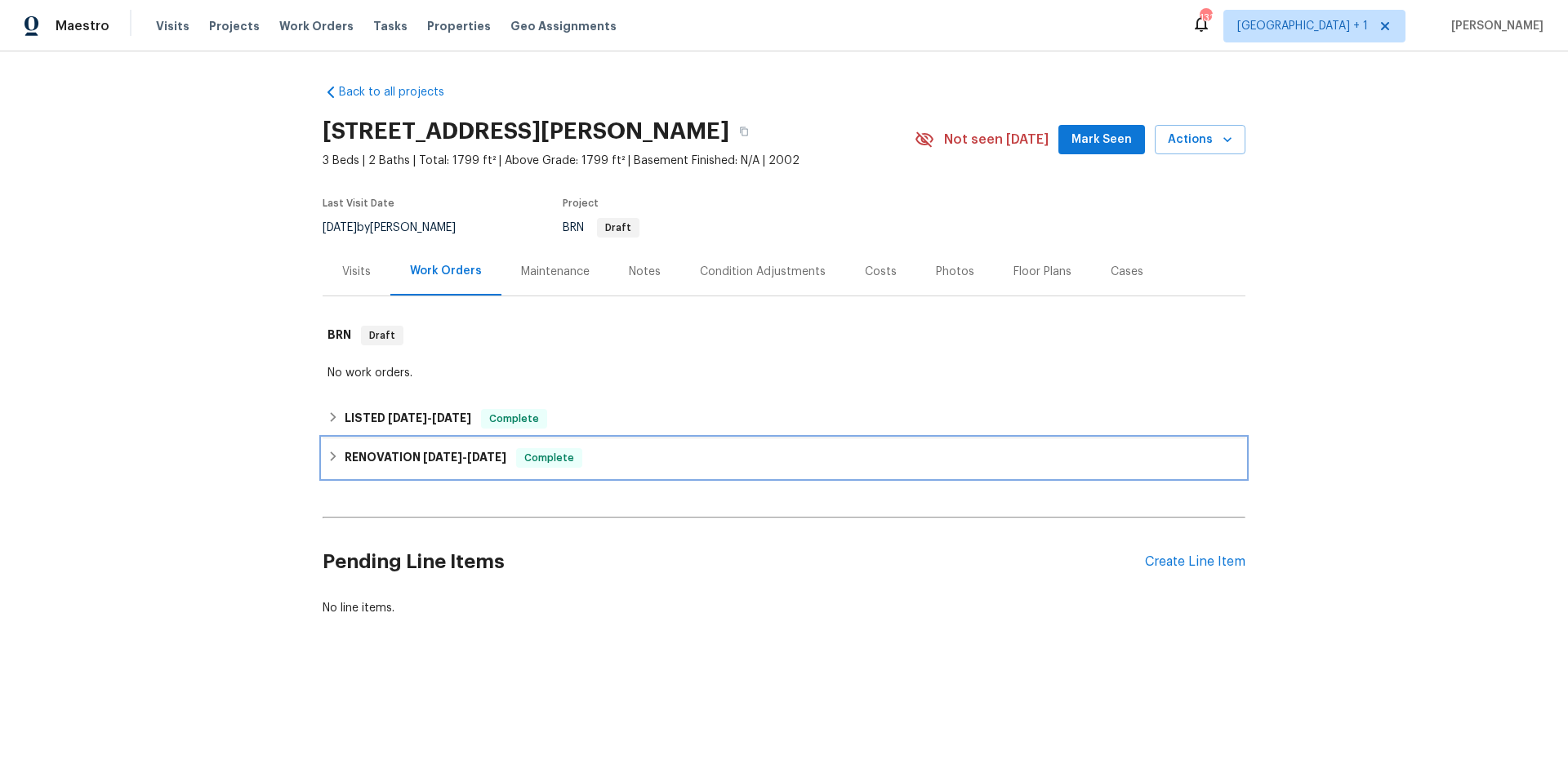
click at [640, 465] on div "RENOVATION 9/4/25 - 9/23/25 Complete" at bounding box center [783, 458] width 913 height 20
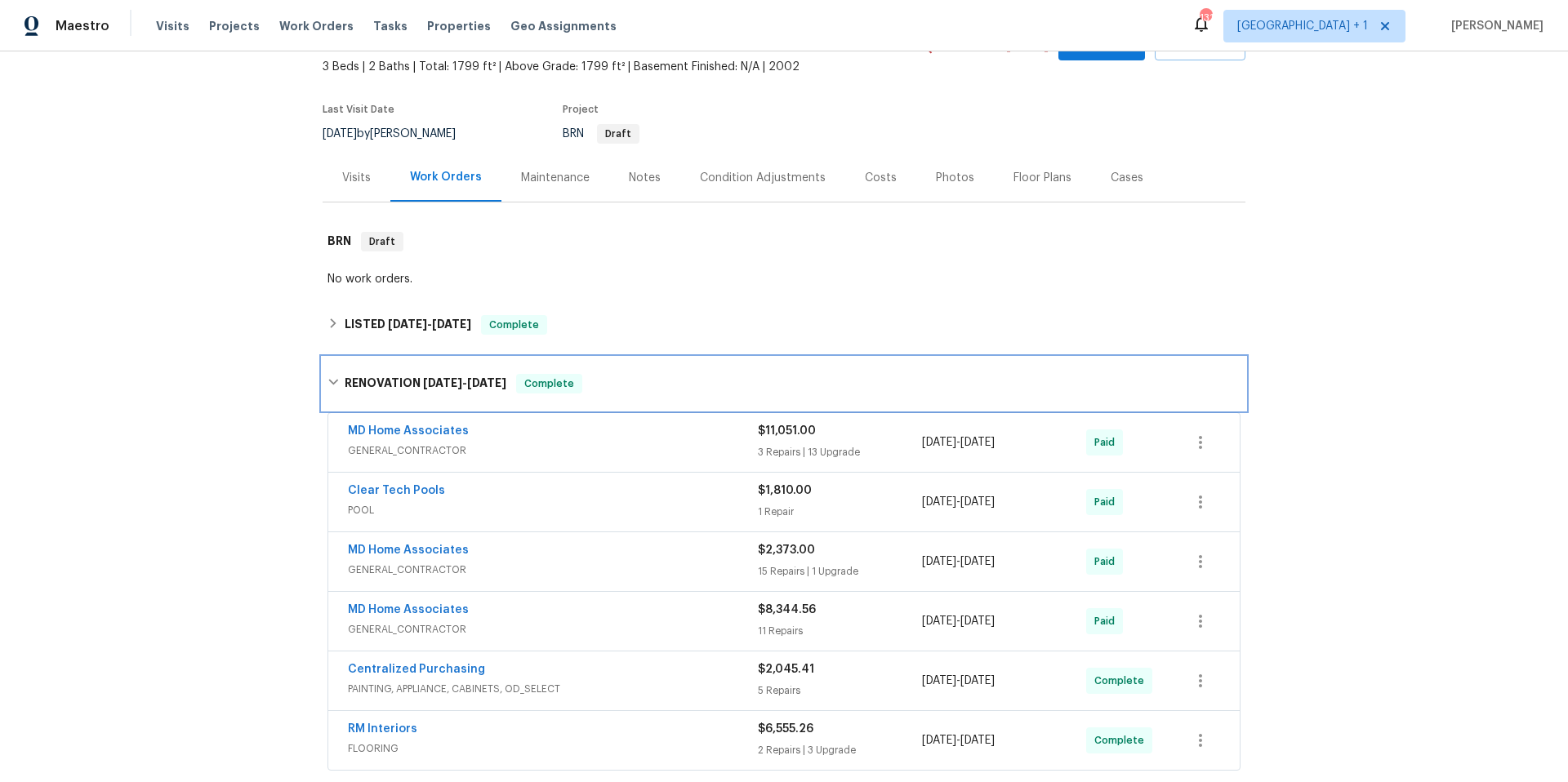
scroll to position [168, 0]
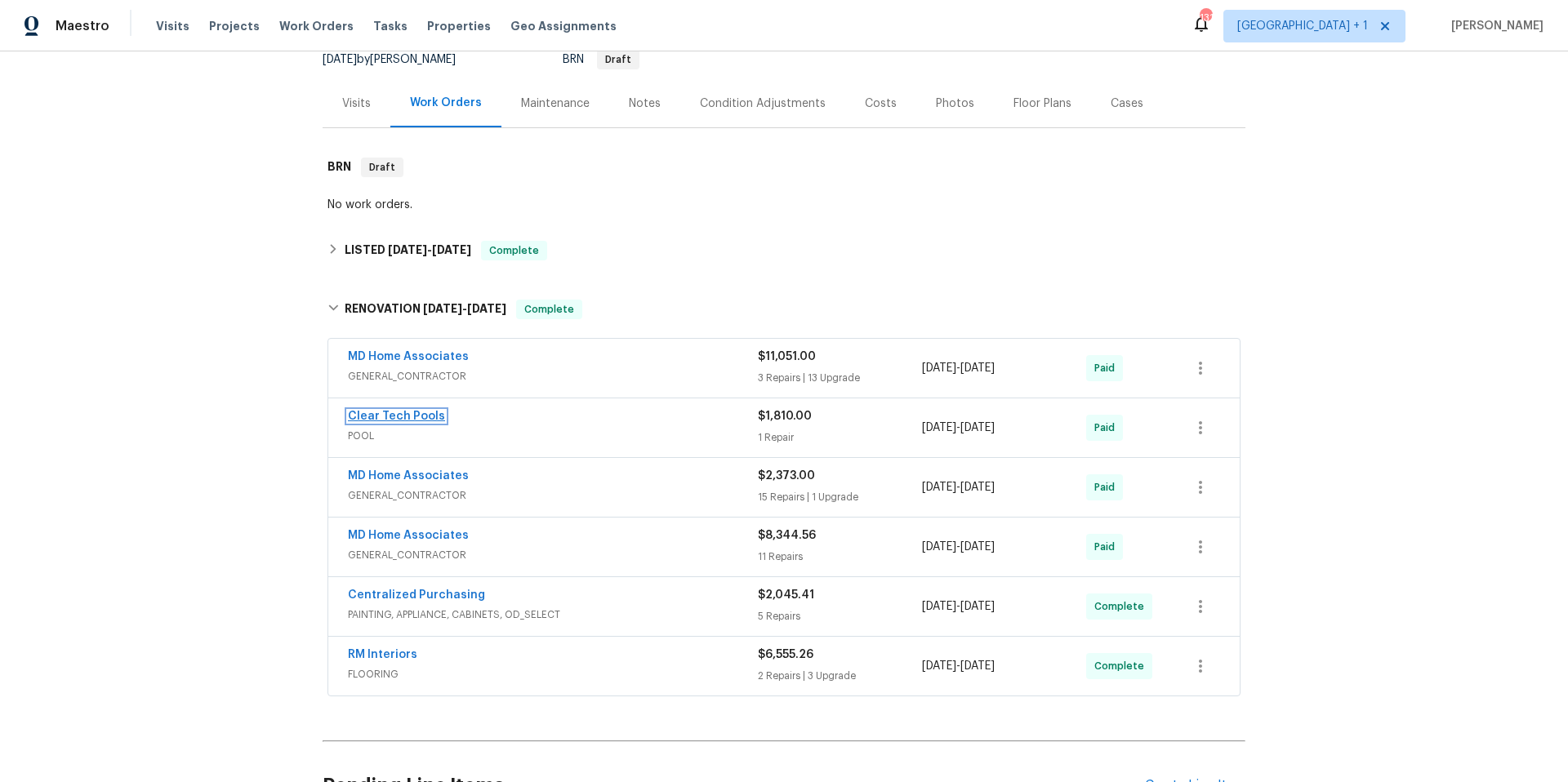
click at [402, 420] on link "Clear Tech Pools" at bounding box center [396, 416] width 98 height 11
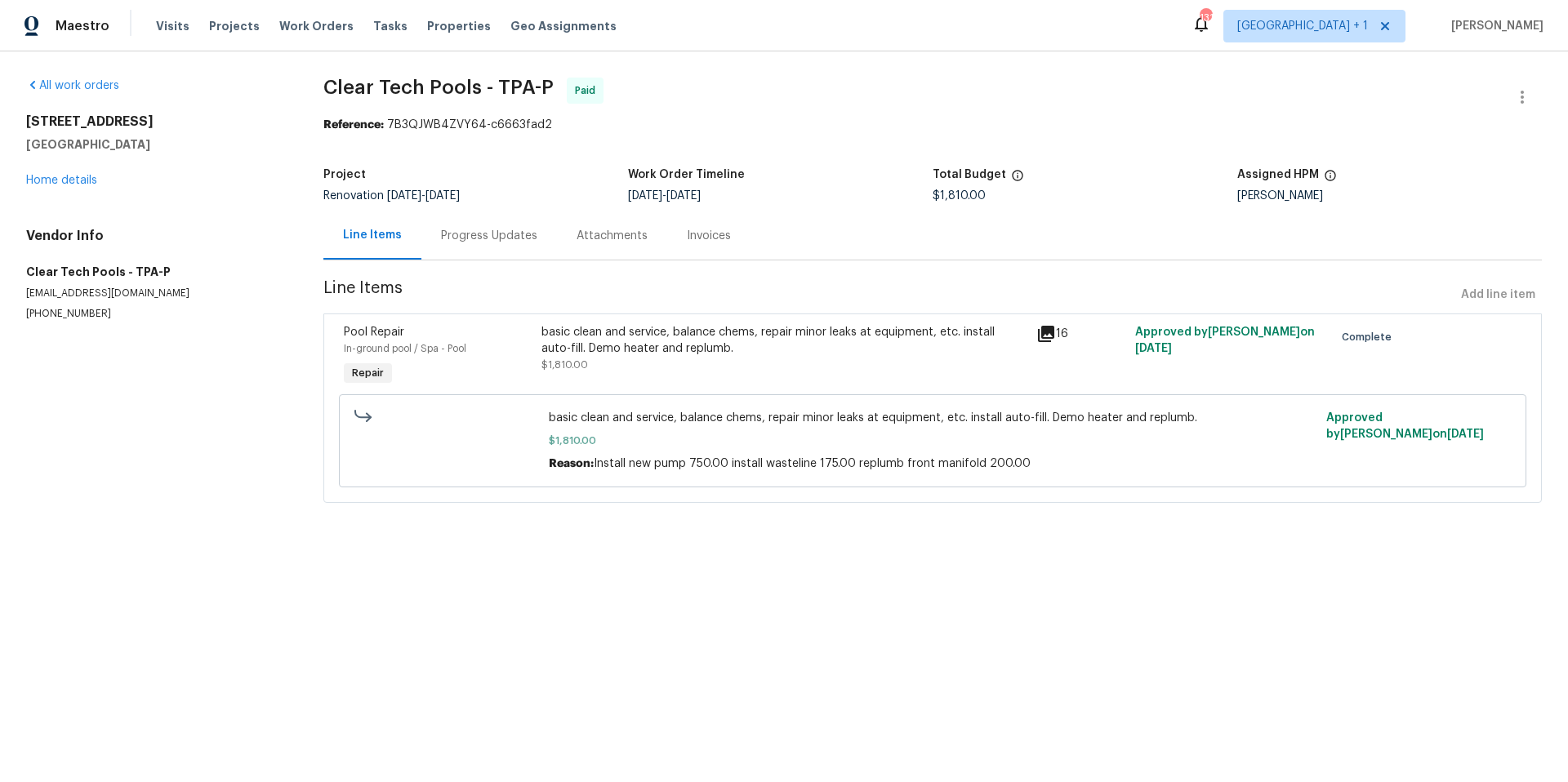
click at [473, 243] on div "Progress Updates" at bounding box center [490, 236] width 97 height 16
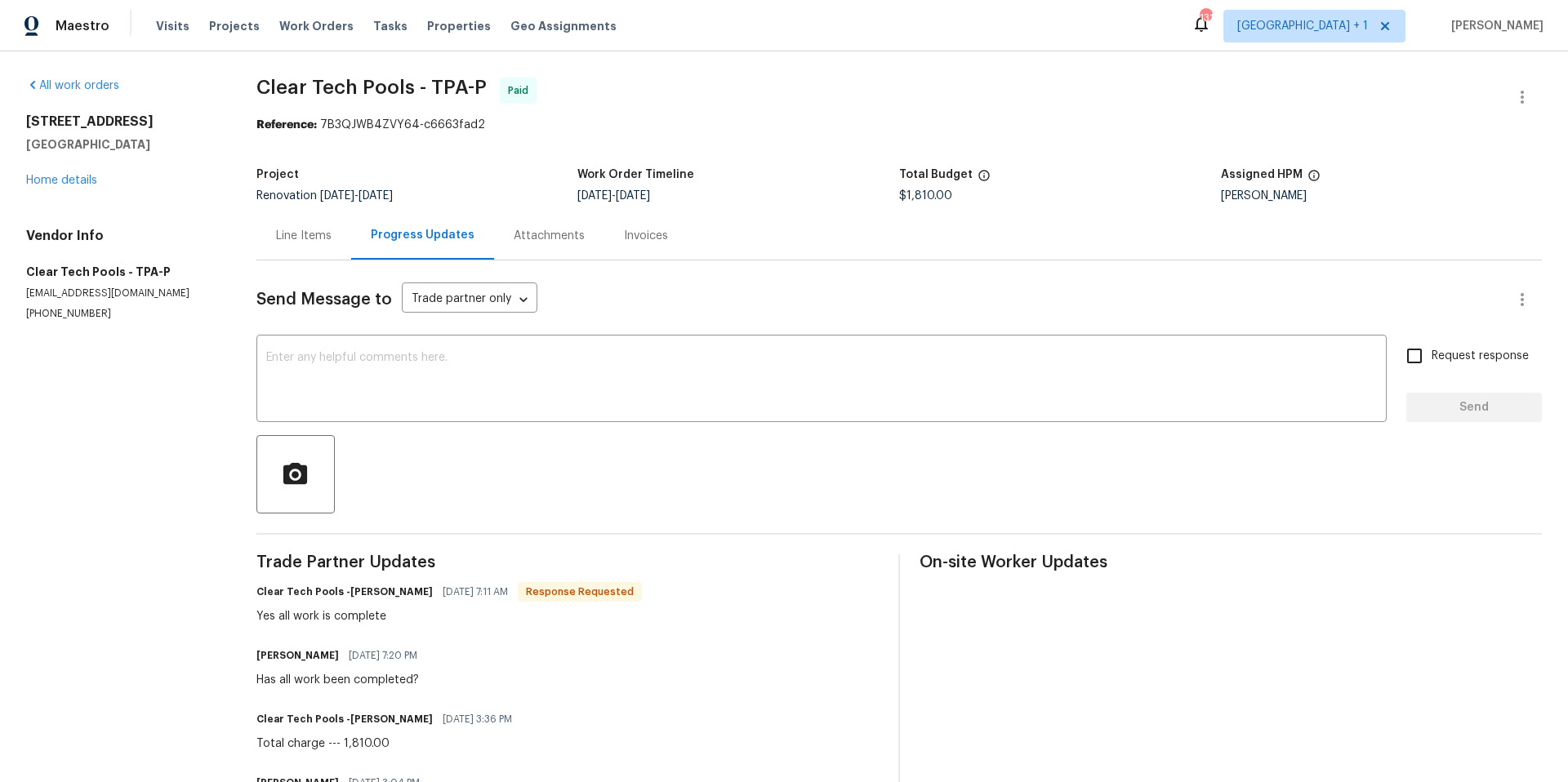
click at [321, 235] on div "Line Items" at bounding box center [304, 236] width 56 height 16
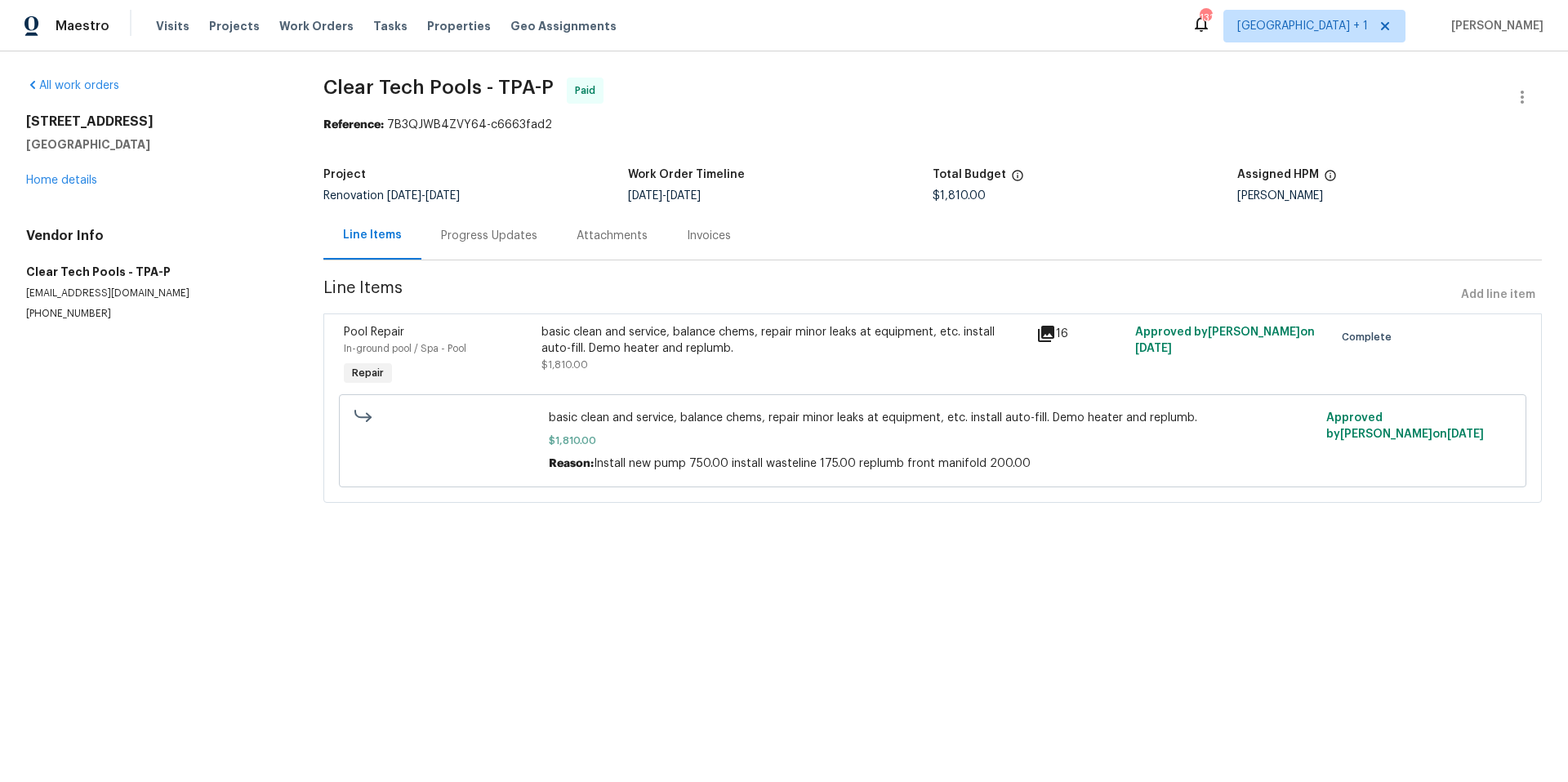
click at [187, 175] on div "366 Vitorio St Punta Gorda, FL 33983 Home details" at bounding box center [155, 151] width 258 height 75
click at [196, 184] on div "366 Vitorio St Punta Gorda, FL 33983 Home details" at bounding box center [155, 151] width 258 height 75
click at [61, 181] on link "Home details" at bounding box center [62, 180] width 71 height 11
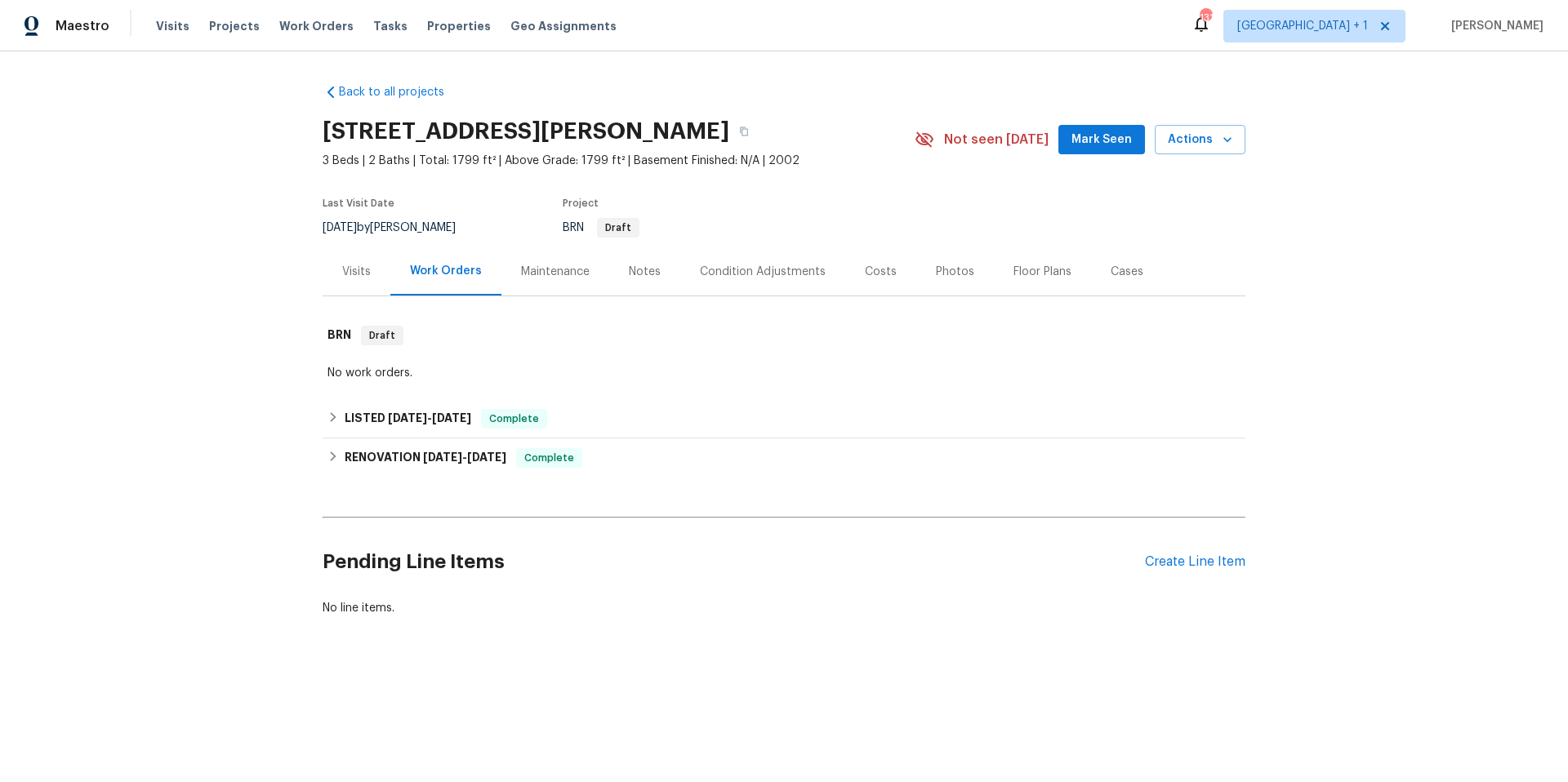
click at [873, 275] on div "Costs" at bounding box center [881, 272] width 32 height 16
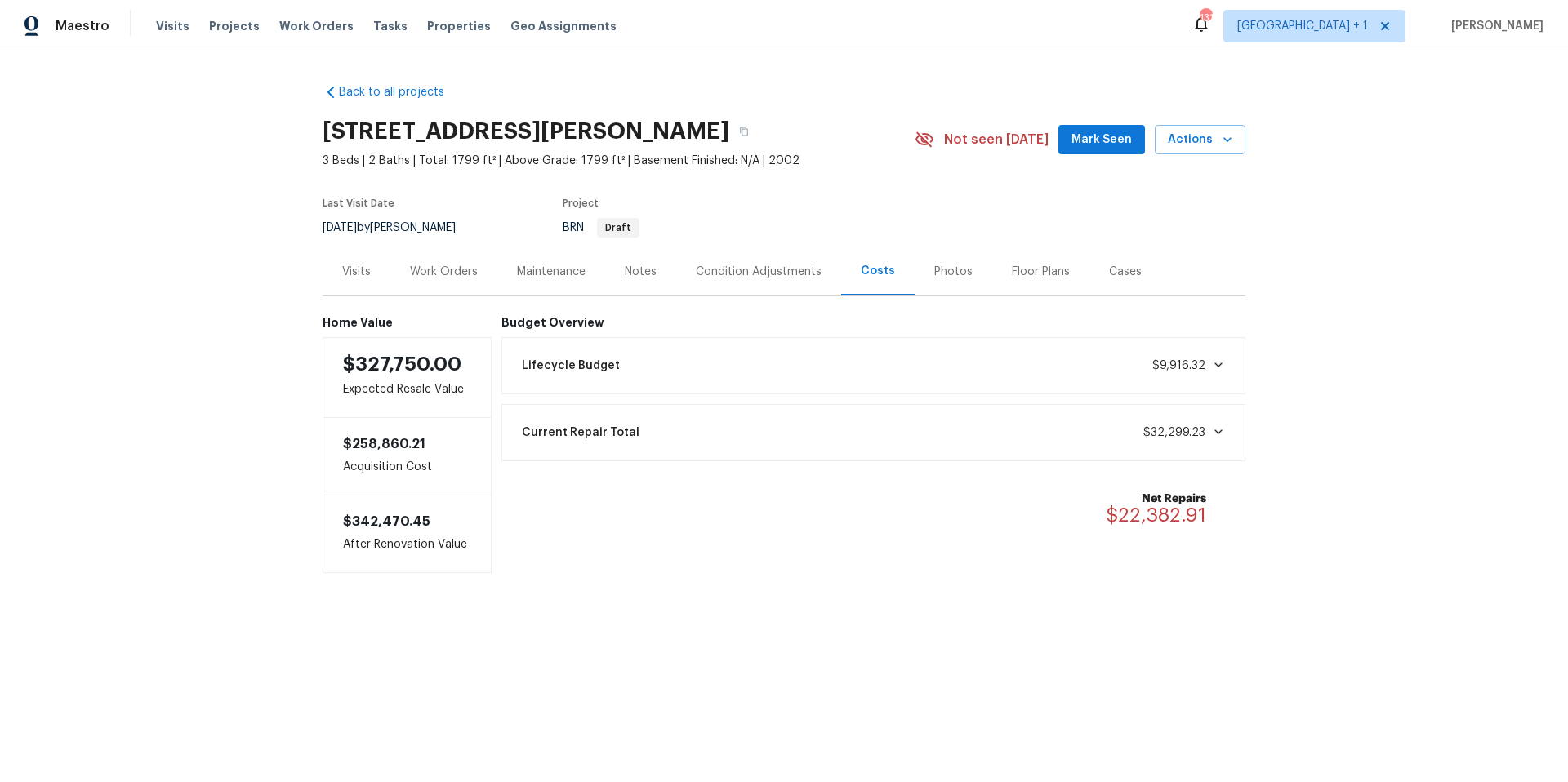
click at [437, 274] on div "Work Orders" at bounding box center [444, 272] width 68 height 16
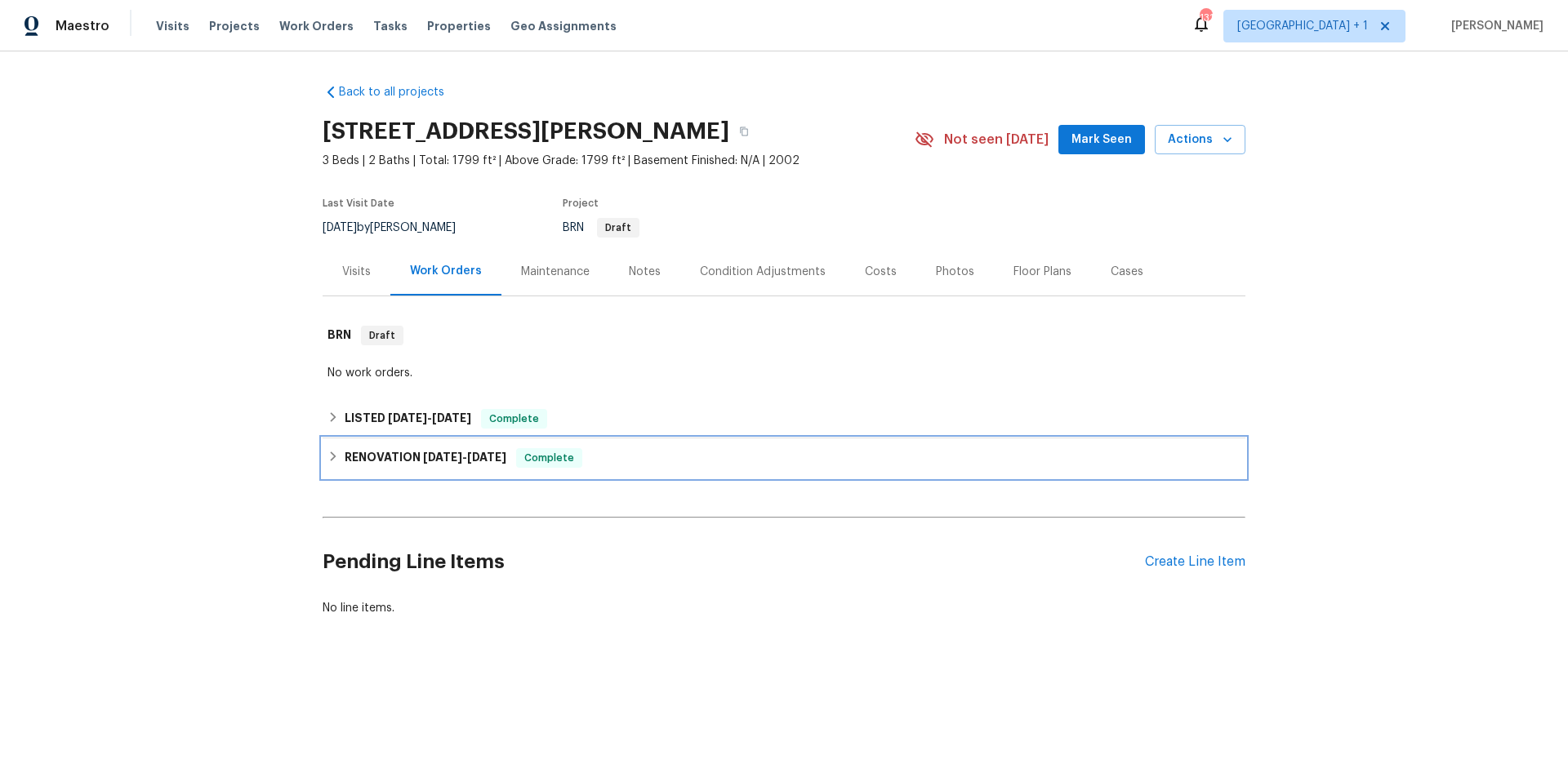
click at [589, 458] on div "RENOVATION 9/4/25 - 9/23/25 Complete" at bounding box center [783, 458] width 913 height 20
